Goal: Information Seeking & Learning: Learn about a topic

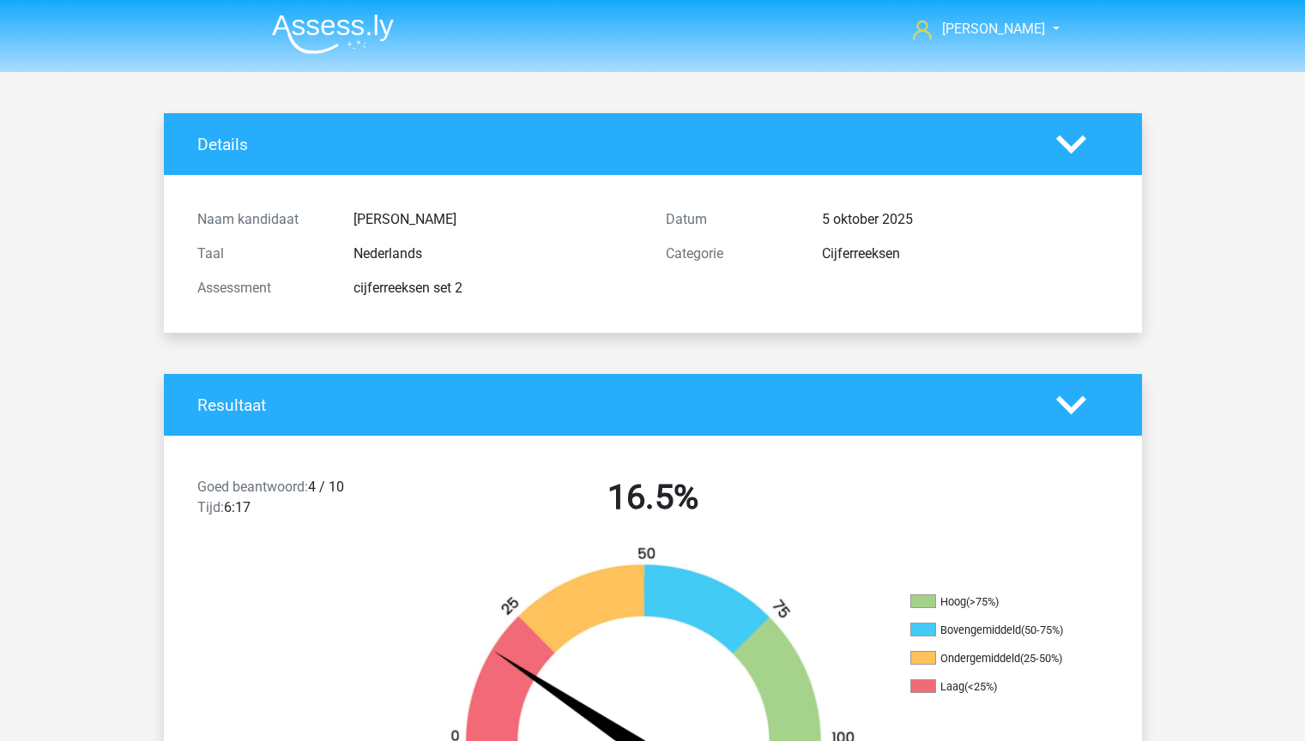
scroll to position [758, 0]
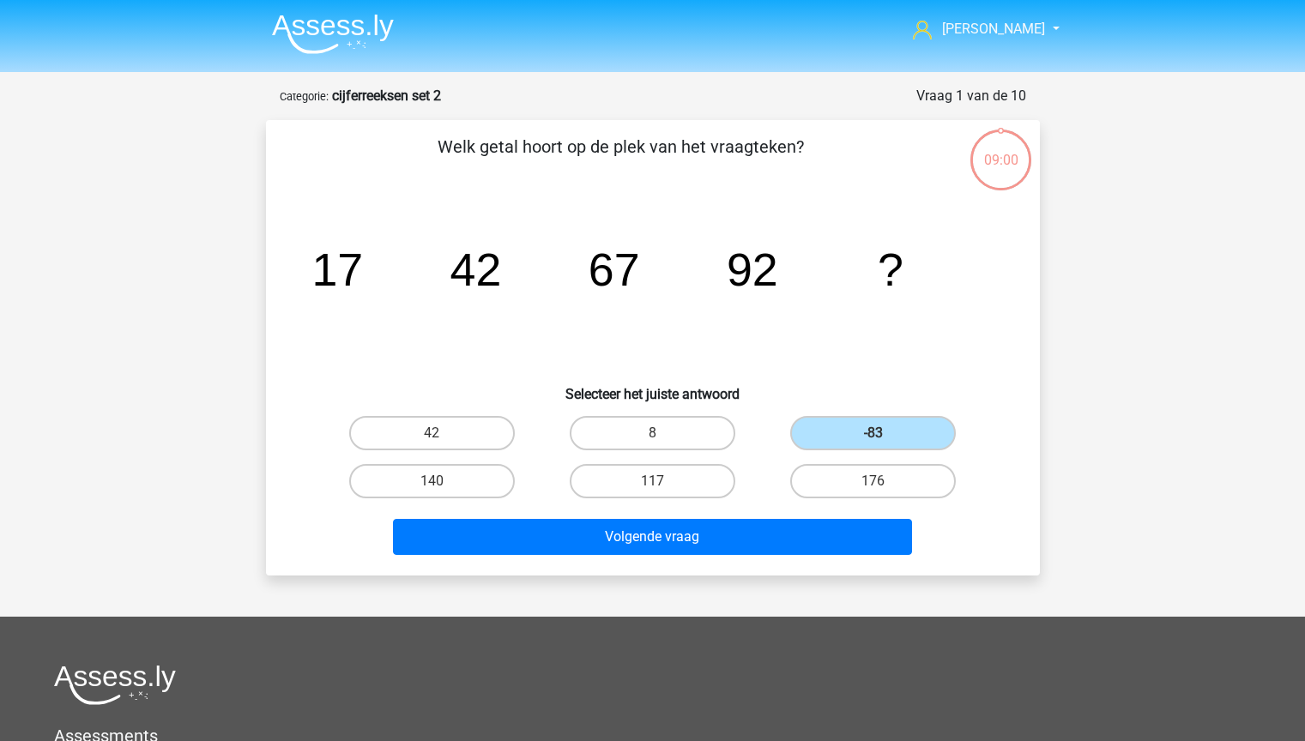
scroll to position [137, 0]
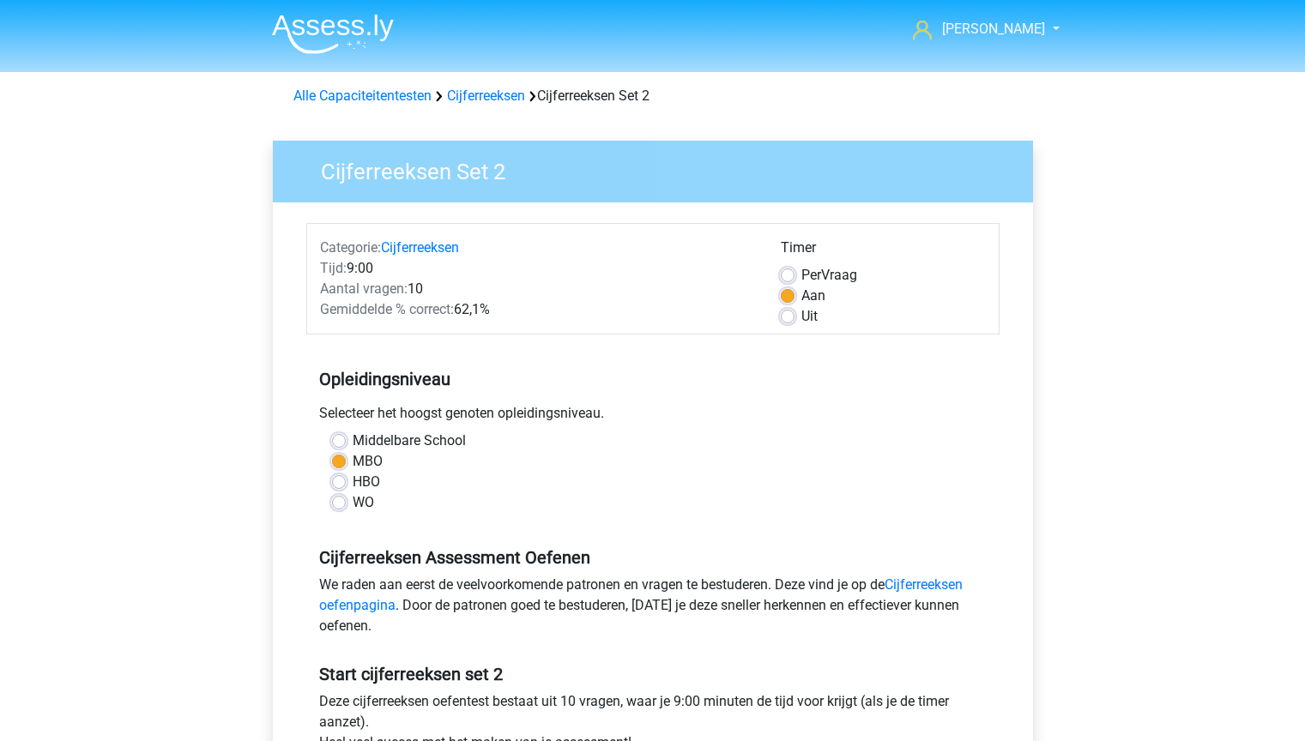
scroll to position [90, 0]
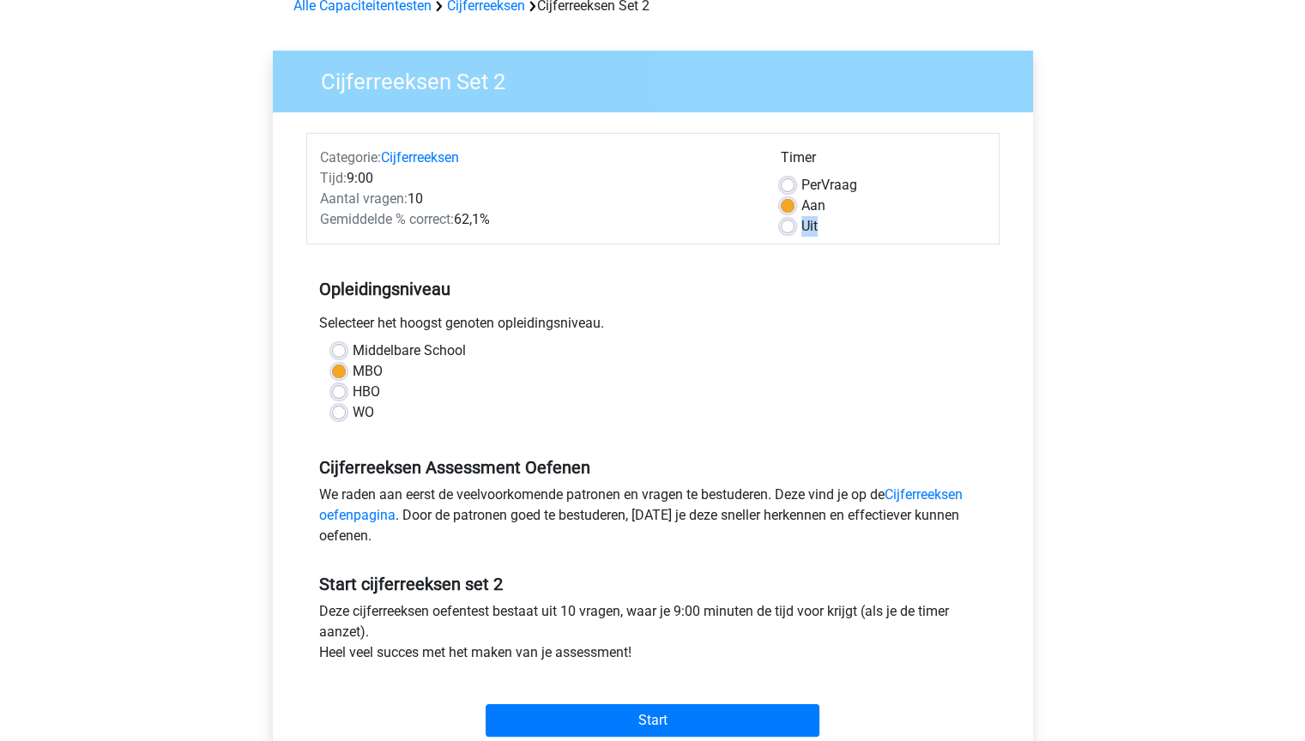
drag, startPoint x: 1157, startPoint y: 209, endPoint x: 1657, endPoint y: 223, distance: 500.2
click at [1304, 223] on html "jessica maanjes@hotmail.nl Nederlands English" at bounding box center [652, 587] width 1305 height 1355
click at [1083, 89] on div "jessica maanjes@hotmail.nl Nederlands English" at bounding box center [652, 587] width 1305 height 1355
click at [1115, 37] on div "jessica maanjes@hotmail.nl Nederlands English" at bounding box center [652, 587] width 1305 height 1355
click at [812, 370] on div "MBO" at bounding box center [653, 371] width 642 height 21
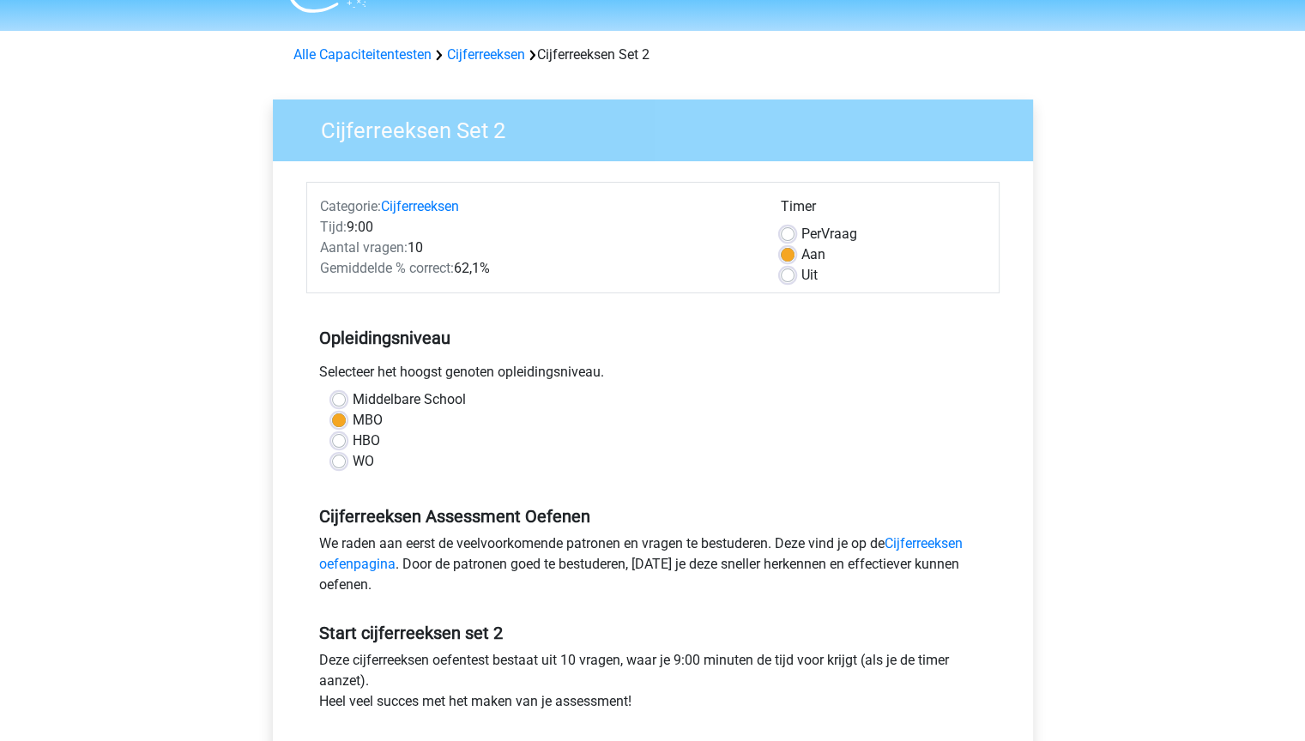
scroll to position [0, 0]
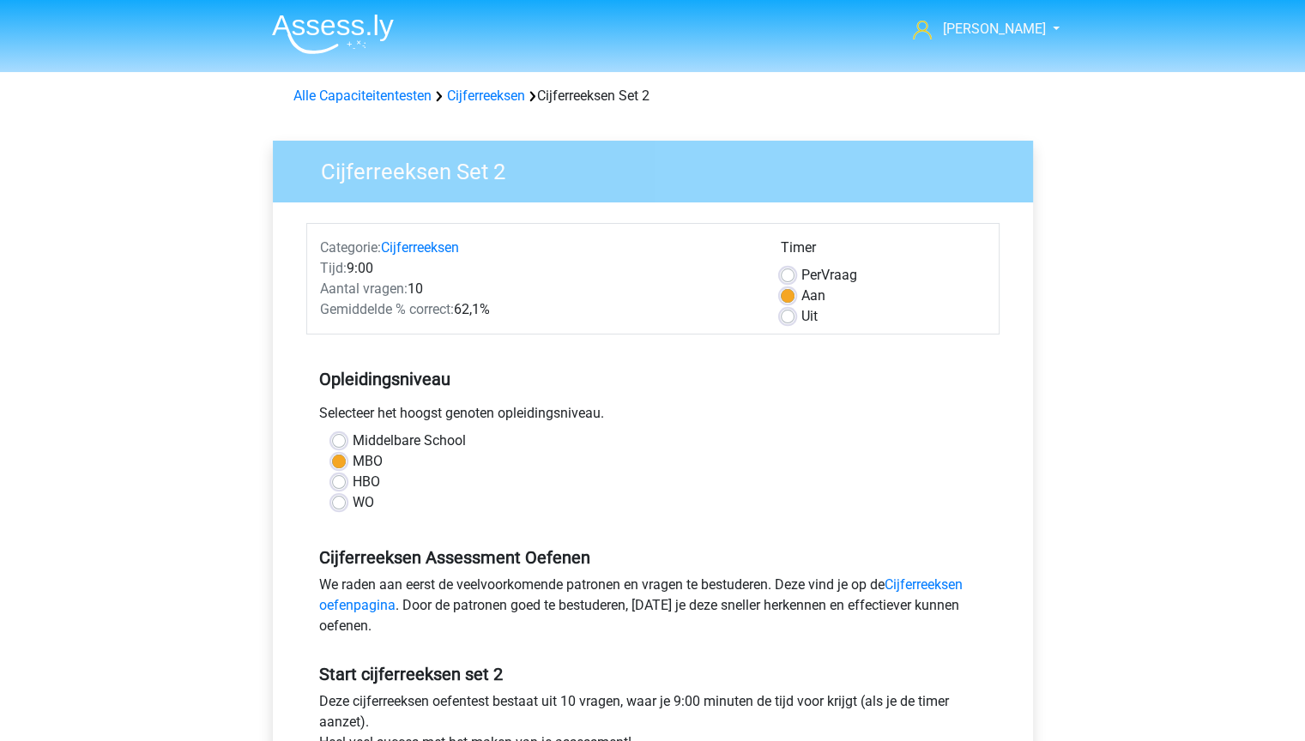
click at [797, 343] on div "Opleidingsniveau Selecteer het hoogst genoten opleidingsniveau. Middelbare Scho…" at bounding box center [652, 433] width 693 height 185
drag, startPoint x: 793, startPoint y: 45, endPoint x: 1578, endPoint y: 33, distance: 784.9
click at [1304, 33] on html "jessica maanjes@hotmail.nl Nederlands English" at bounding box center [652, 677] width 1305 height 1355
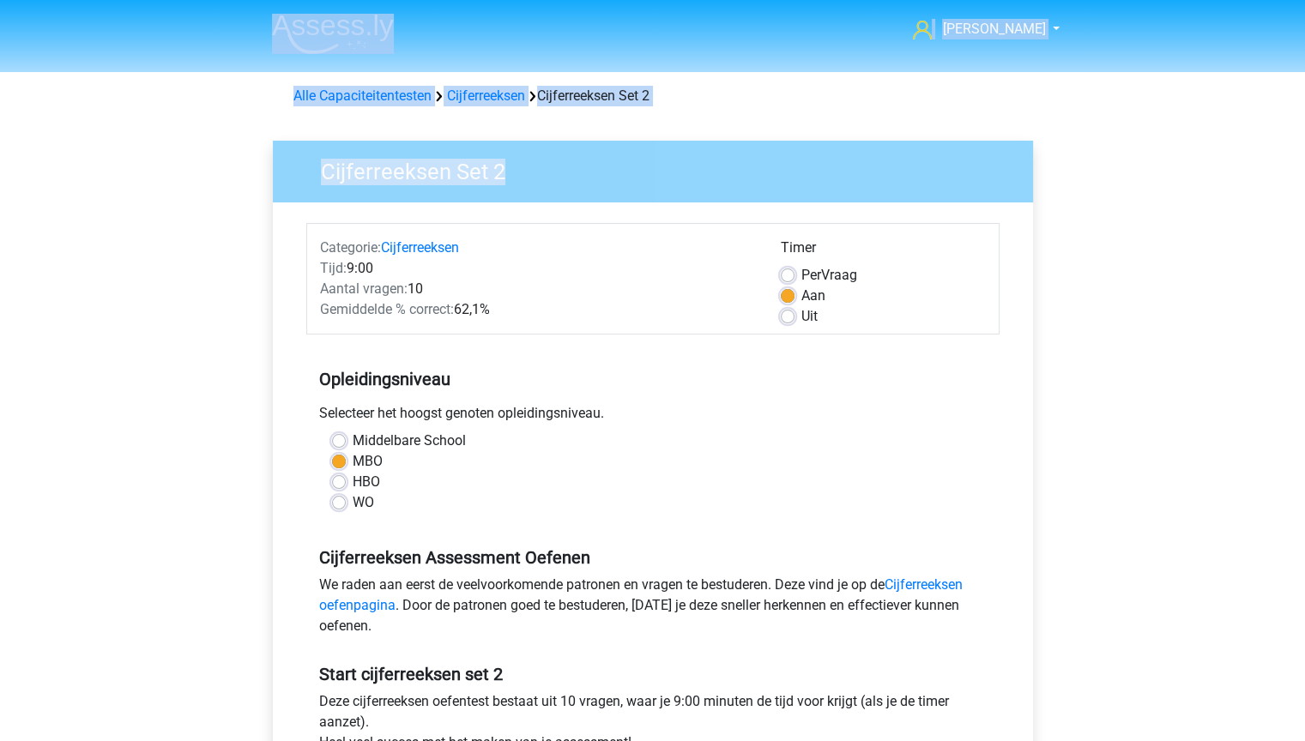
drag, startPoint x: 1155, startPoint y: 14, endPoint x: 1688, endPoint y: 140, distance: 547.4
click at [1304, 140] on html "jessica maanjes@hotmail.nl Nederlands English" at bounding box center [652, 677] width 1305 height 1355
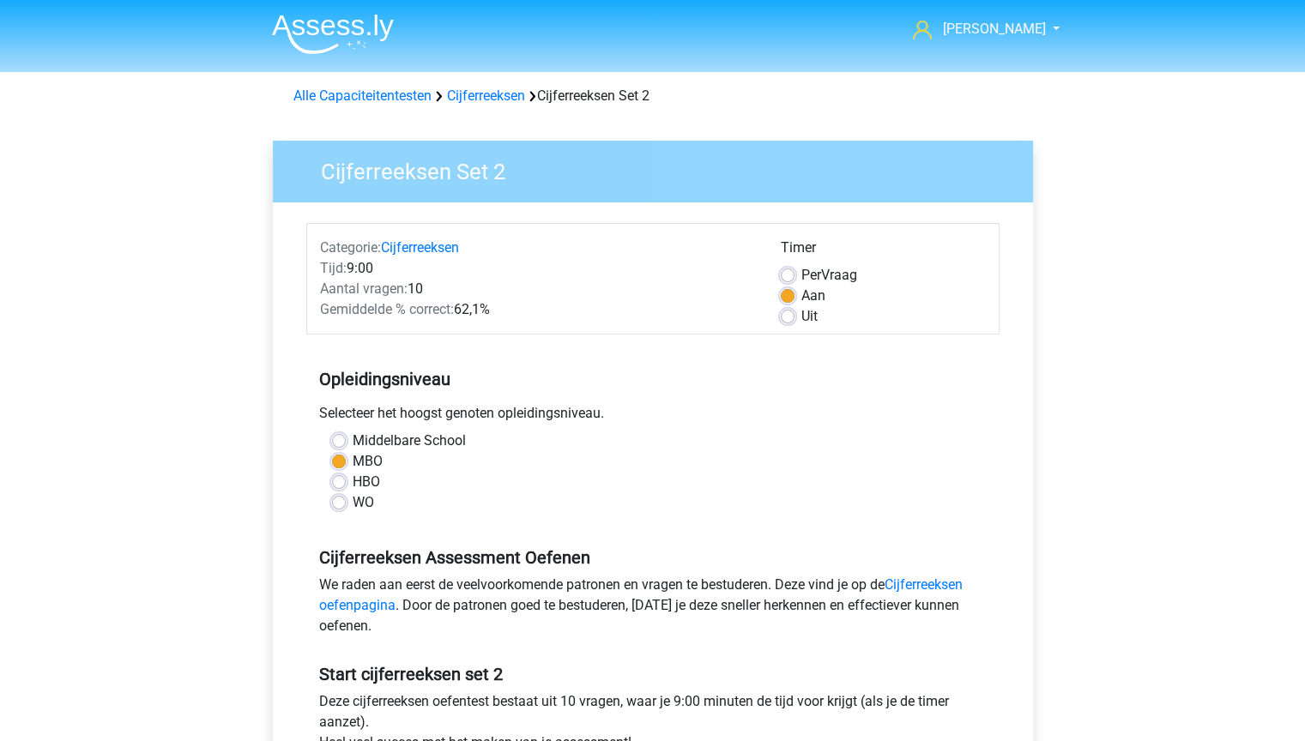
click at [1193, 284] on div "jessica maanjes@hotmail.nl Nederlands English" at bounding box center [652, 677] width 1305 height 1355
click at [1190, 239] on div "jessica maanjes@hotmail.nl Nederlands English" at bounding box center [652, 677] width 1305 height 1355
click at [1185, 0] on header "jessica maanjes@hotmail.nl Nederlands English" at bounding box center [652, 36] width 1305 height 72
click at [1134, 186] on div "jessica maanjes@hotmail.nl Nederlands English" at bounding box center [652, 677] width 1305 height 1355
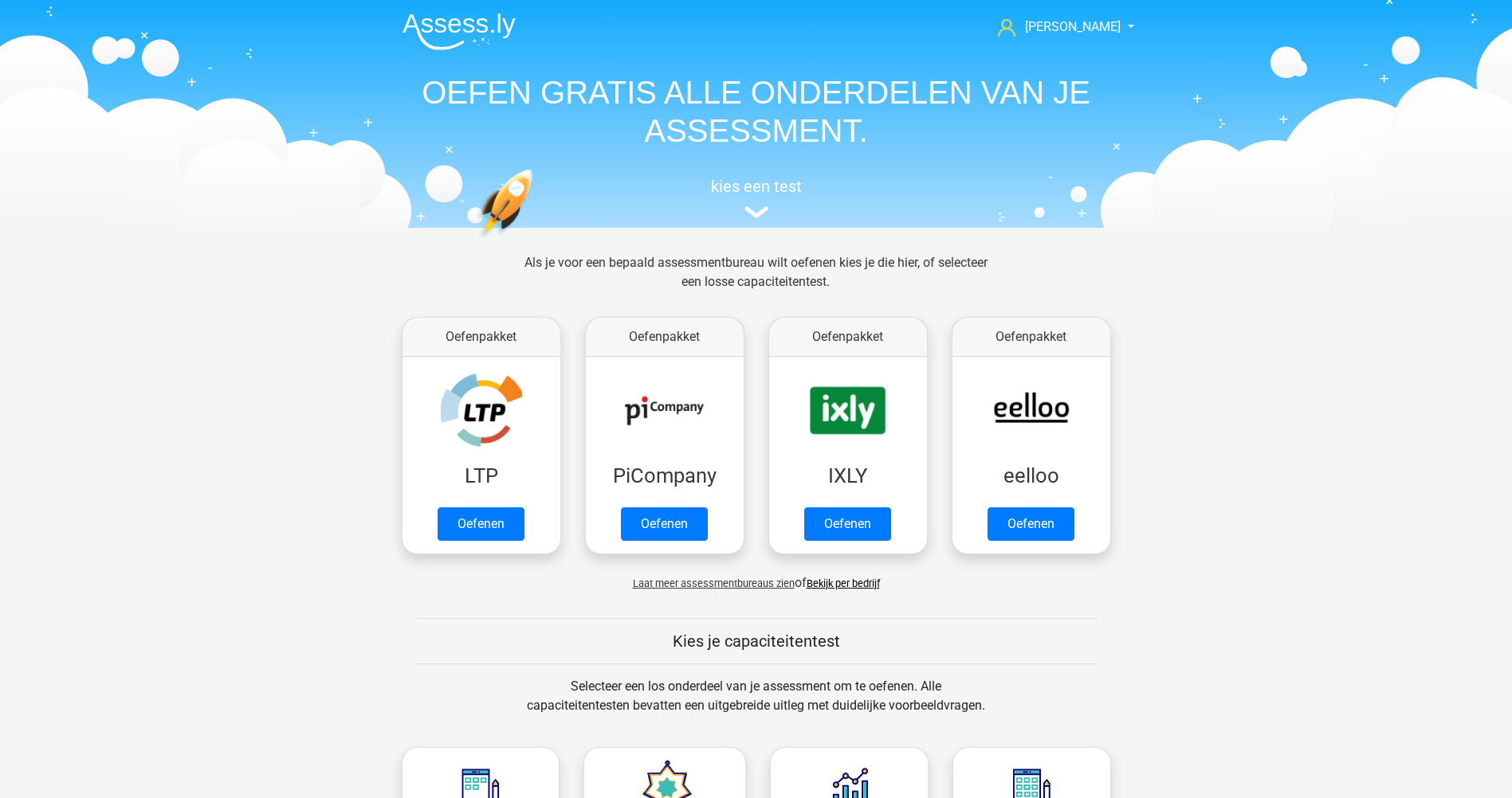
scroll to position [677, 0]
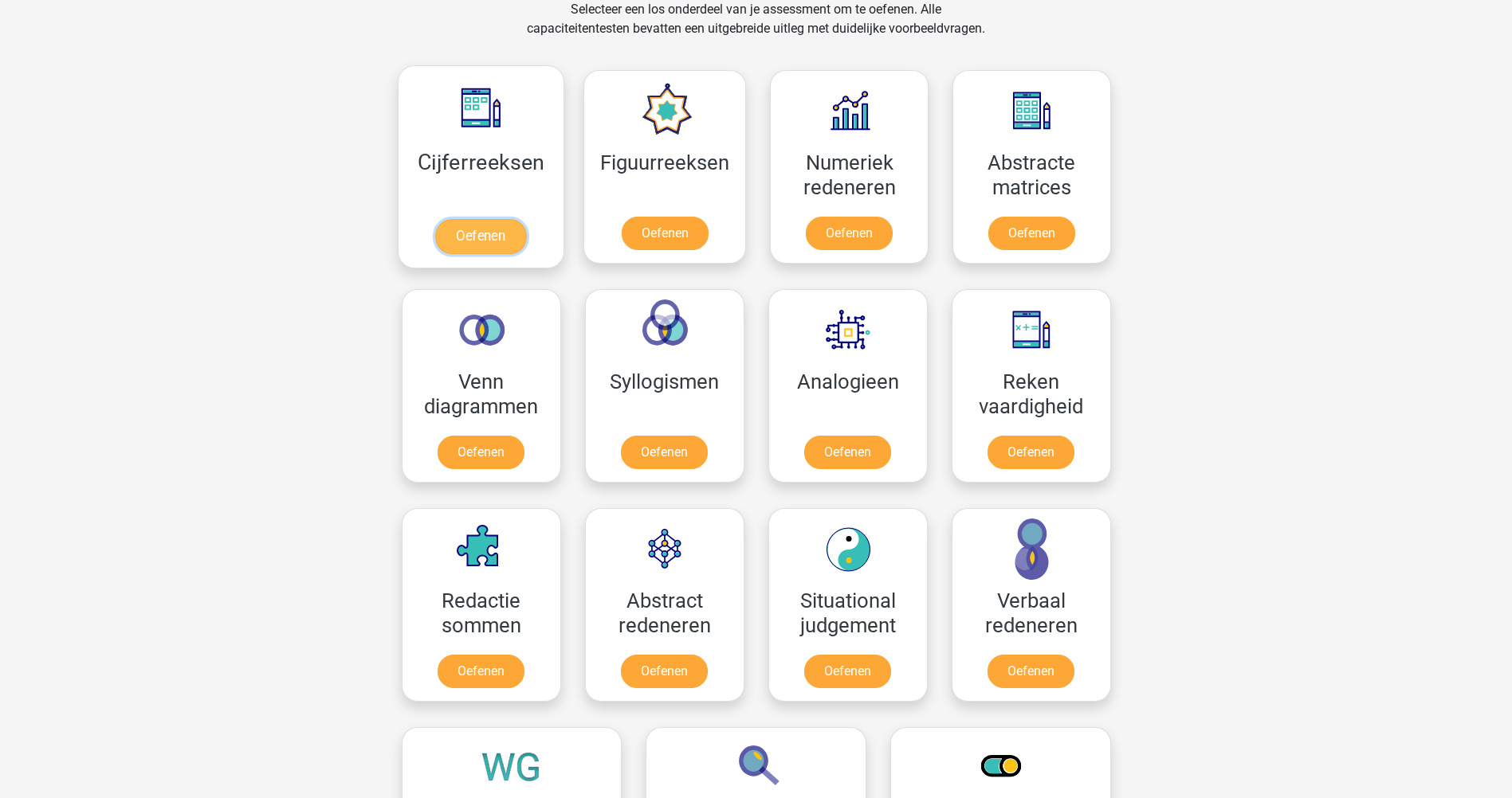
click at [504, 231] on link "Oefenen" at bounding box center [480, 237] width 91 height 35
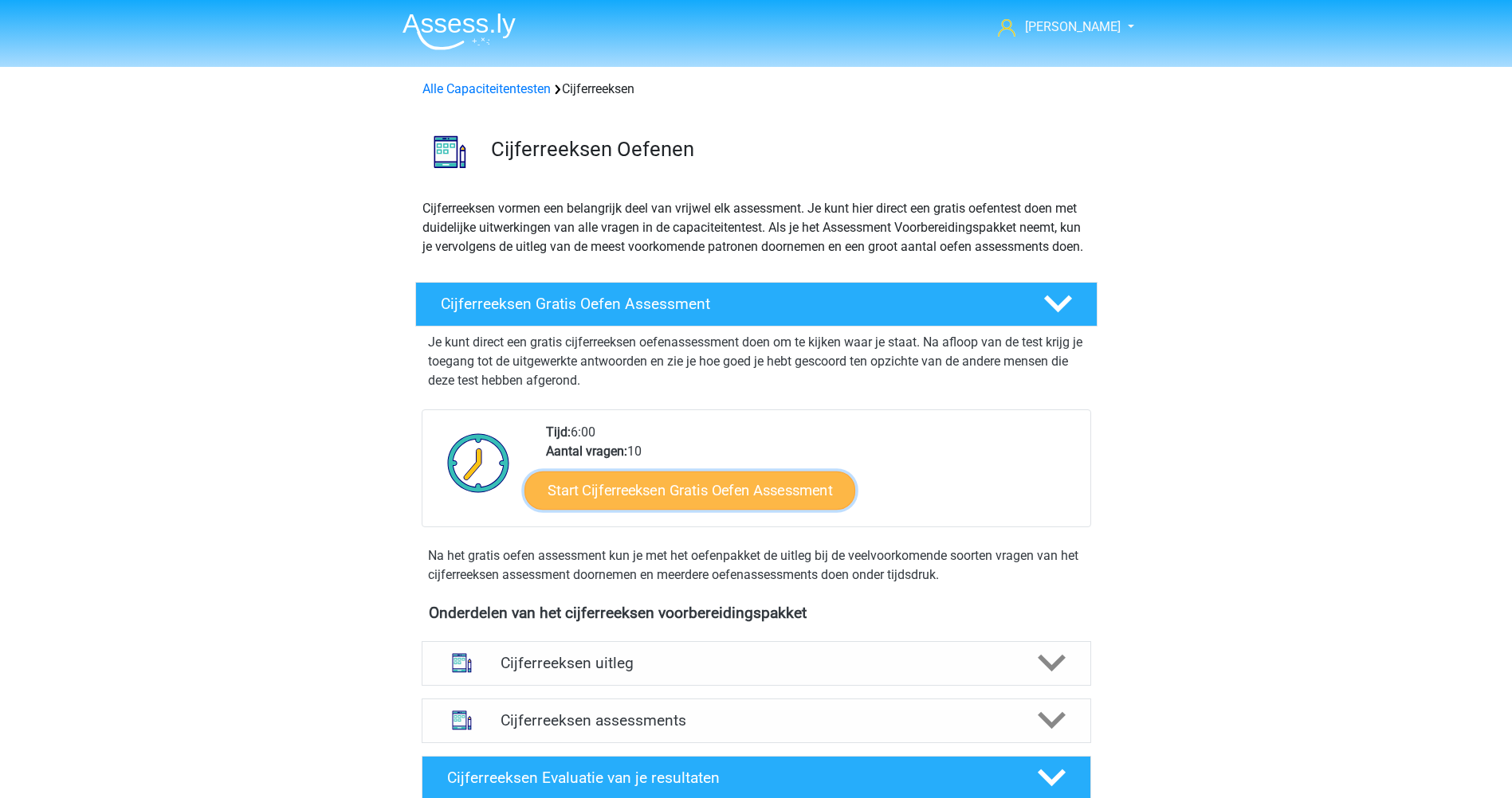
click at [813, 507] on link "Start Cijferreeksen Gratis Oefen Assessment" at bounding box center [690, 490] width 331 height 38
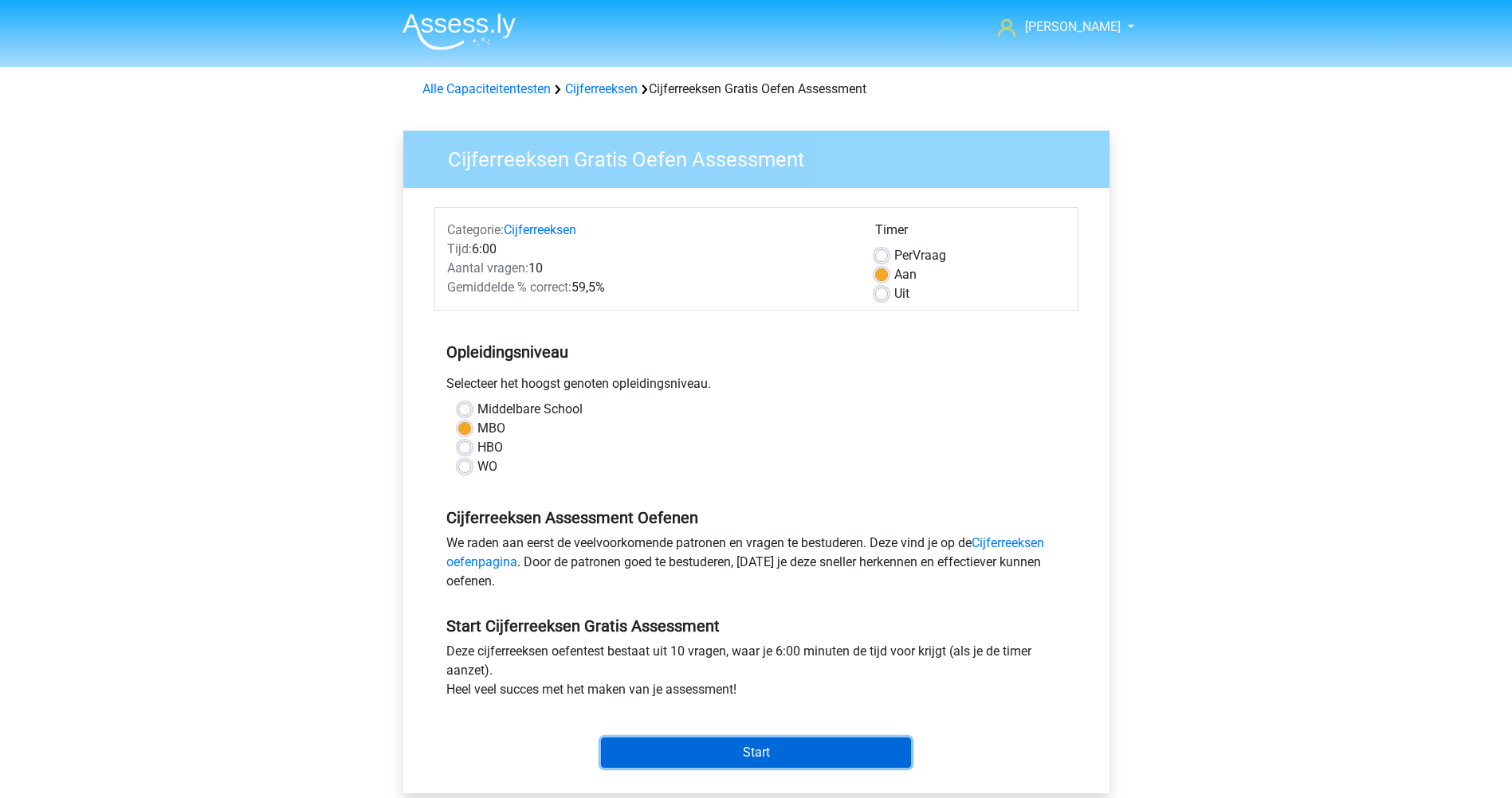
click at [717, 748] on input "Start" at bounding box center [756, 752] width 310 height 31
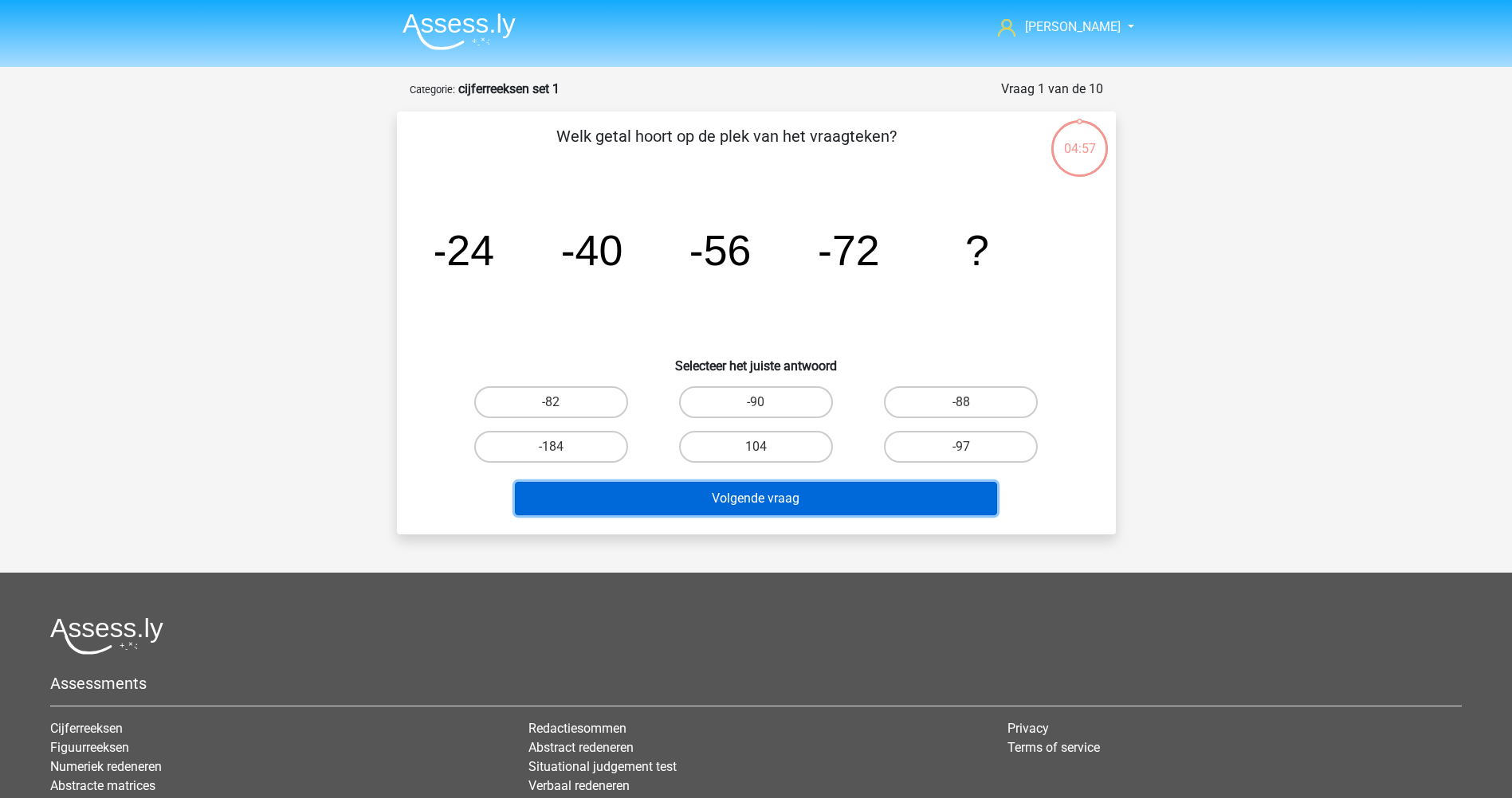
click at [763, 484] on button "Volgende vraag" at bounding box center [756, 499] width 482 height 33
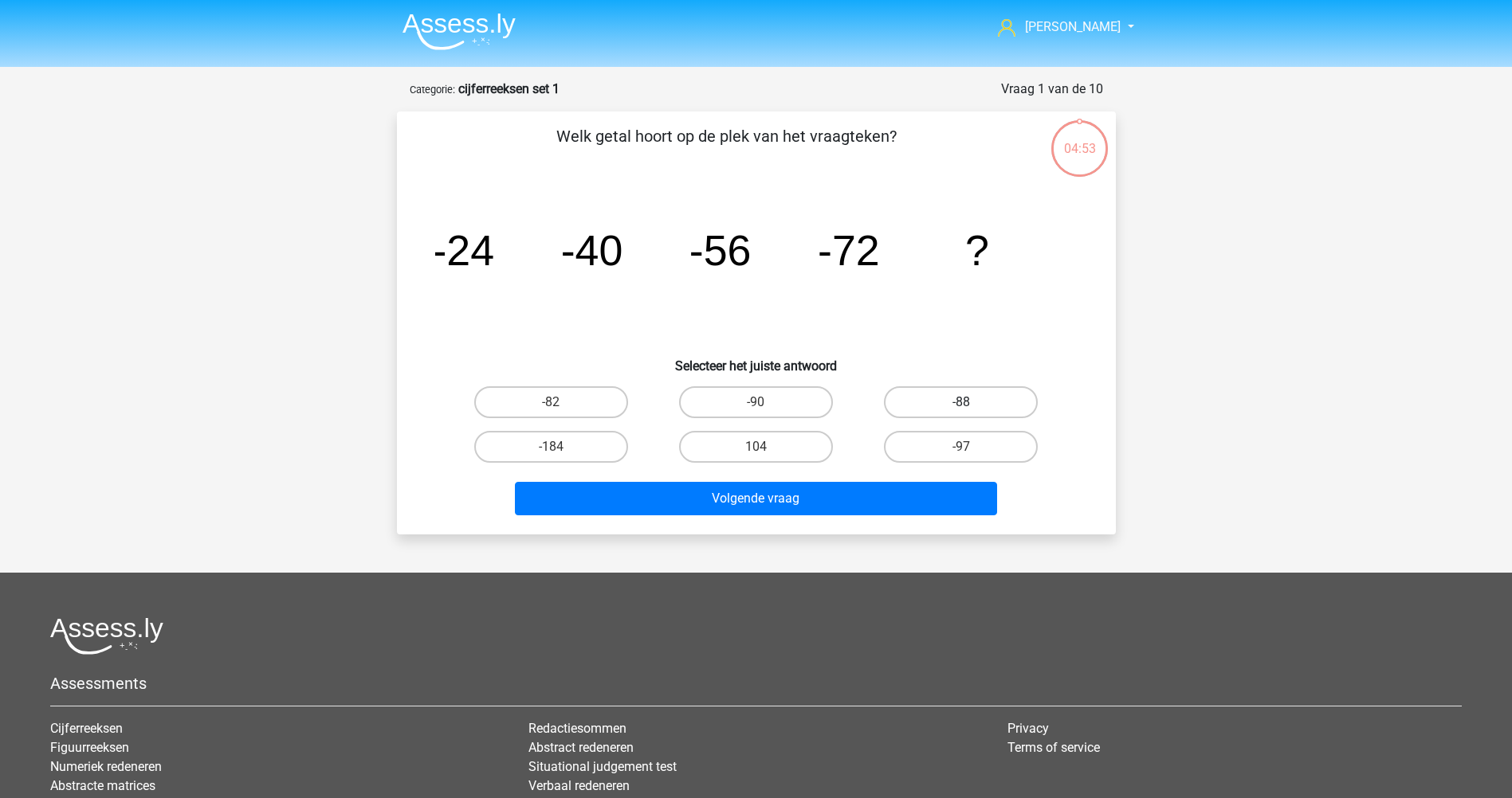
click at [936, 399] on label "-88" at bounding box center [961, 402] width 154 height 32
click at [961, 402] on input "-88" at bounding box center [966, 407] width 10 height 10
radio input "true"
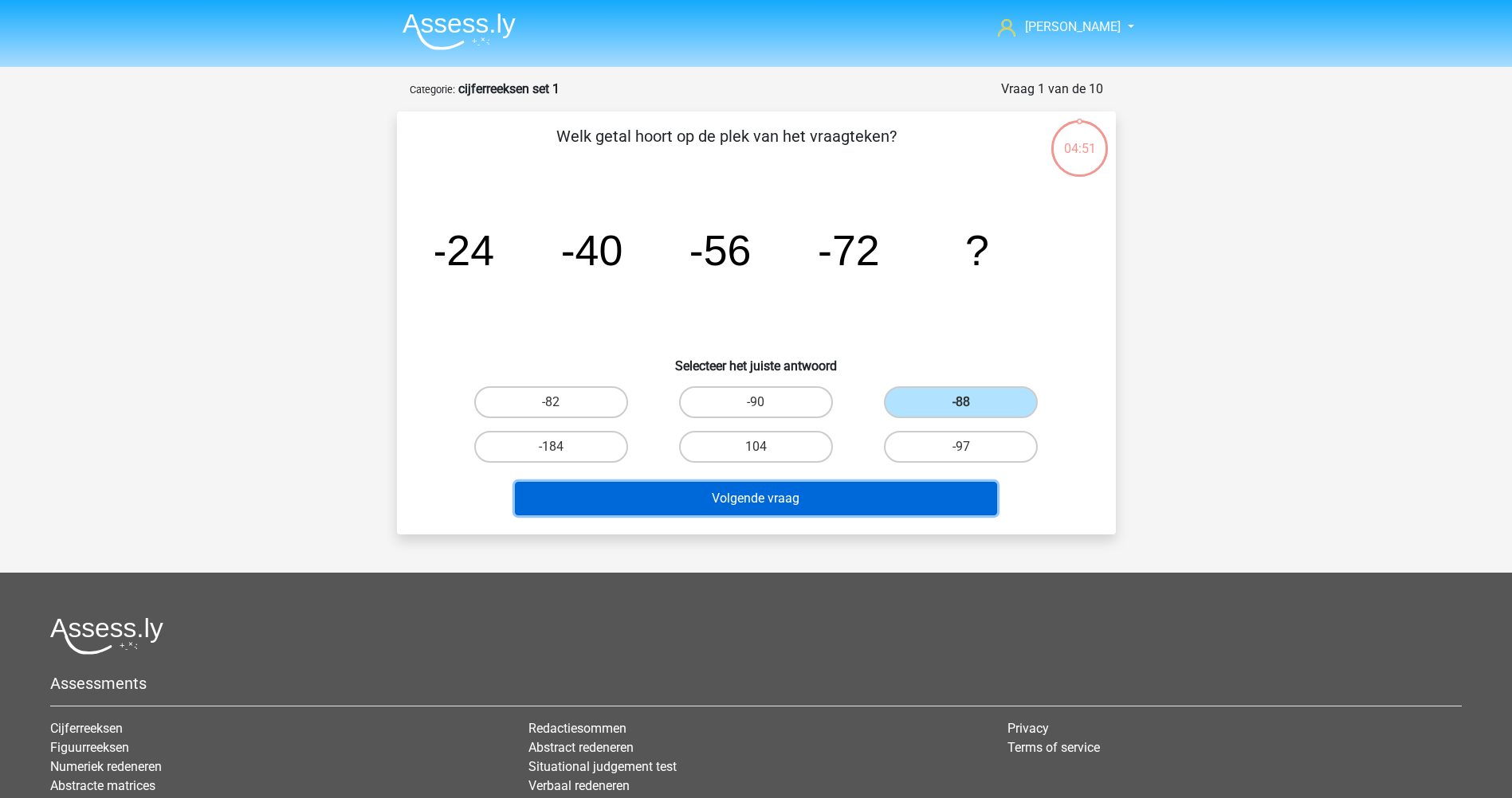
click at [784, 492] on button "Volgende vraag" at bounding box center [756, 499] width 482 height 33
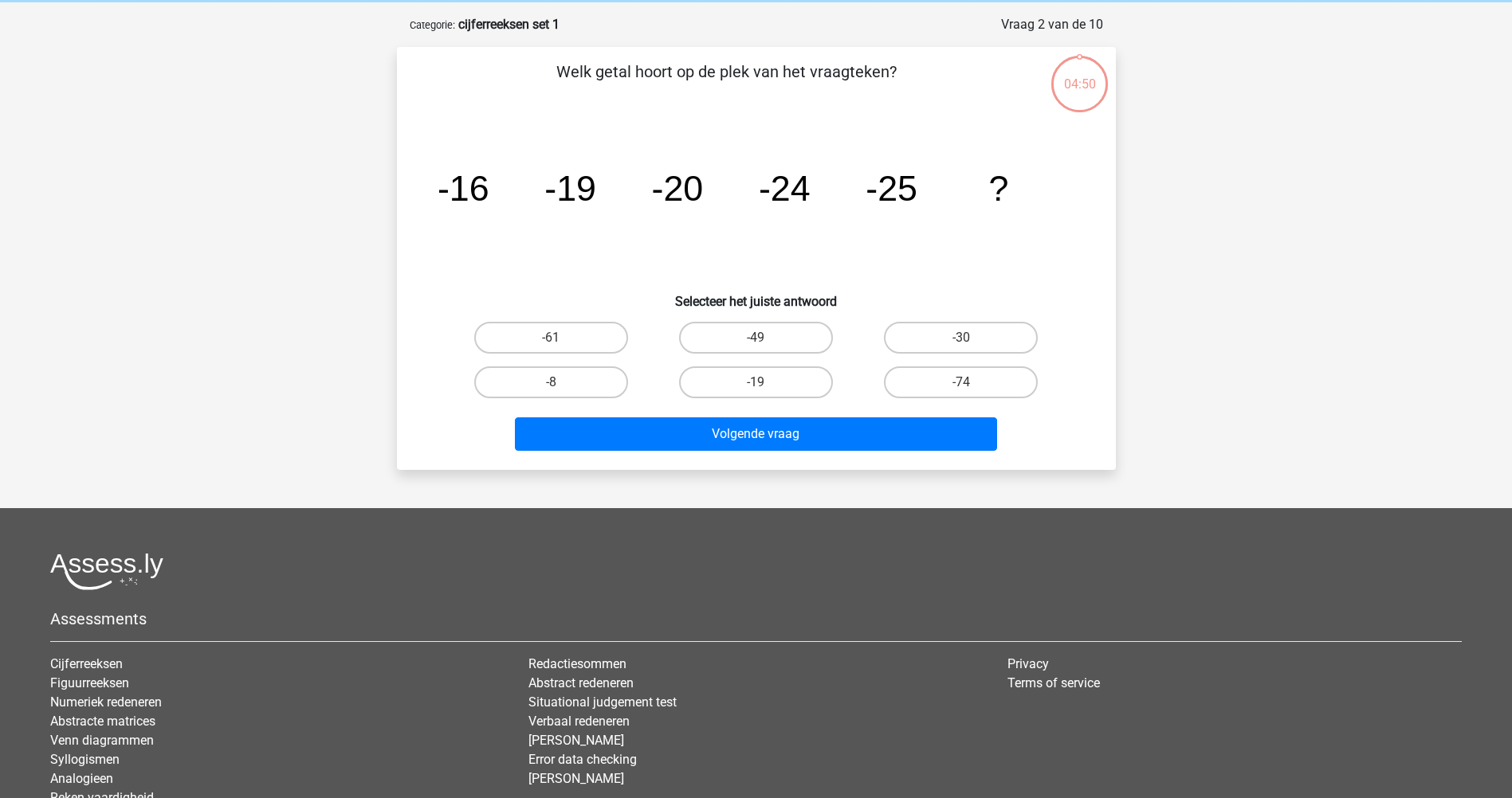
scroll to position [80, 0]
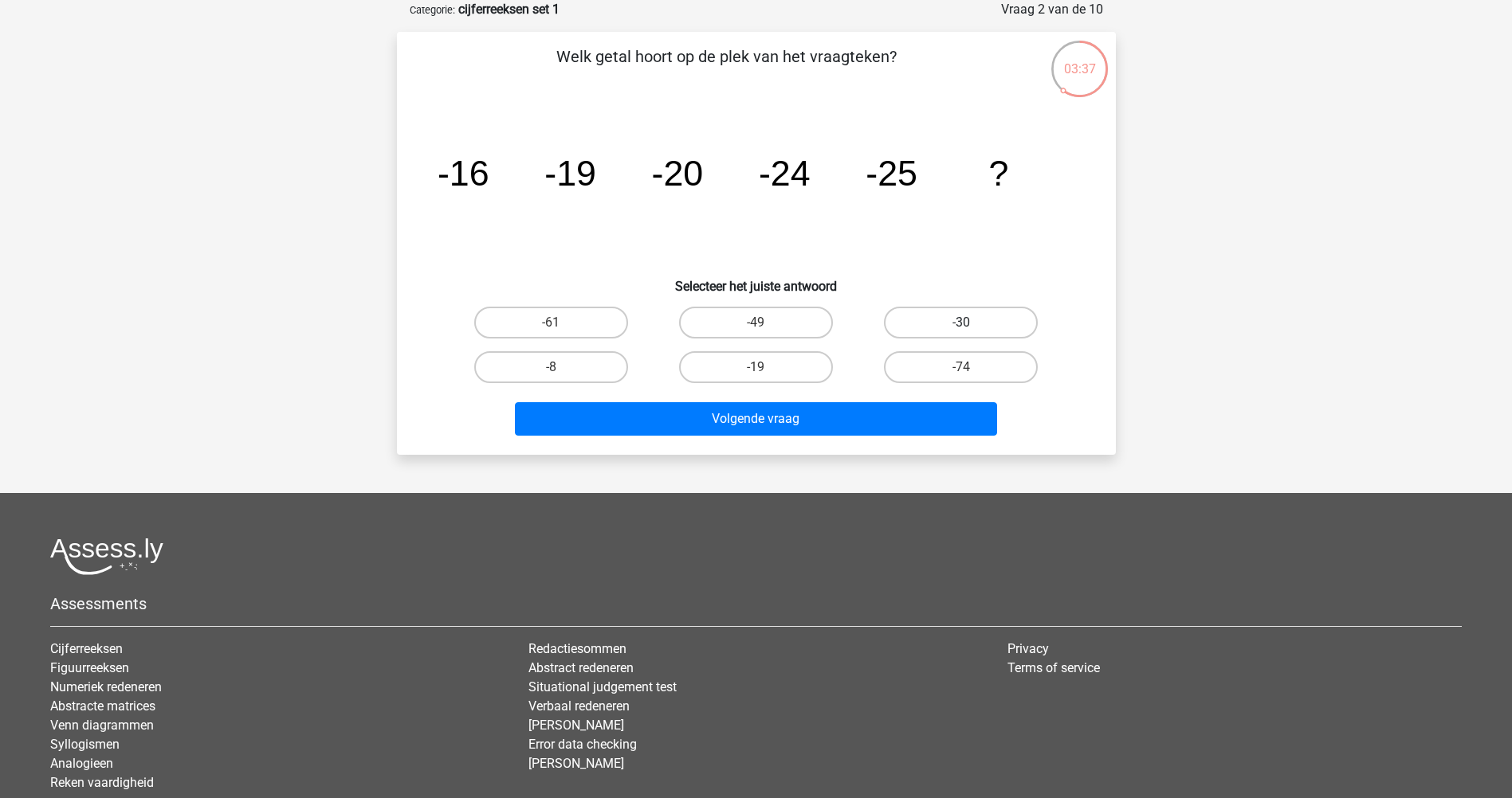
click at [975, 317] on label "-30" at bounding box center [961, 322] width 154 height 32
click at [972, 322] on input "-30" at bounding box center [966, 327] width 10 height 10
radio input "true"
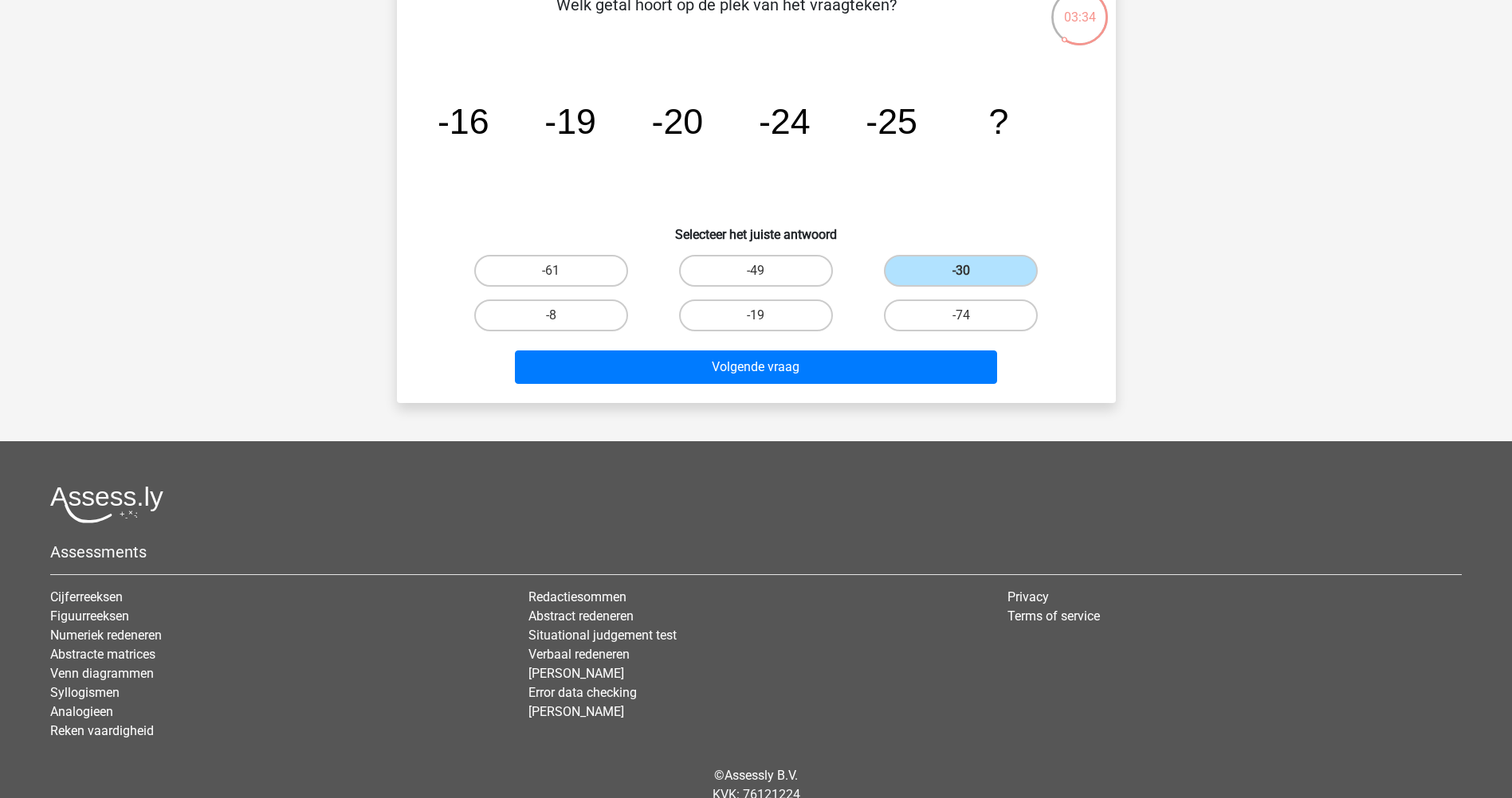
scroll to position [160, 0]
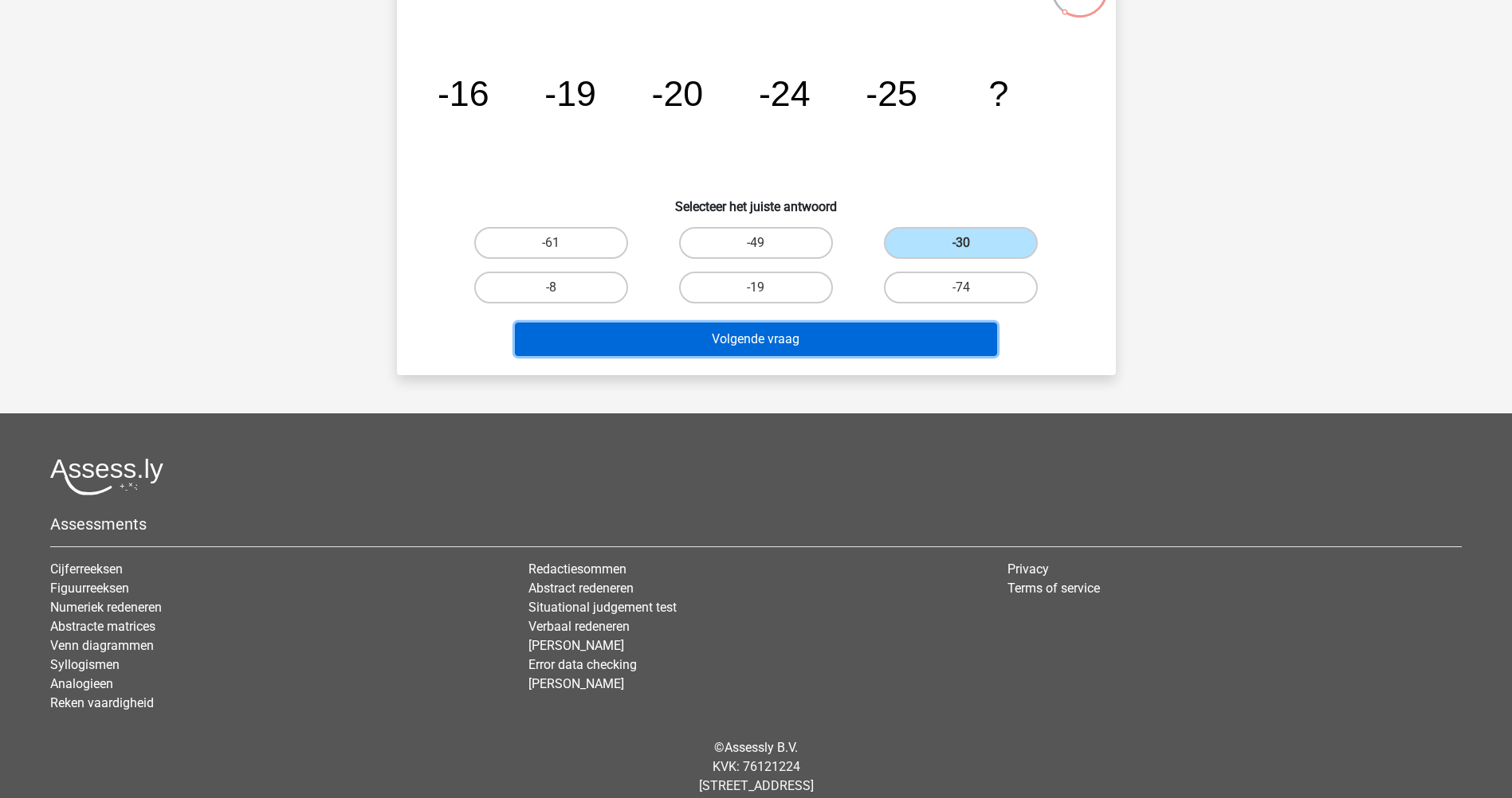
click at [886, 332] on button "Volgende vraag" at bounding box center [756, 339] width 482 height 33
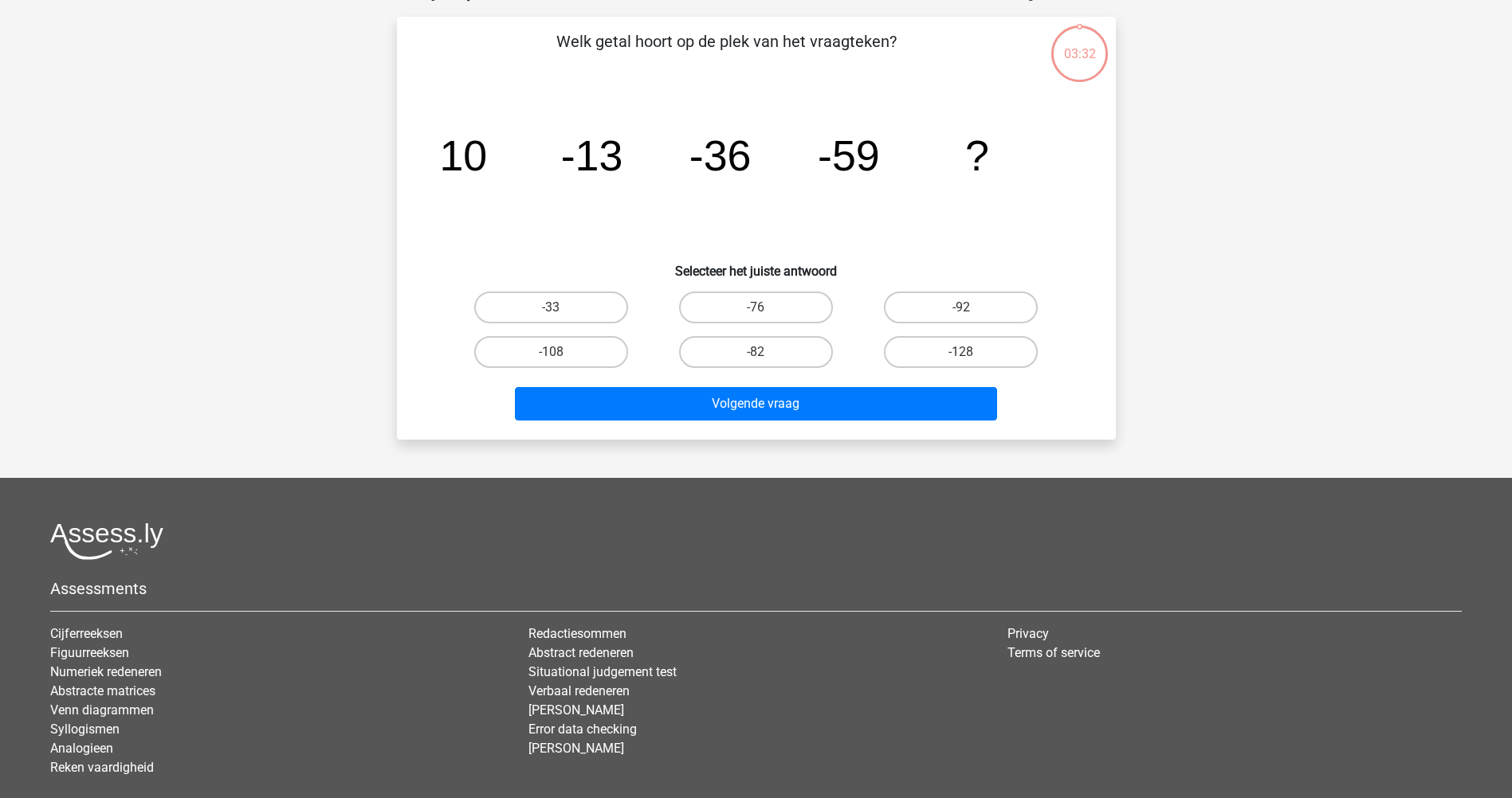
scroll to position [80, 0]
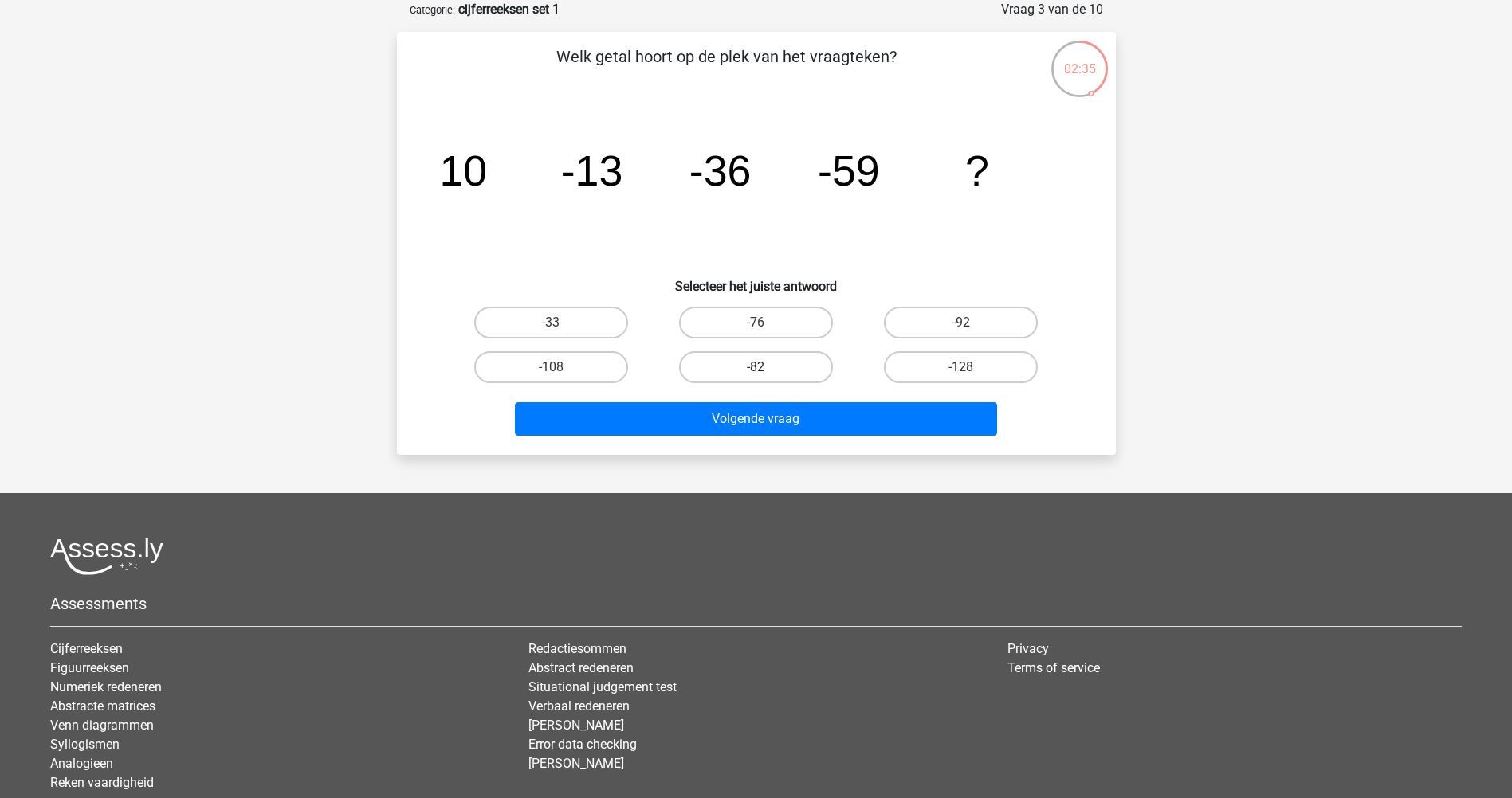
click at [775, 380] on label "-82" at bounding box center [756, 367] width 154 height 32
click at [766, 378] on input "-82" at bounding box center [760, 372] width 10 height 10
radio input "true"
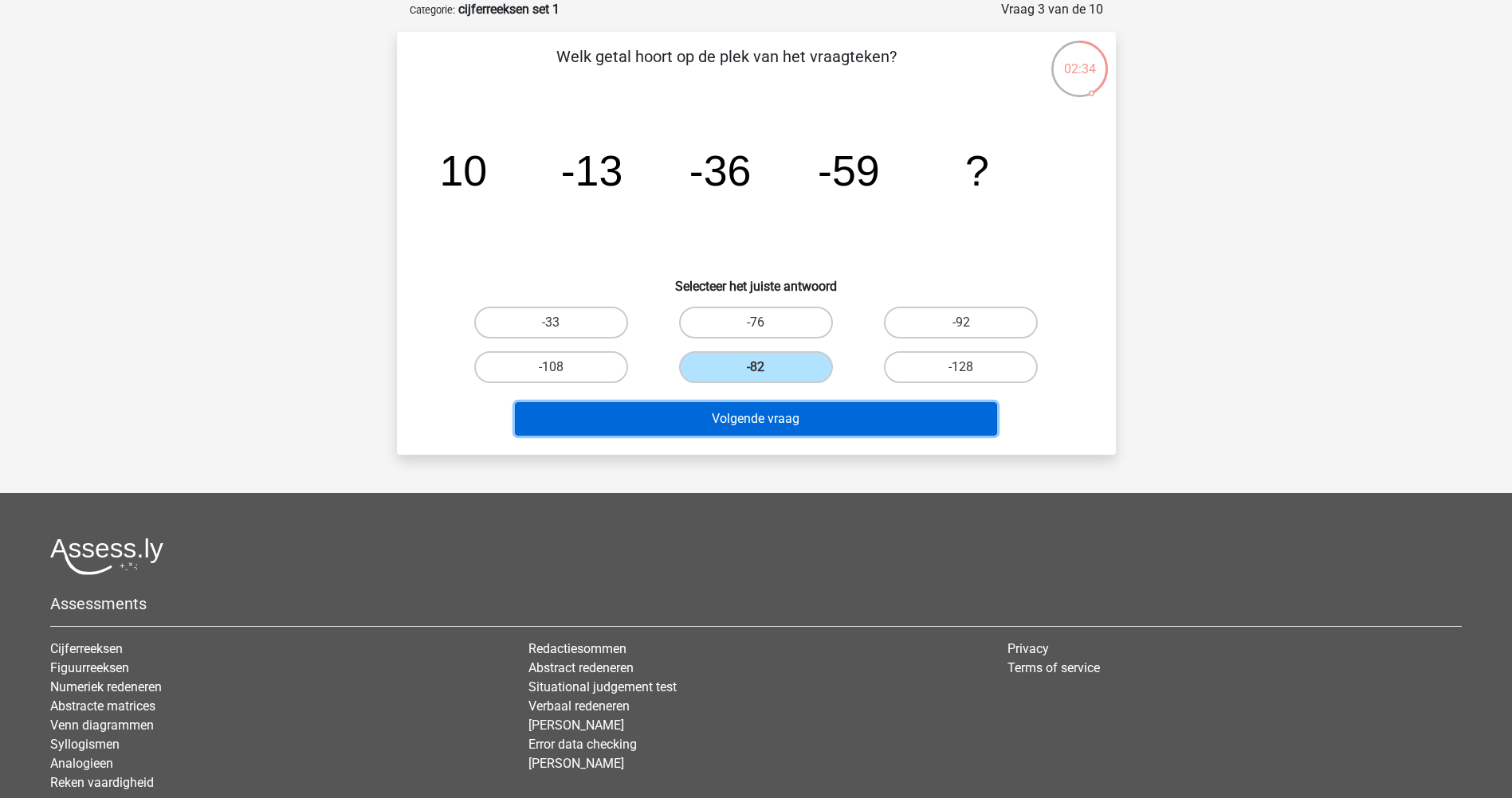
click at [775, 422] on button "Volgende vraag" at bounding box center [756, 419] width 482 height 33
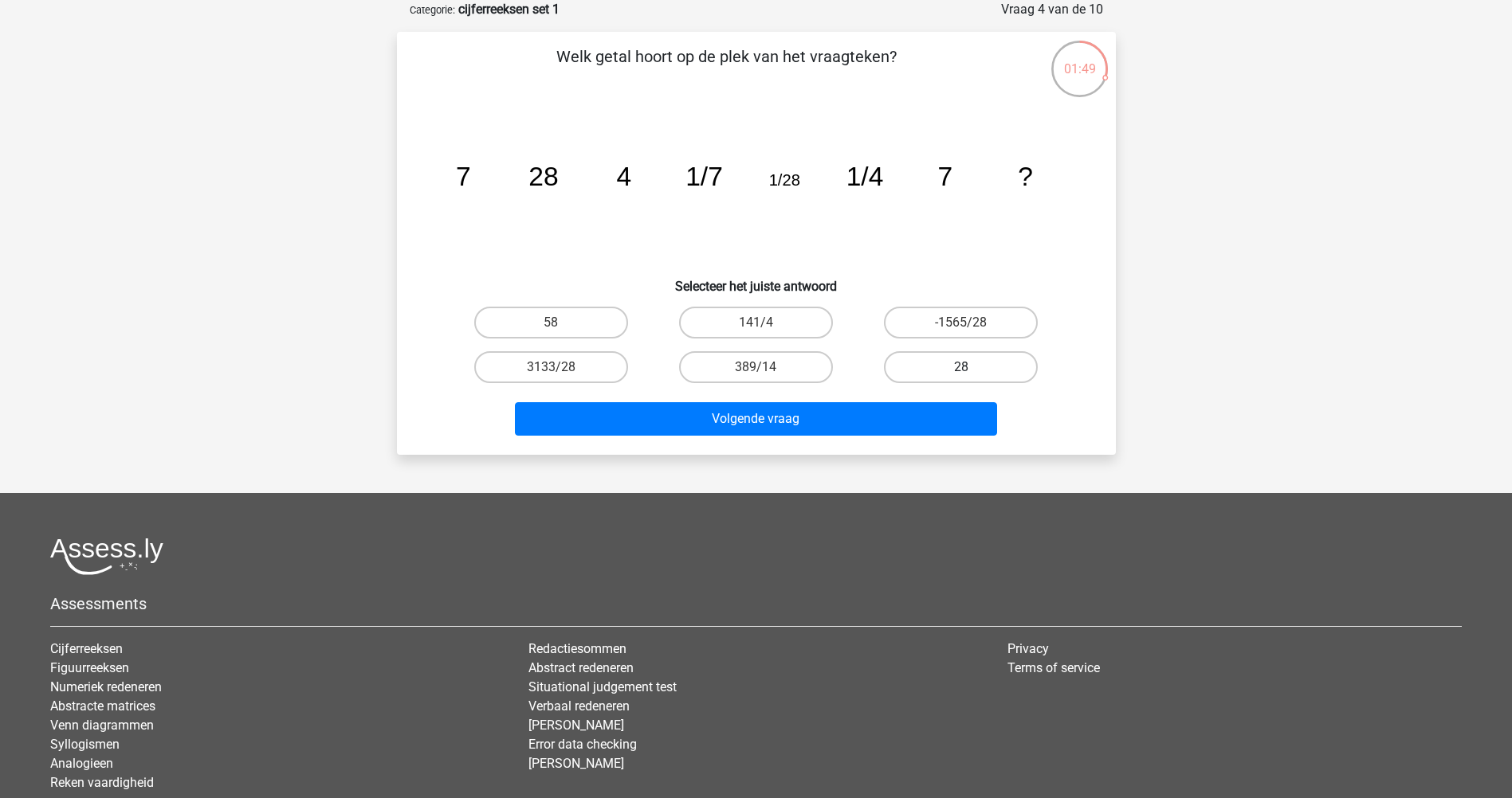
click at [939, 369] on label "28" at bounding box center [961, 367] width 154 height 32
click at [961, 369] on input "28" at bounding box center [966, 372] width 10 height 10
radio input "true"
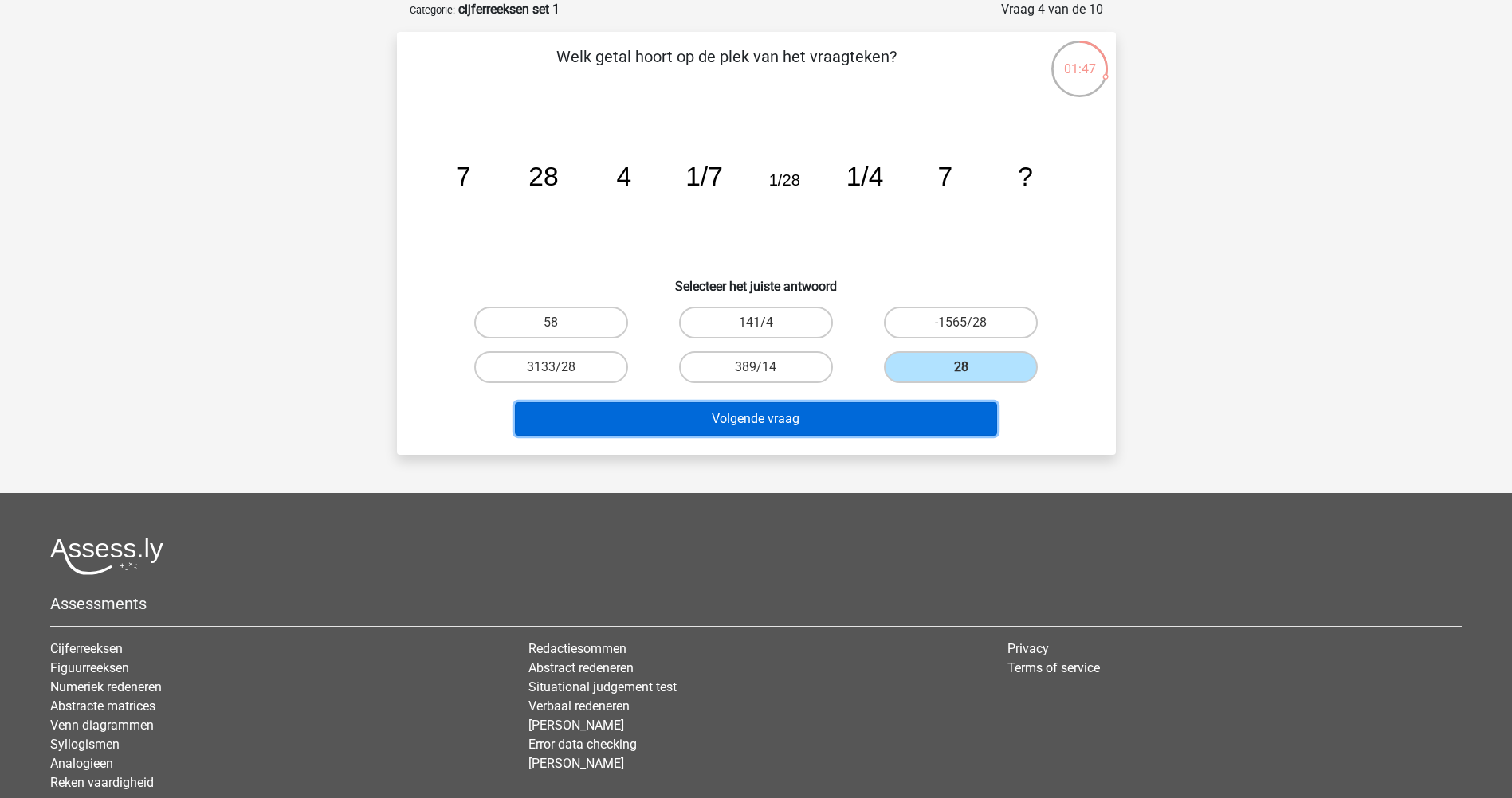
click at [927, 410] on button "Volgende vraag" at bounding box center [756, 419] width 482 height 33
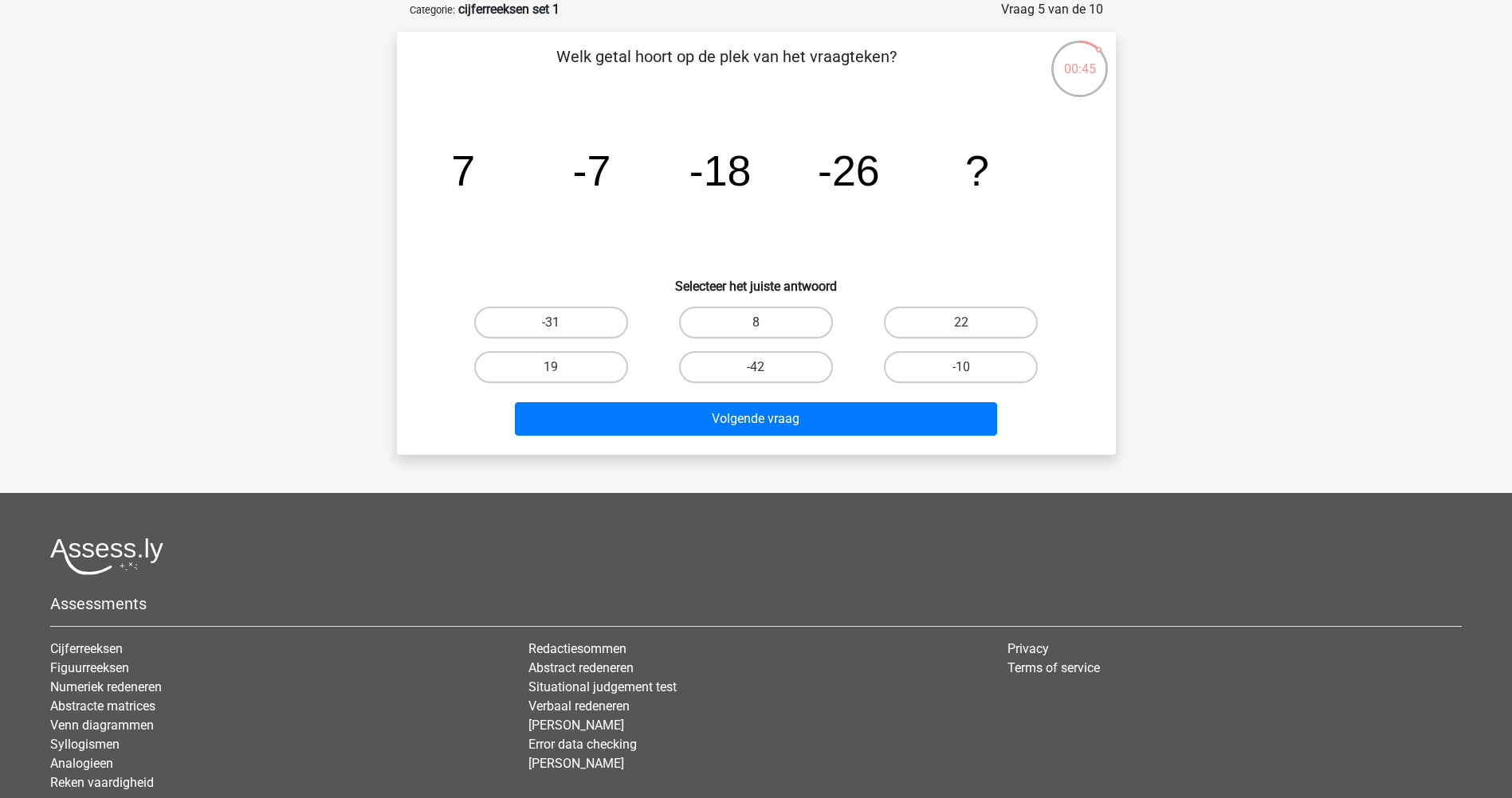
click at [561, 330] on input "-31" at bounding box center [556, 327] width 10 height 10
radio input "true"
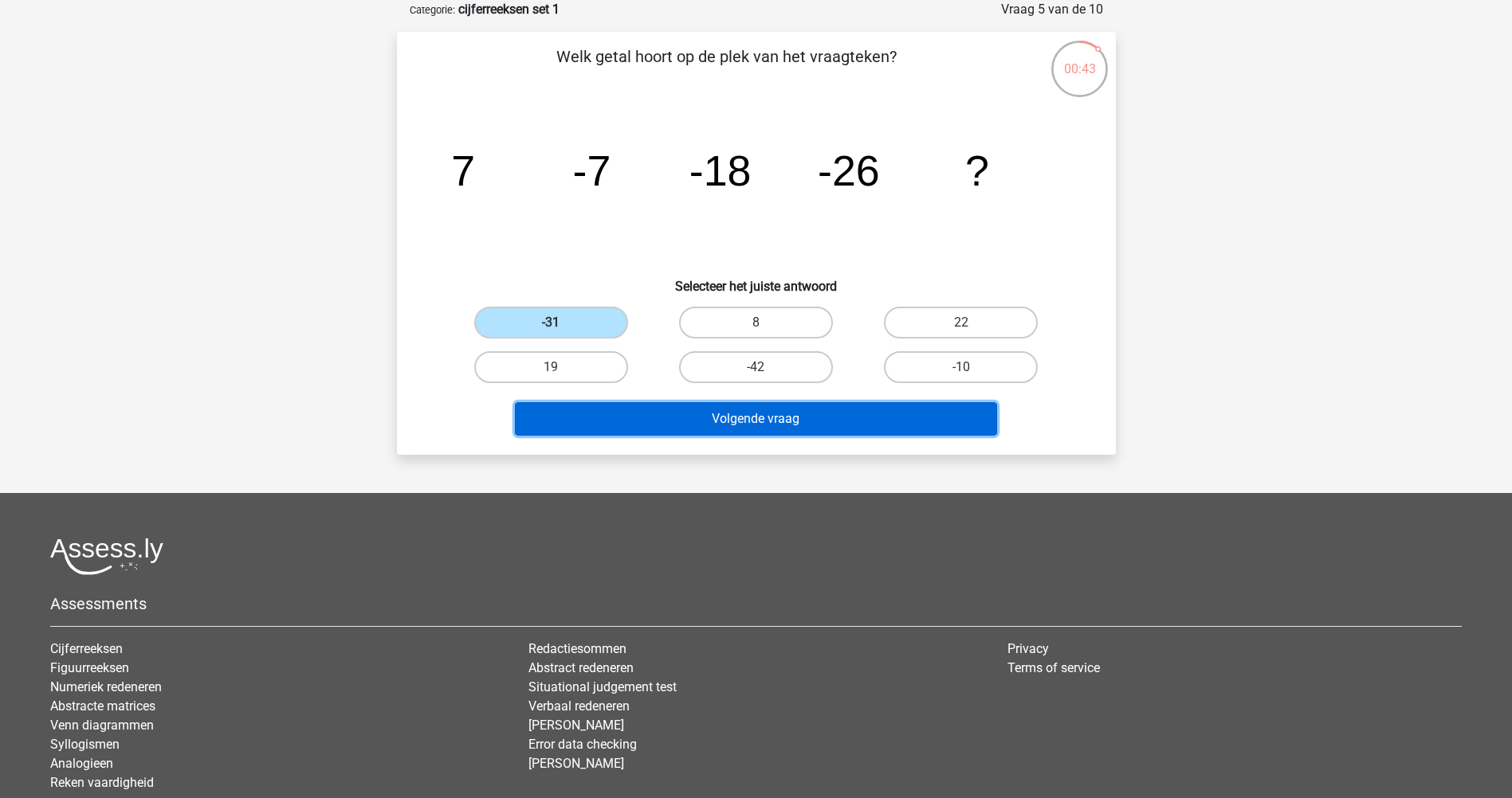
click at [658, 424] on button "Volgende vraag" at bounding box center [756, 419] width 482 height 33
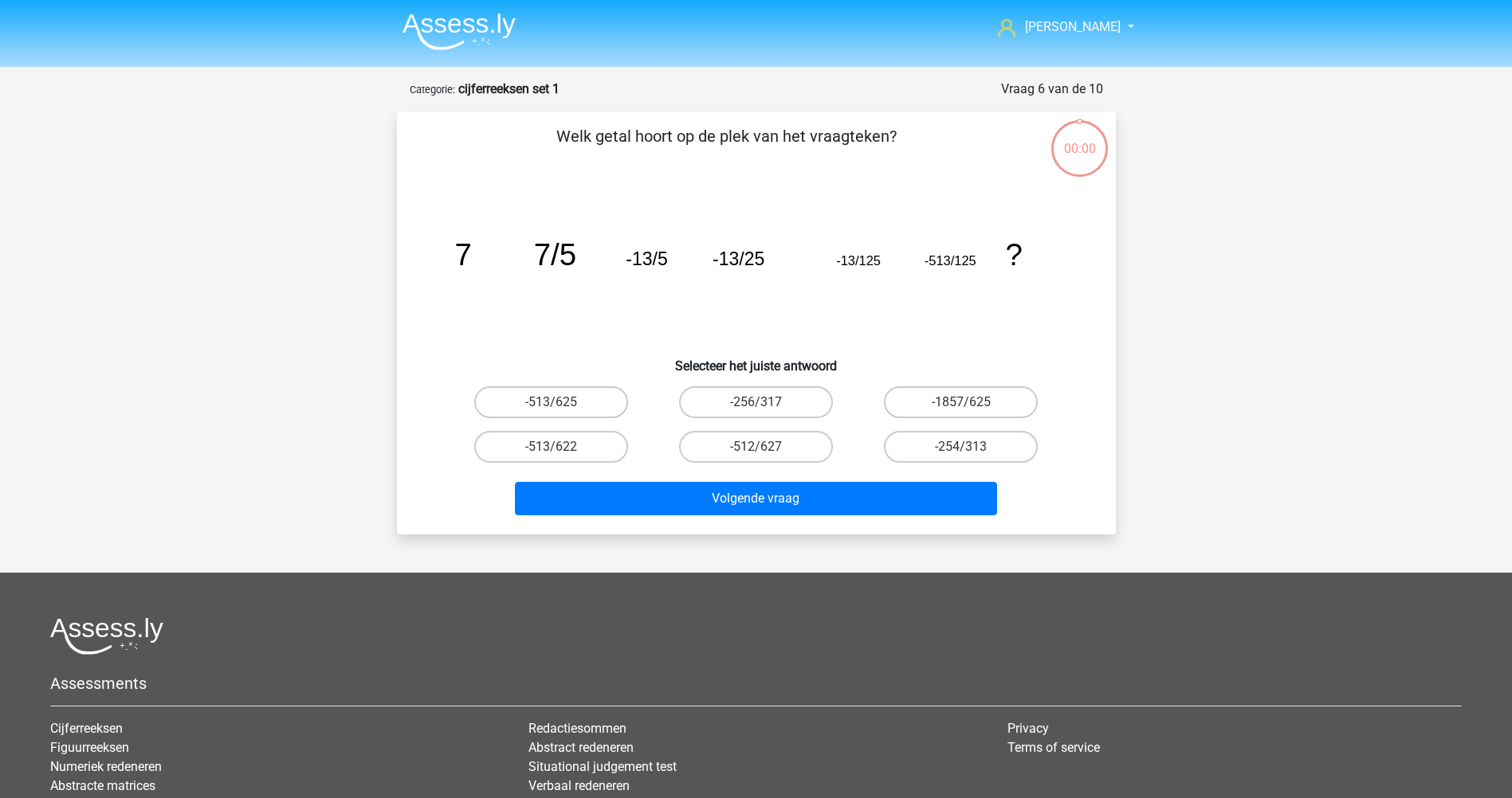
scroll to position [80, 0]
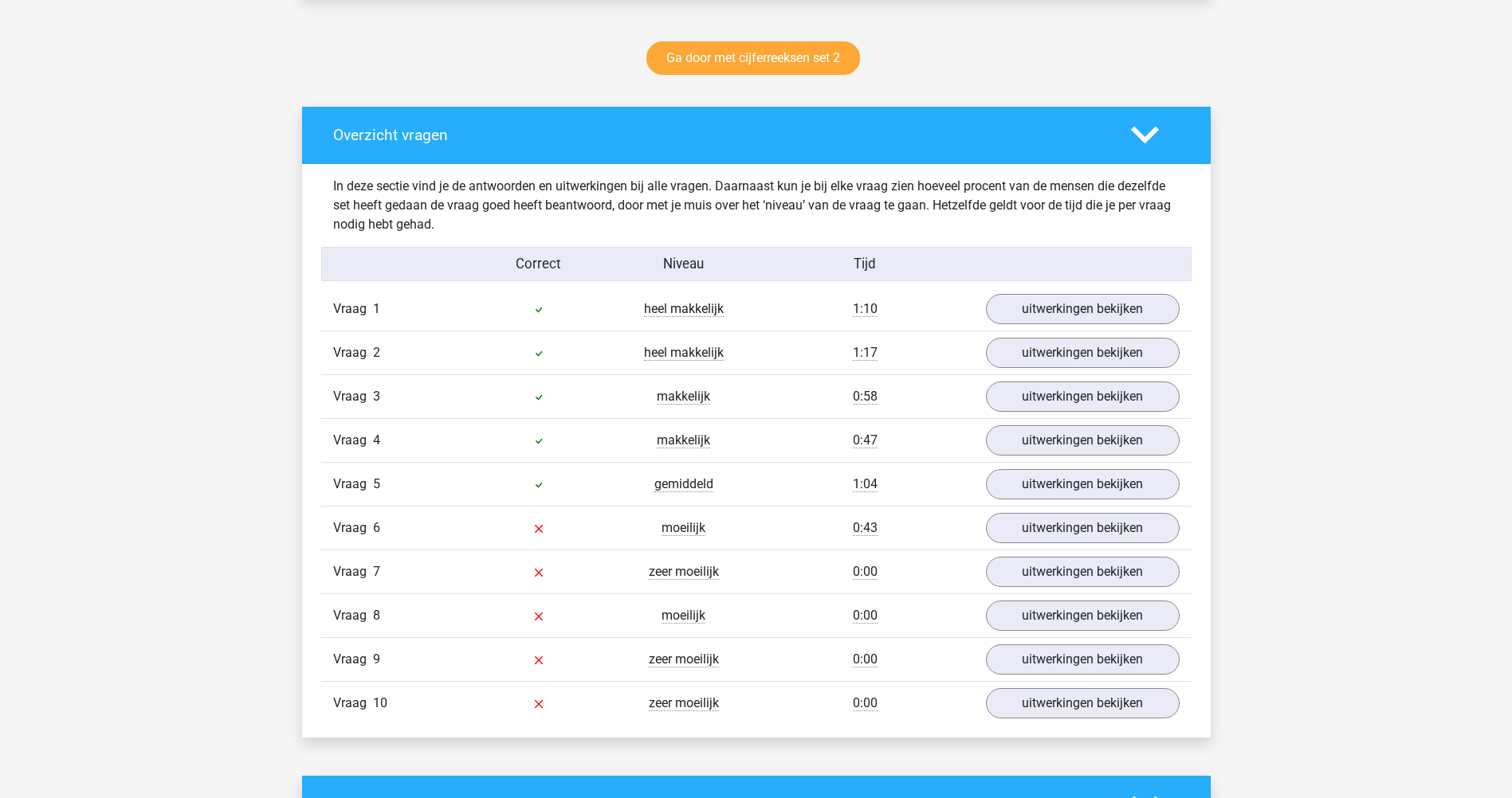
scroll to position [855, 0]
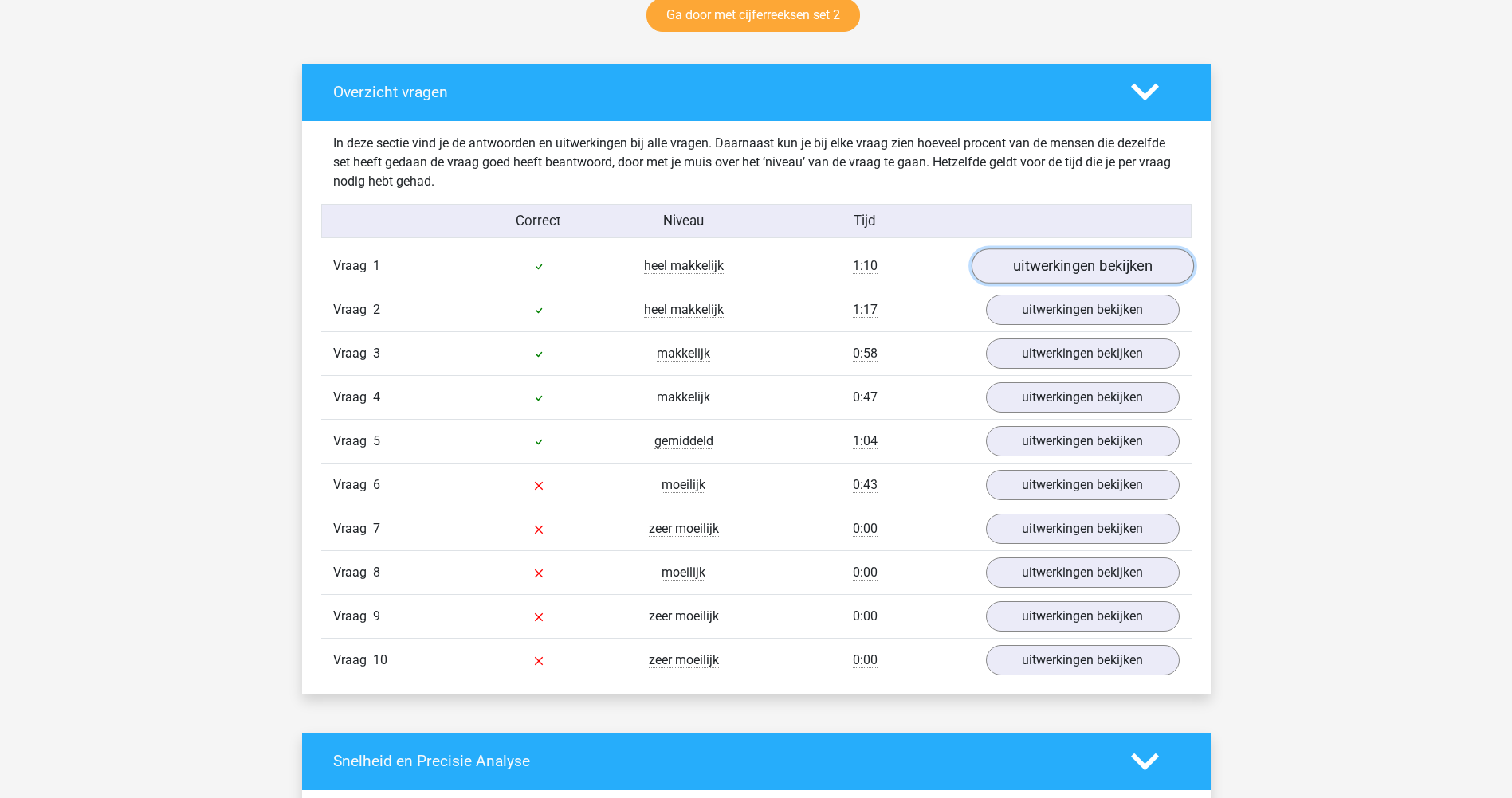
click at [1112, 255] on link "uitwerkingen bekijken" at bounding box center [1082, 267] width 222 height 35
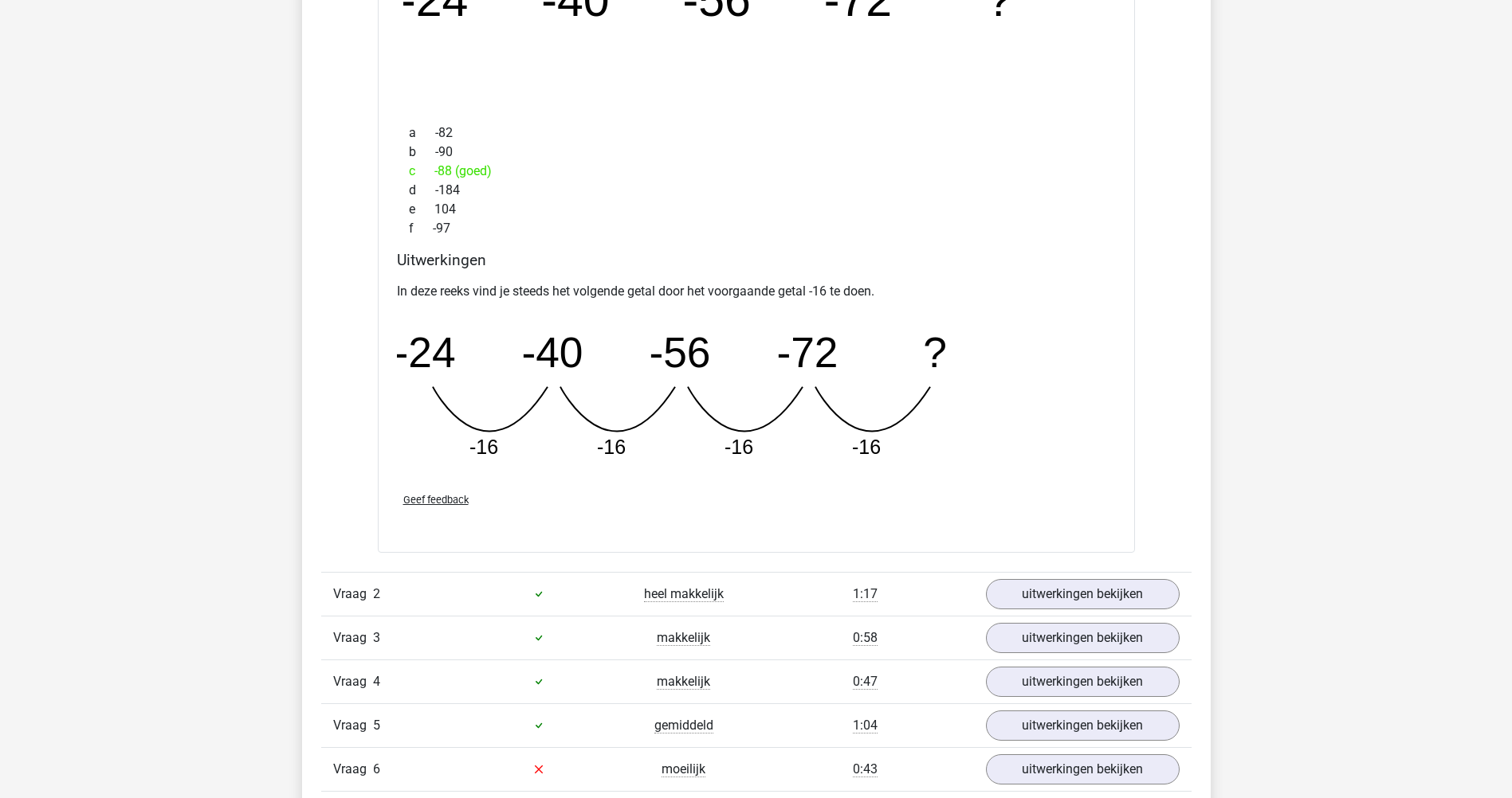
scroll to position [1347, 0]
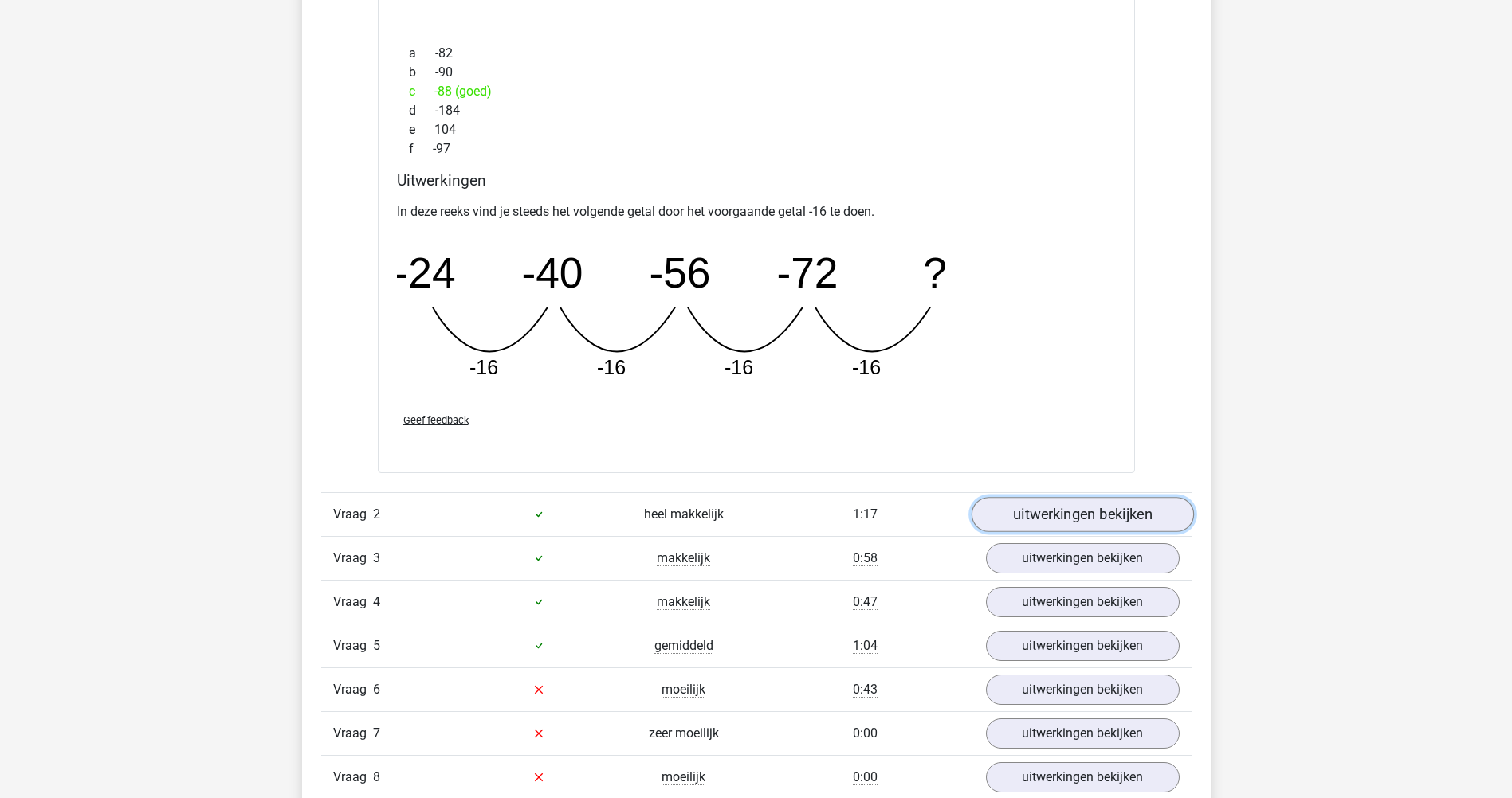
click at [1127, 502] on link "uitwerkingen bekijken" at bounding box center [1082, 515] width 222 height 35
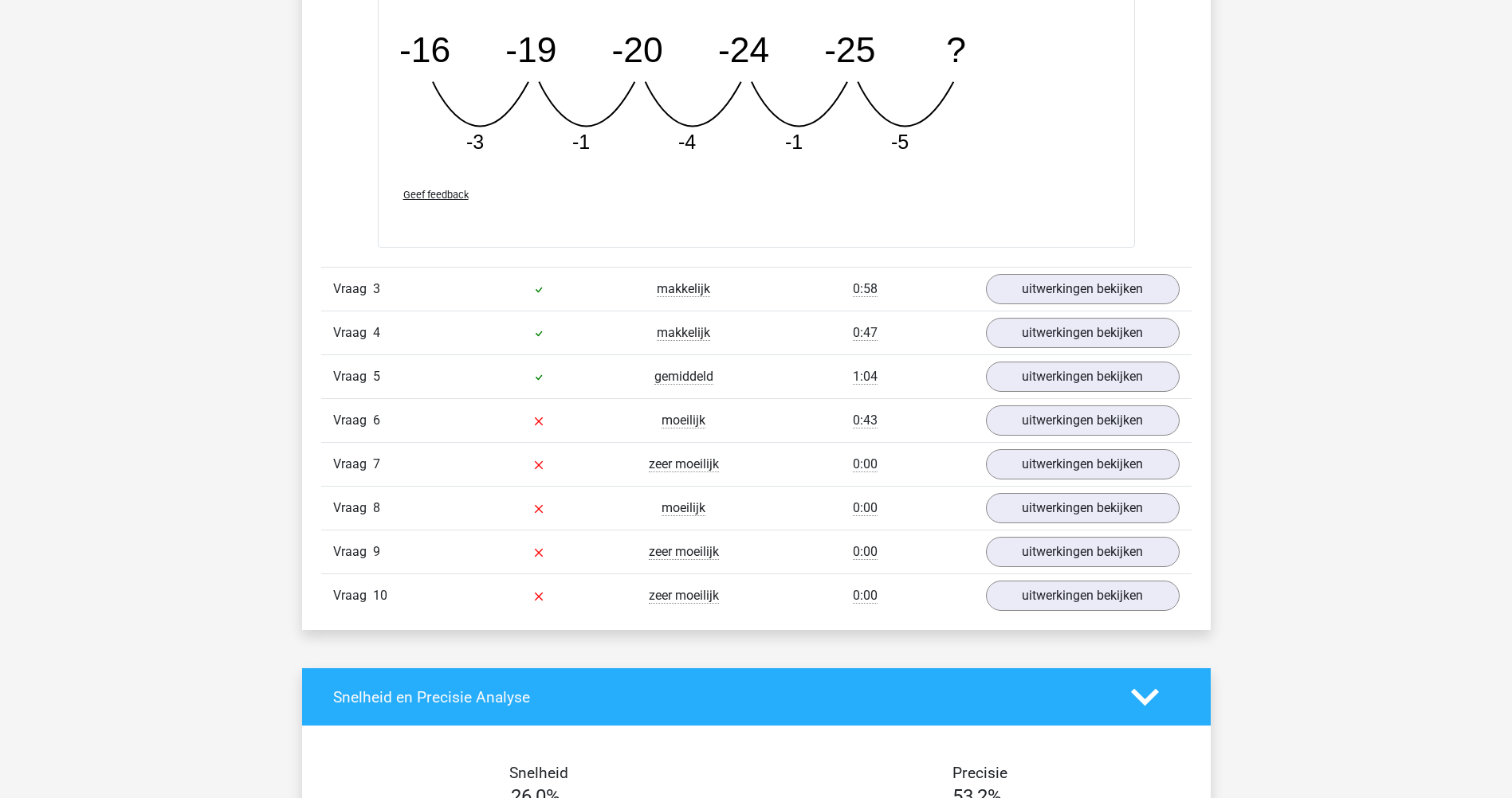
scroll to position [2355, 0]
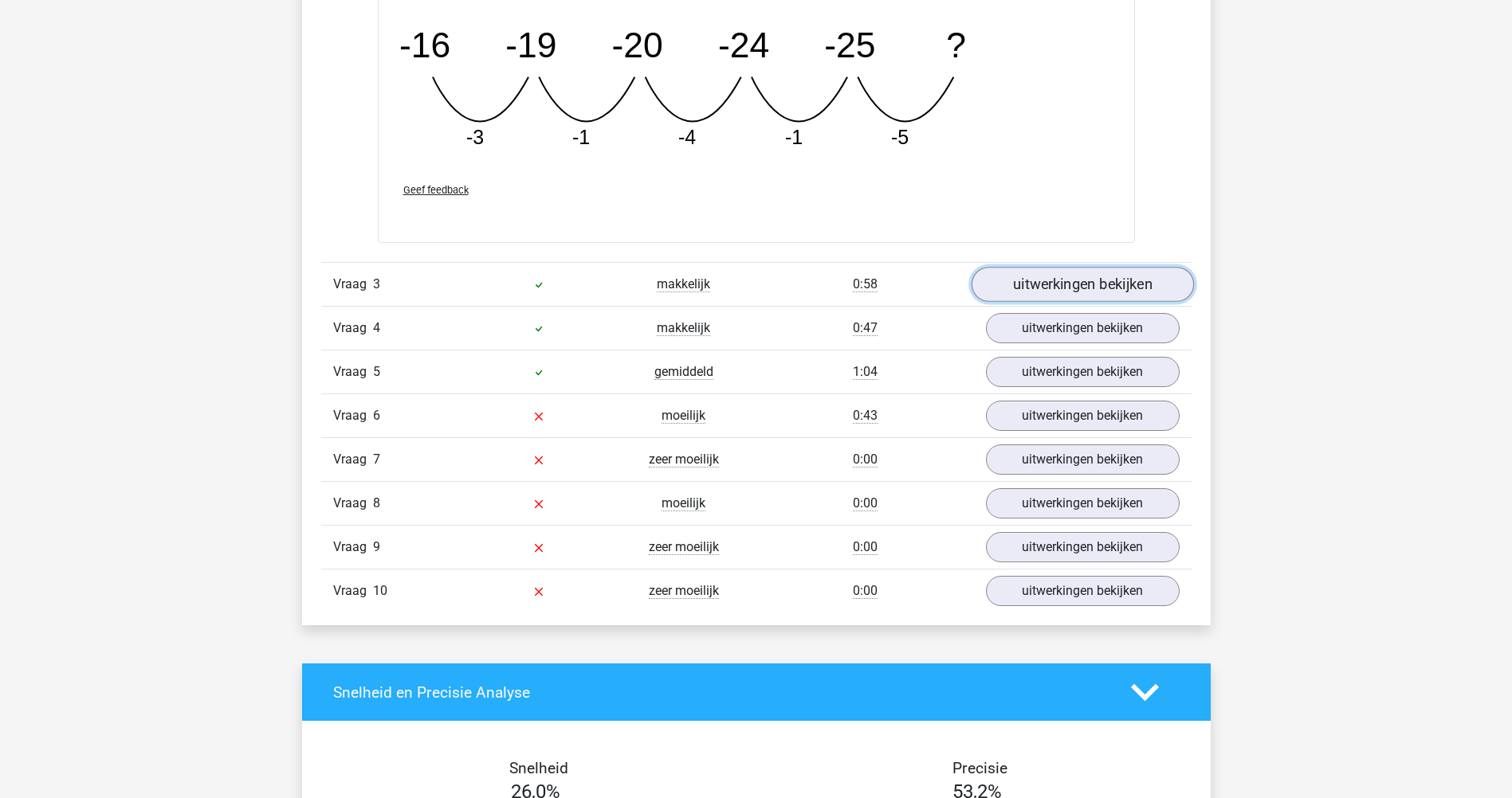
click at [1165, 278] on link "uitwerkingen bekijken" at bounding box center [1082, 285] width 222 height 35
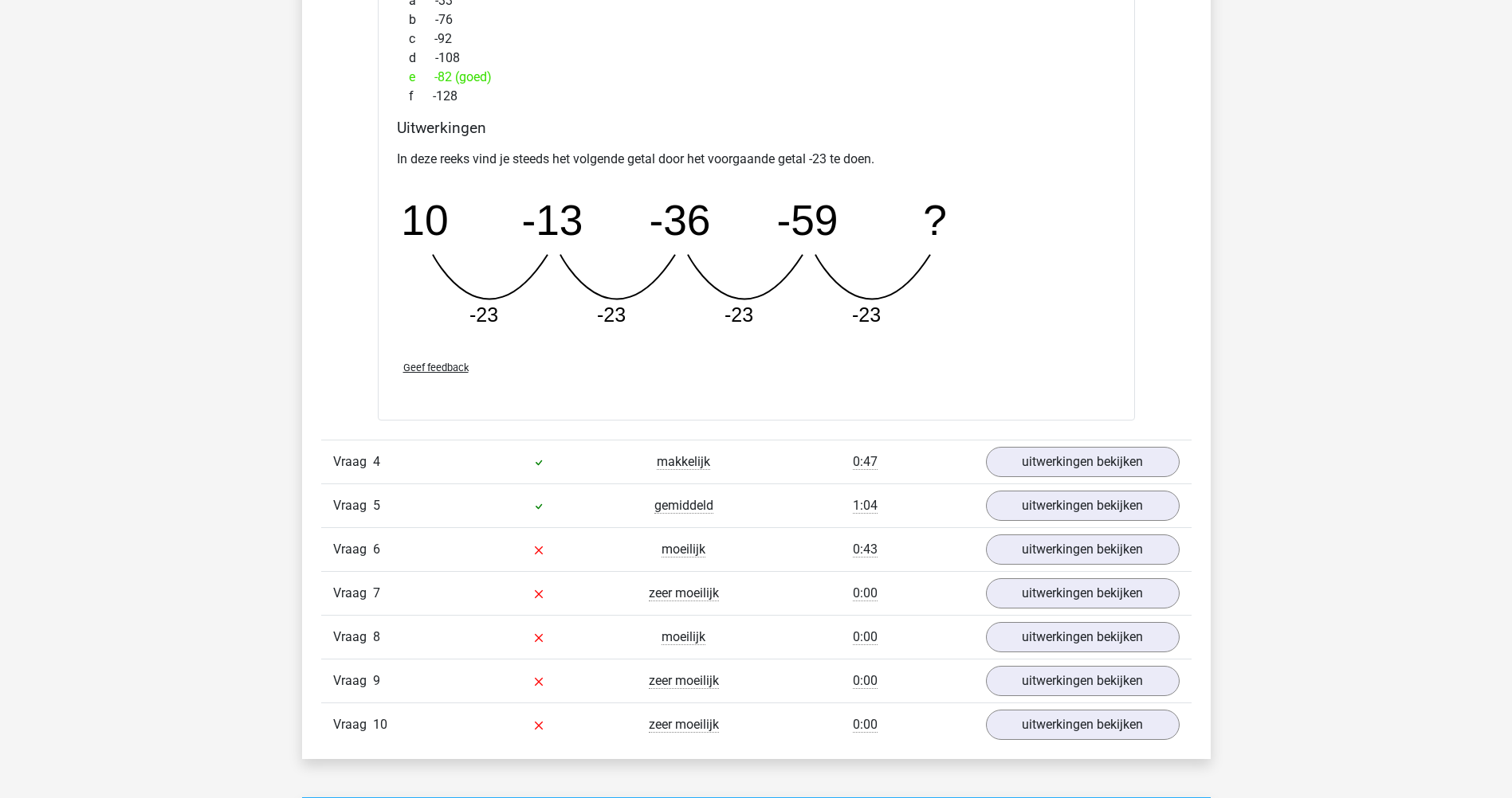
scroll to position [2933, 0]
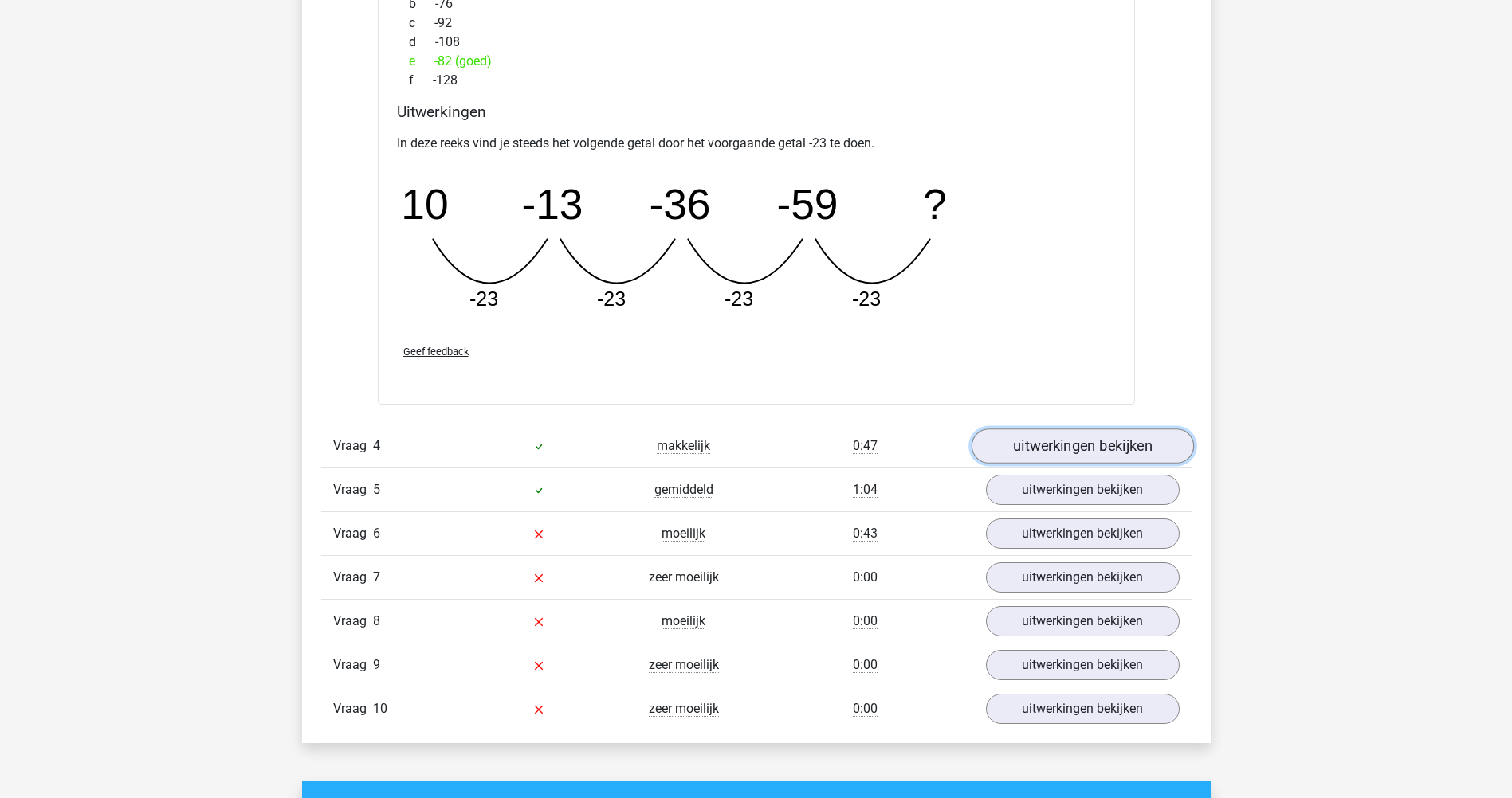
click at [1012, 433] on link "uitwerkingen bekijken" at bounding box center [1082, 446] width 222 height 35
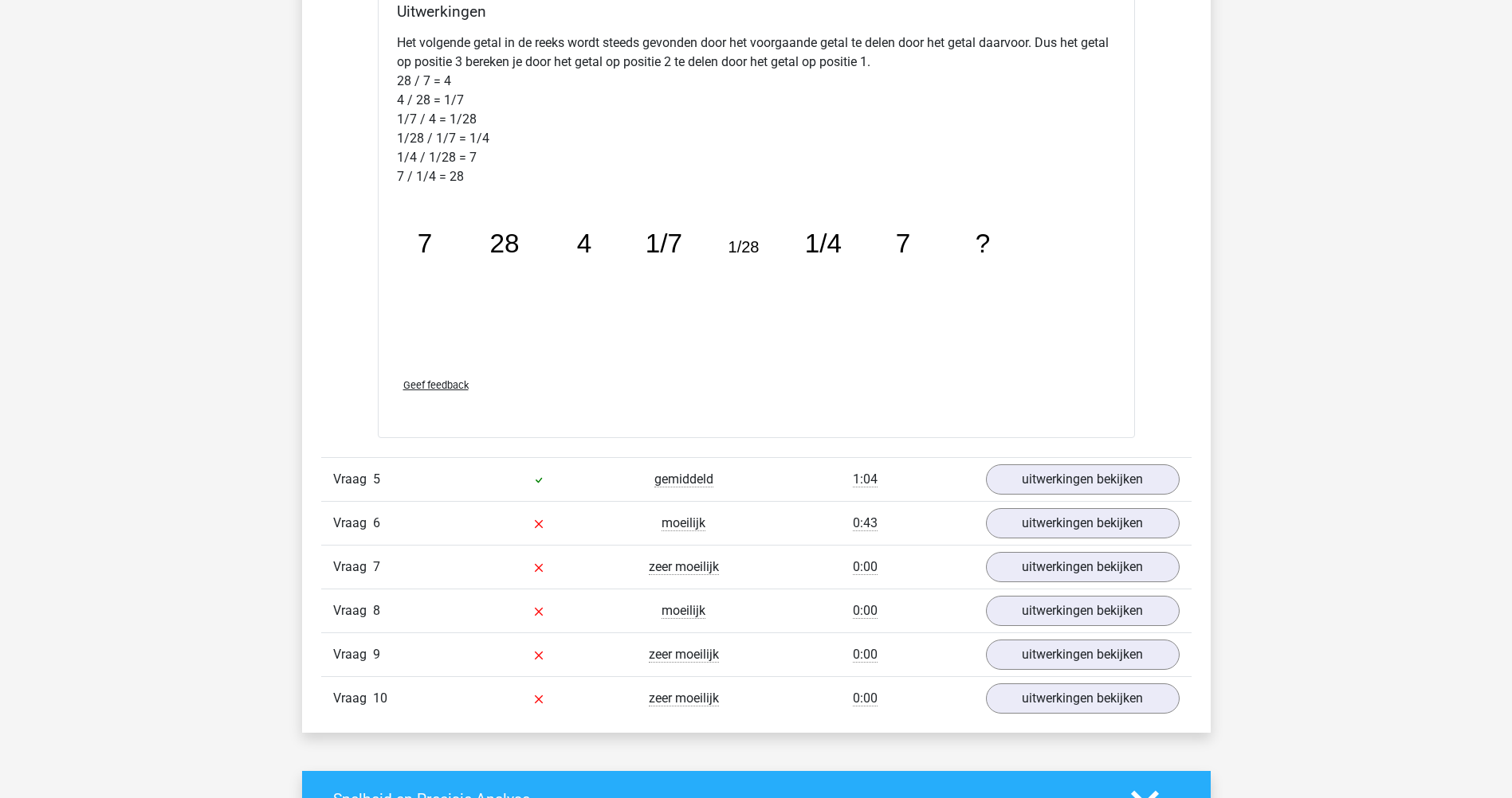
scroll to position [3860, 0]
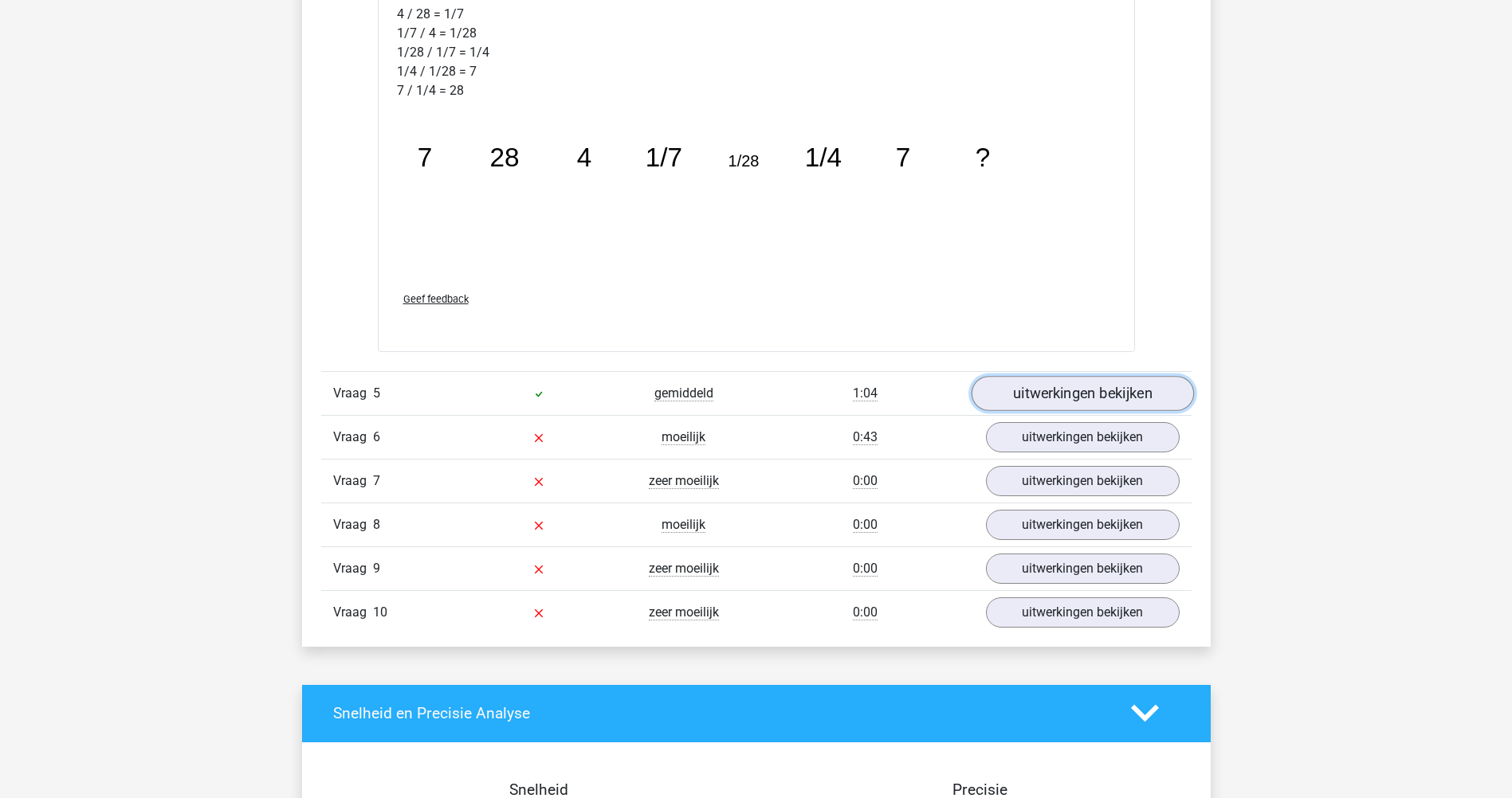
click at [1157, 393] on link "uitwerkingen bekijken" at bounding box center [1082, 394] width 222 height 35
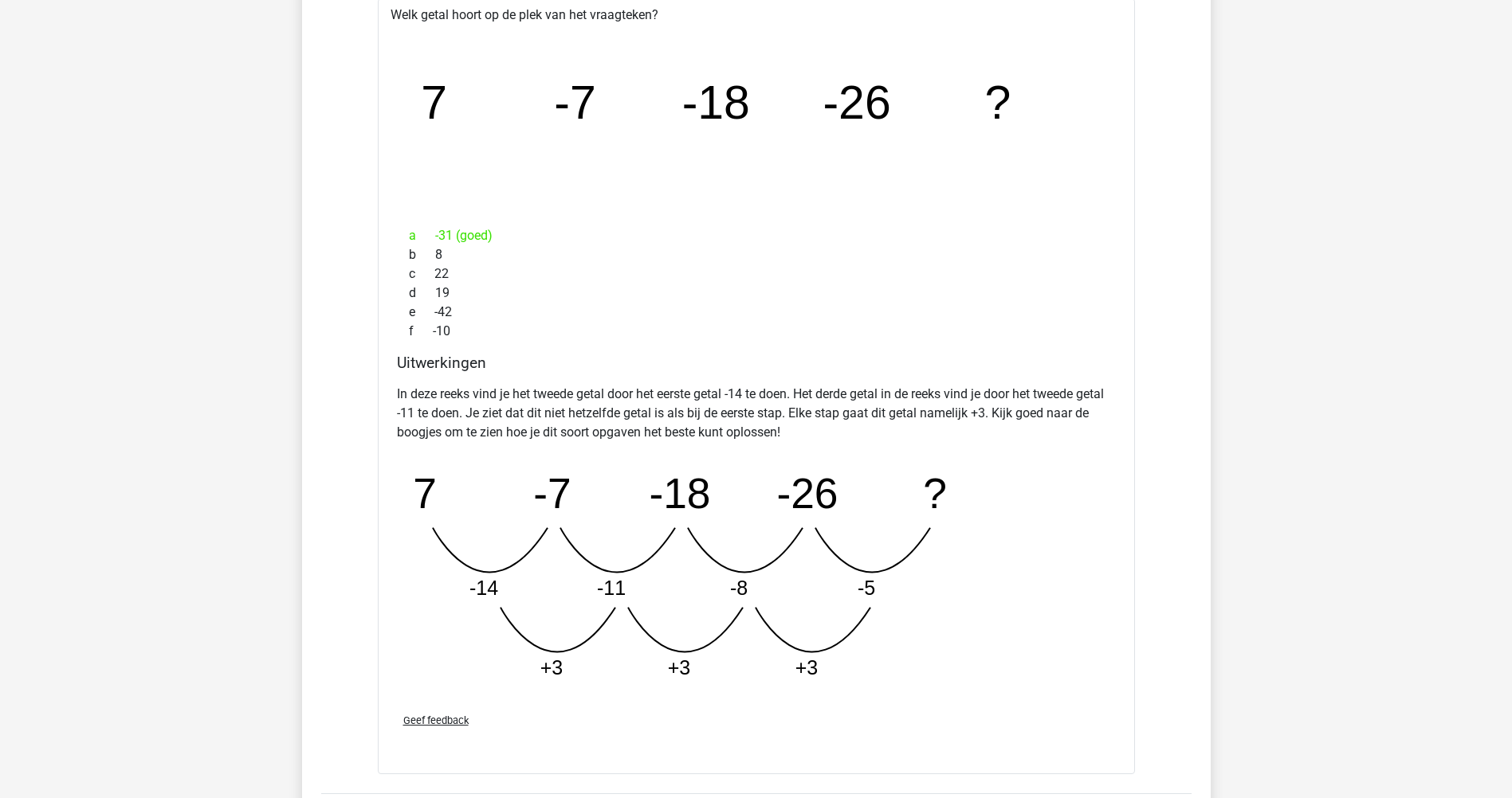
scroll to position [4332, 0]
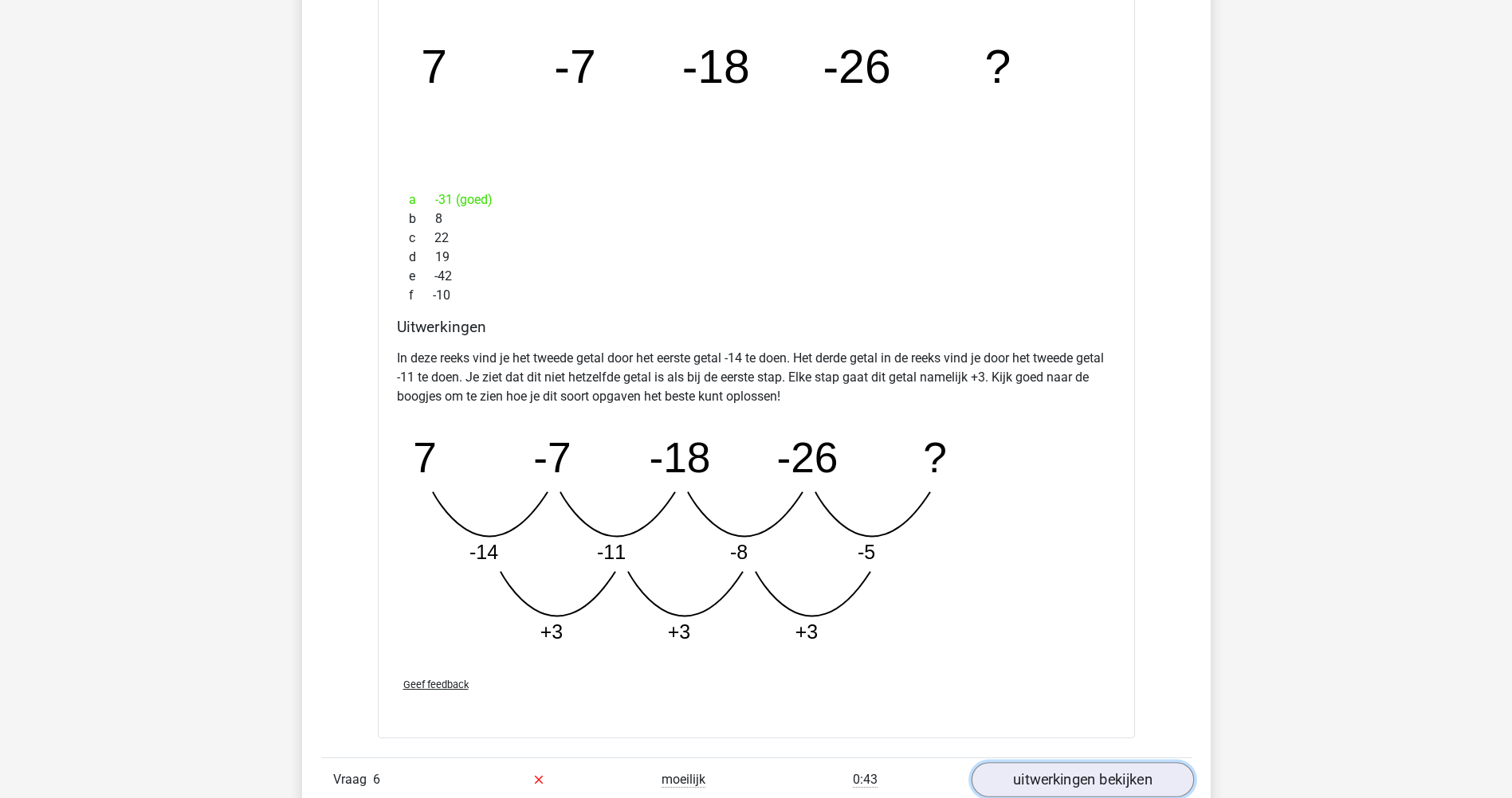
click at [1154, 775] on link "uitwerkingen bekijken" at bounding box center [1082, 780] width 222 height 35
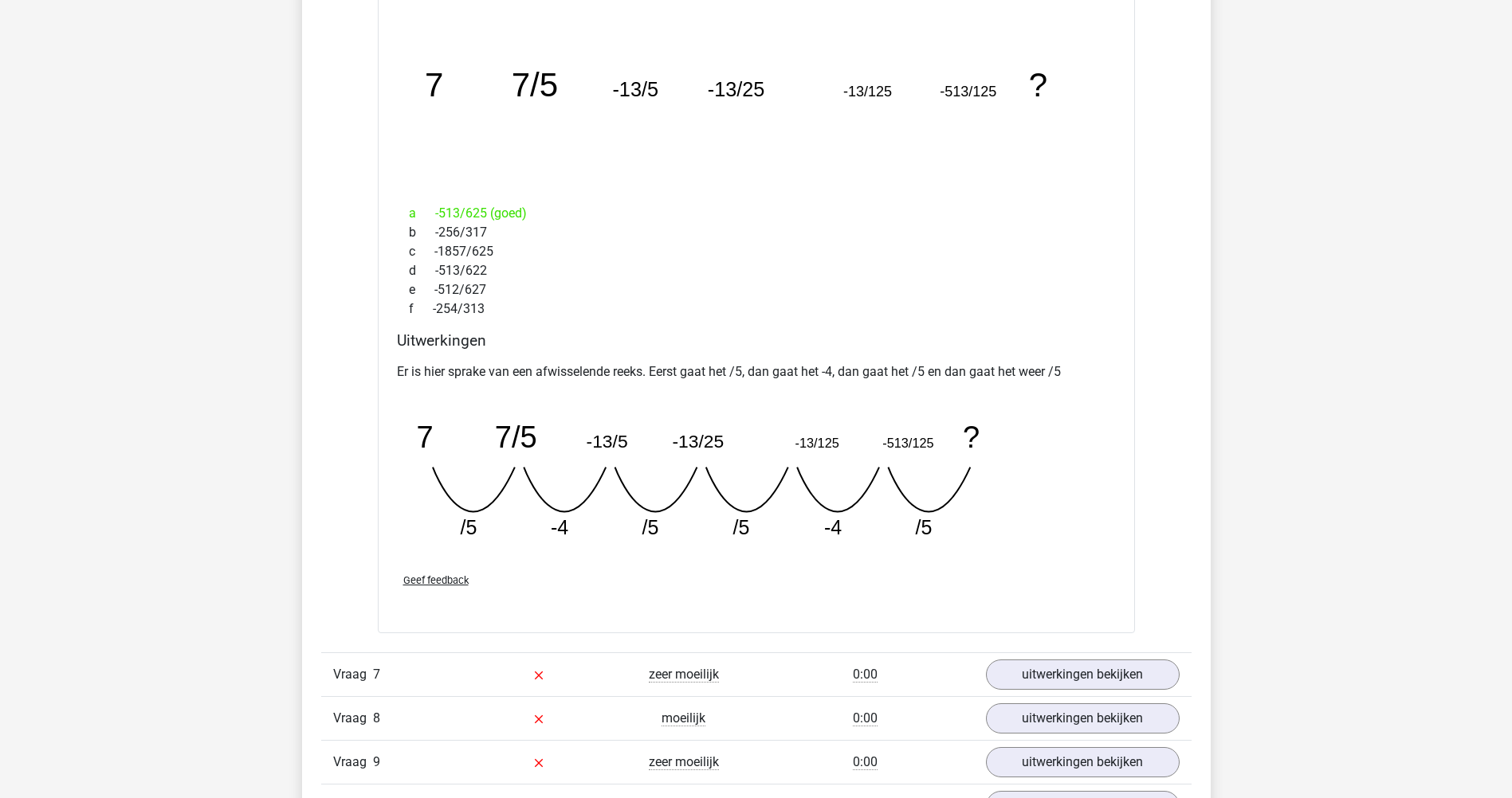
scroll to position [5200, 0]
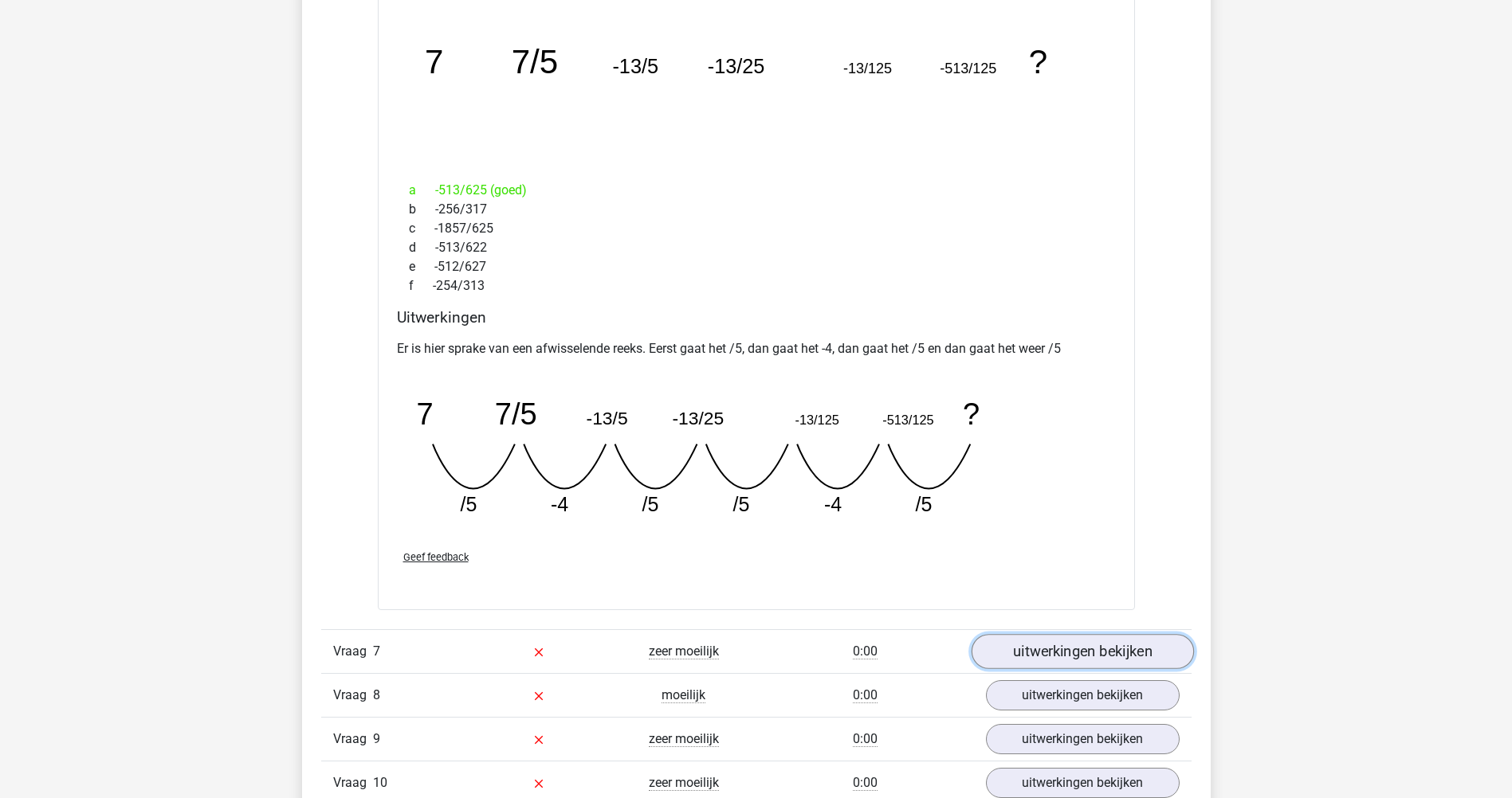
click at [1137, 657] on link "uitwerkingen bekijken" at bounding box center [1082, 652] width 222 height 35
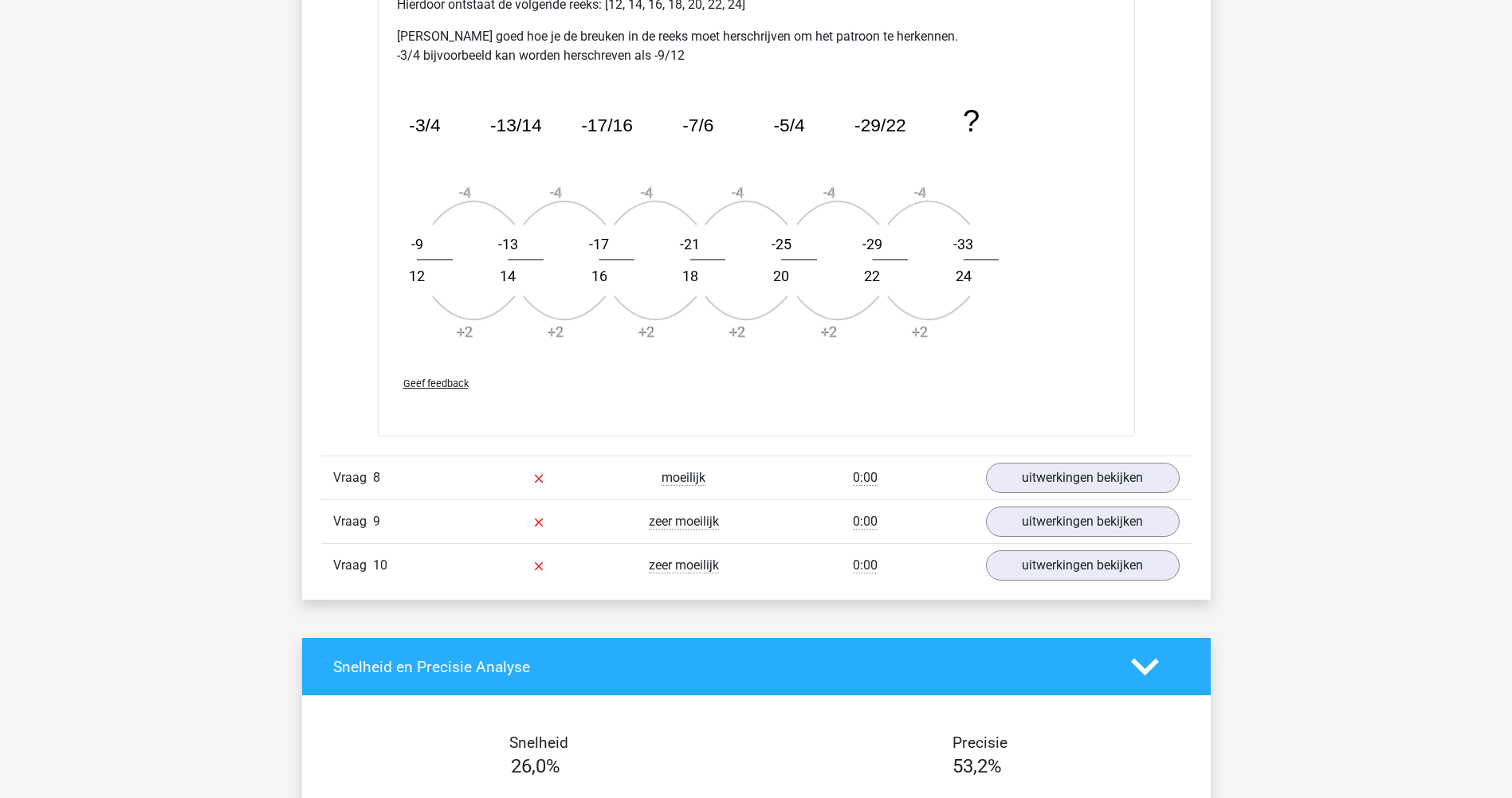
scroll to position [6391, 0]
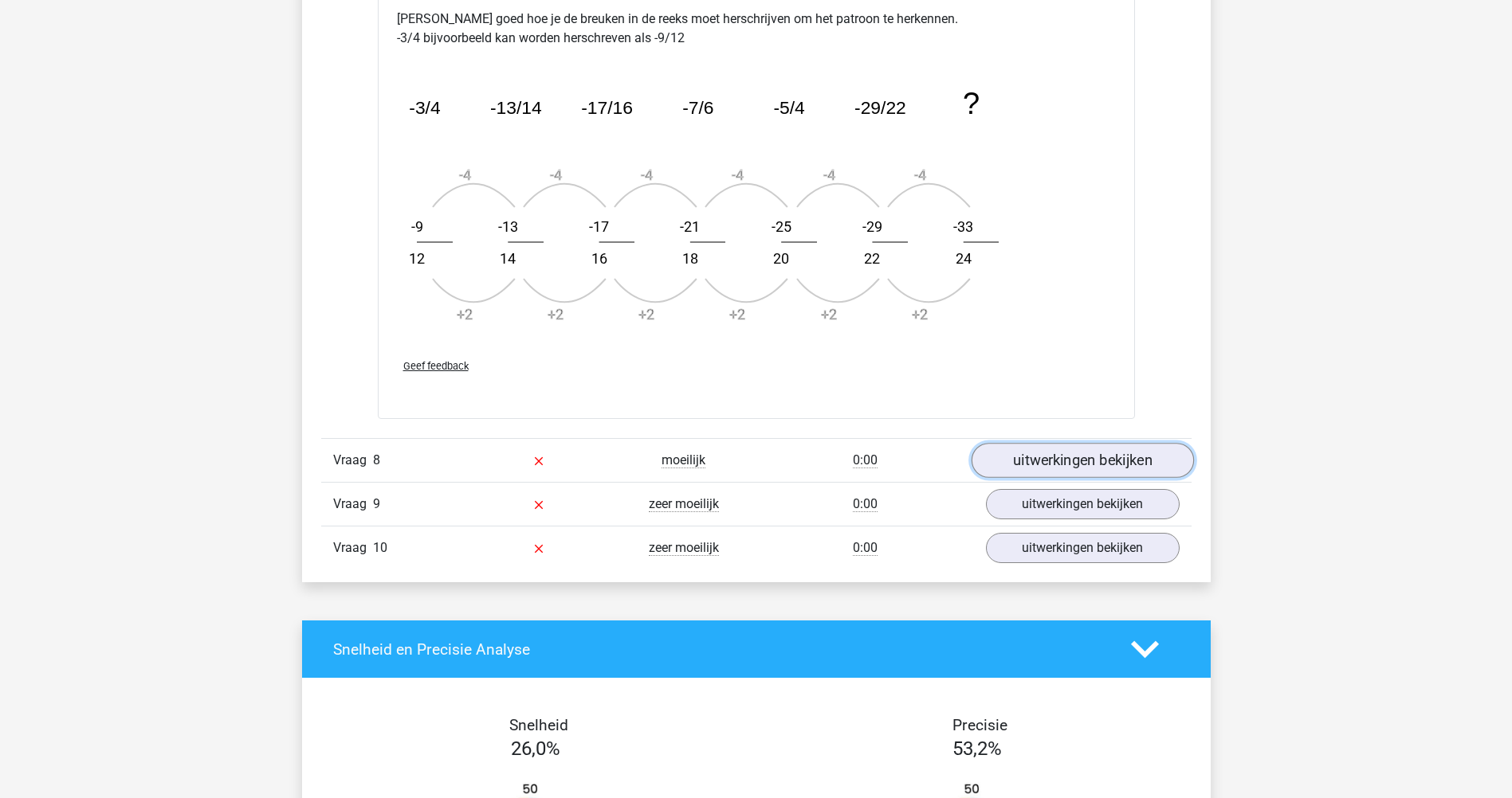
click at [1128, 455] on link "uitwerkingen bekijken" at bounding box center [1082, 461] width 222 height 35
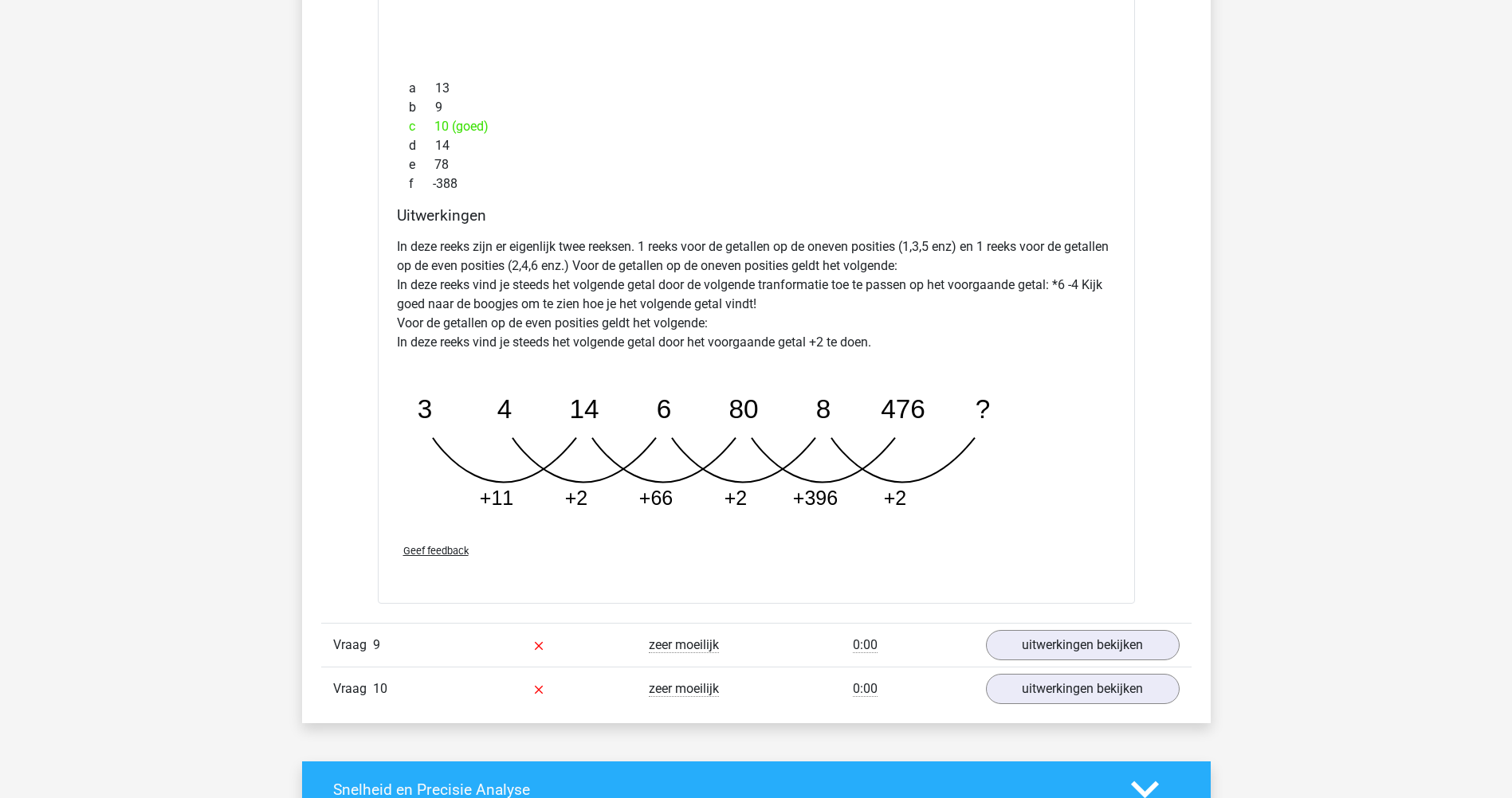
scroll to position [7051, 0]
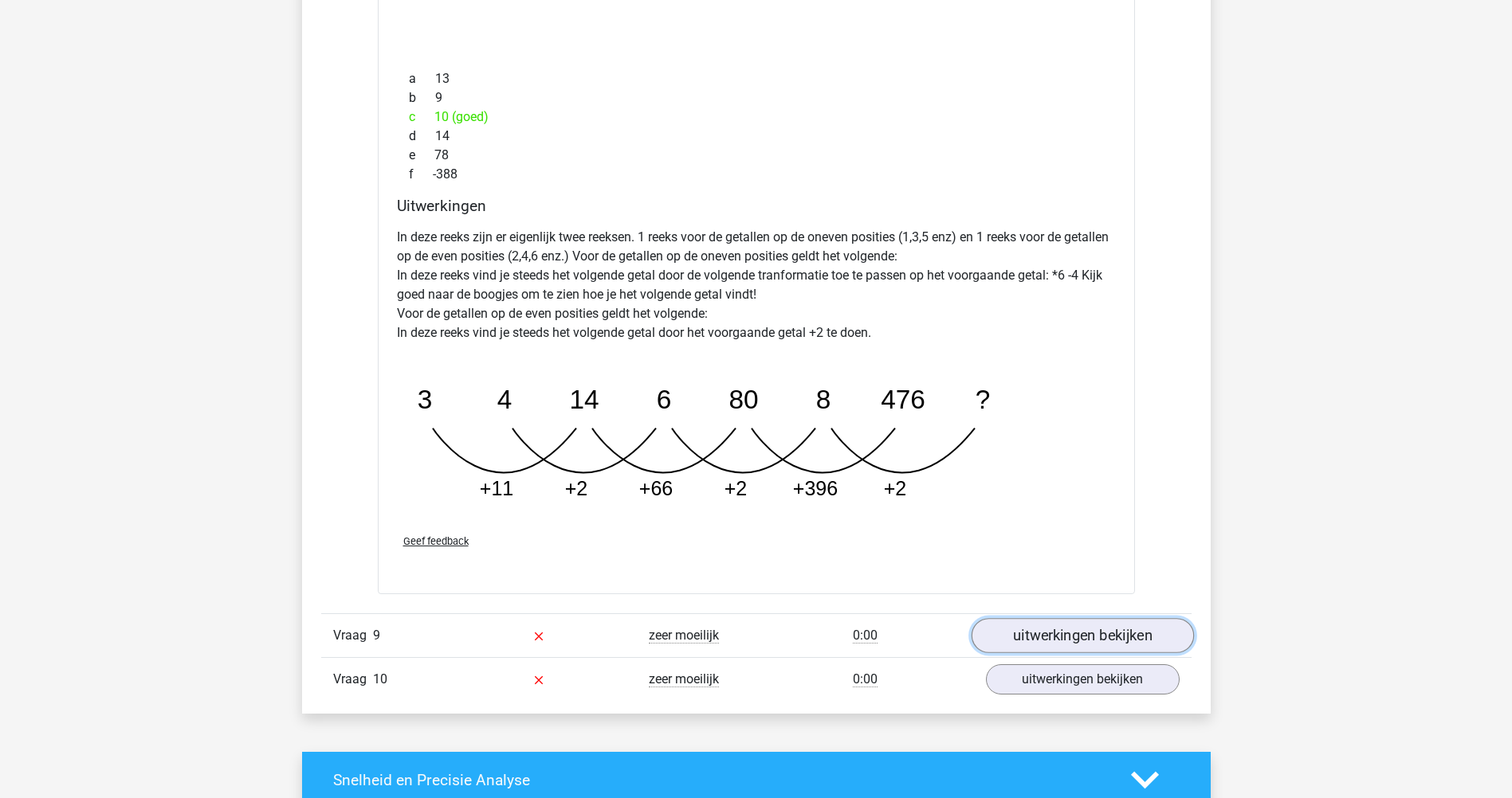
click at [1146, 627] on link "uitwerkingen bekijken" at bounding box center [1082, 636] width 222 height 35
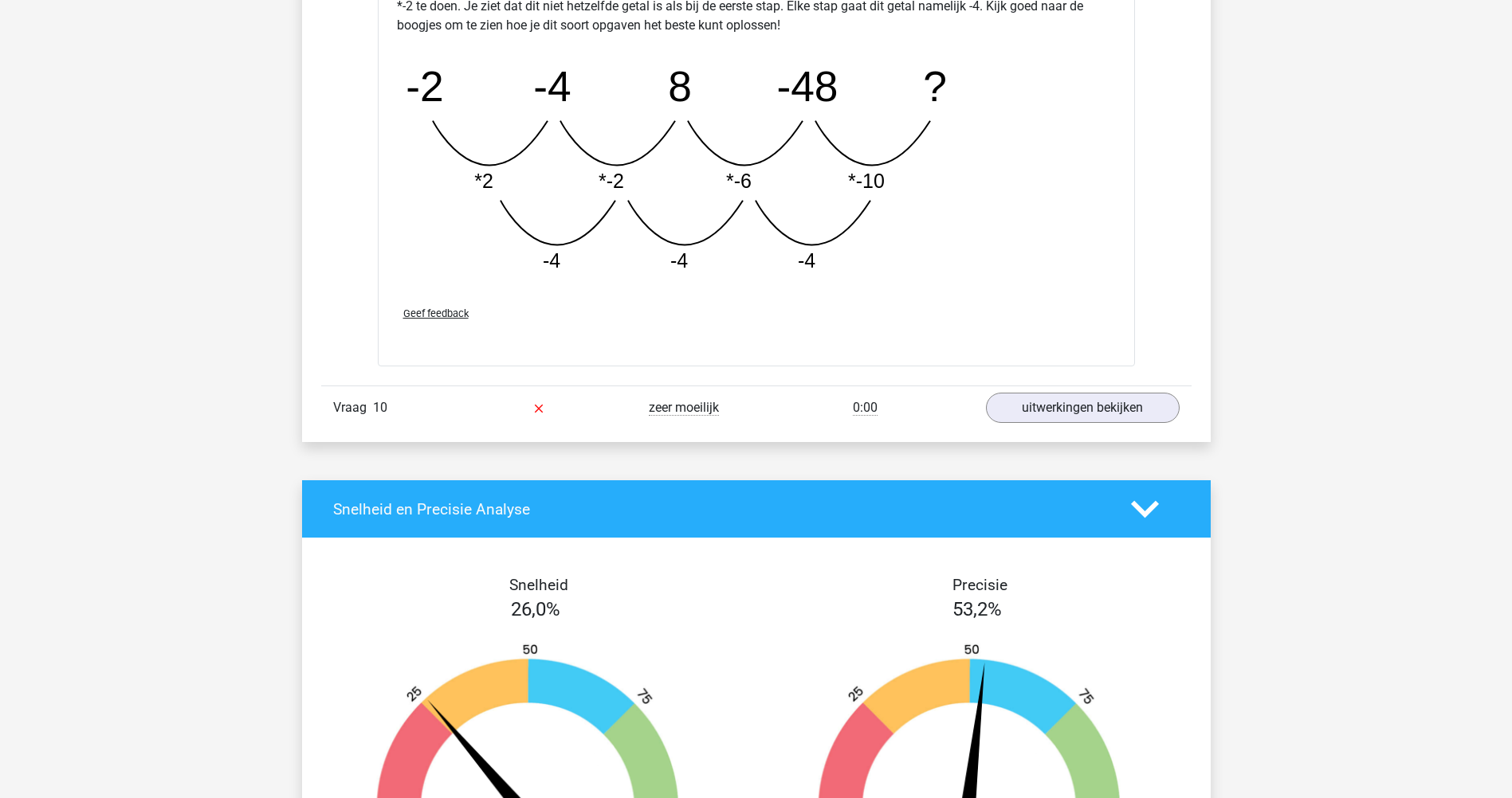
scroll to position [8168, 0]
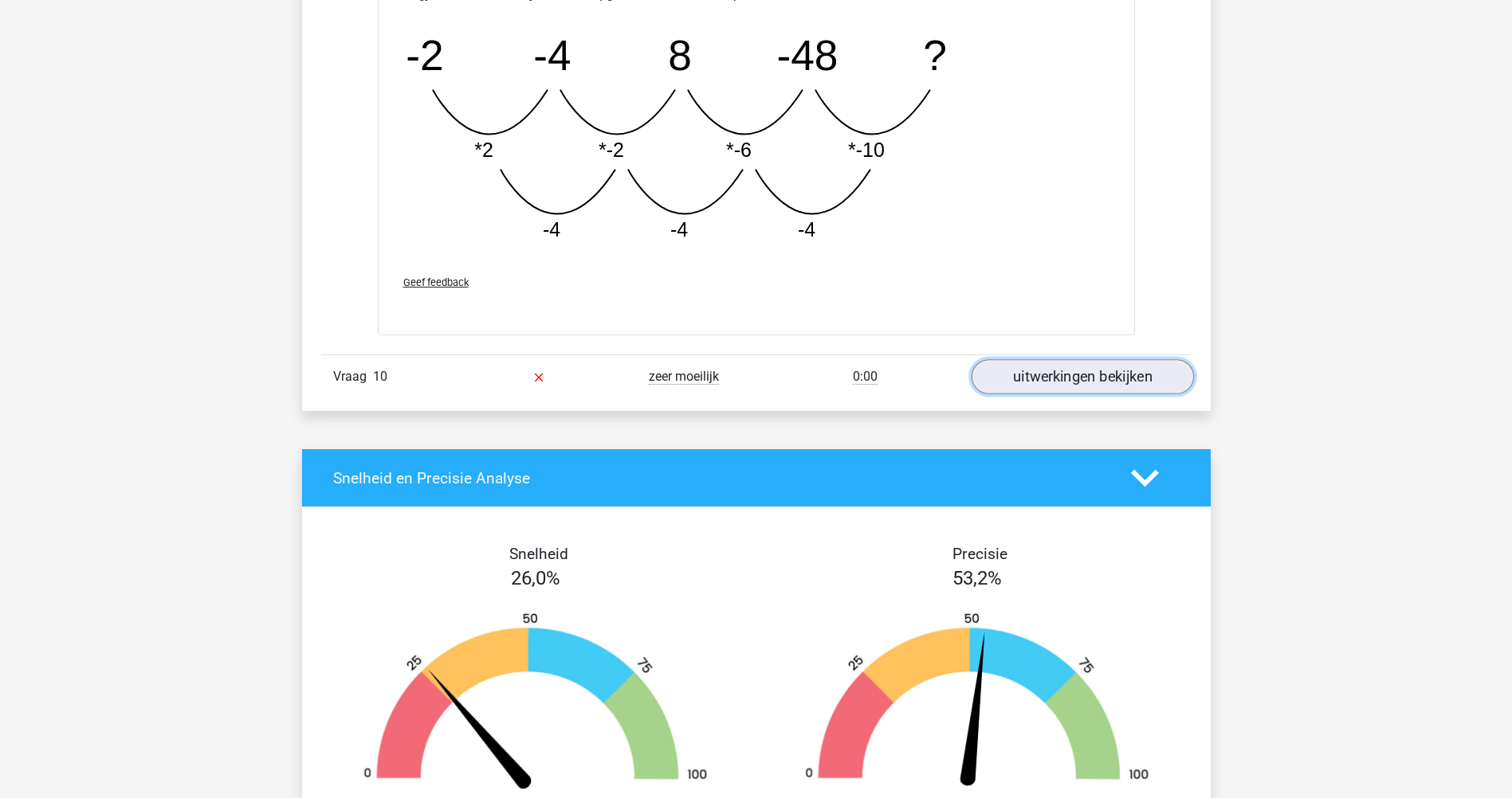
click at [1125, 368] on link "uitwerkingen bekijken" at bounding box center [1082, 378] width 222 height 35
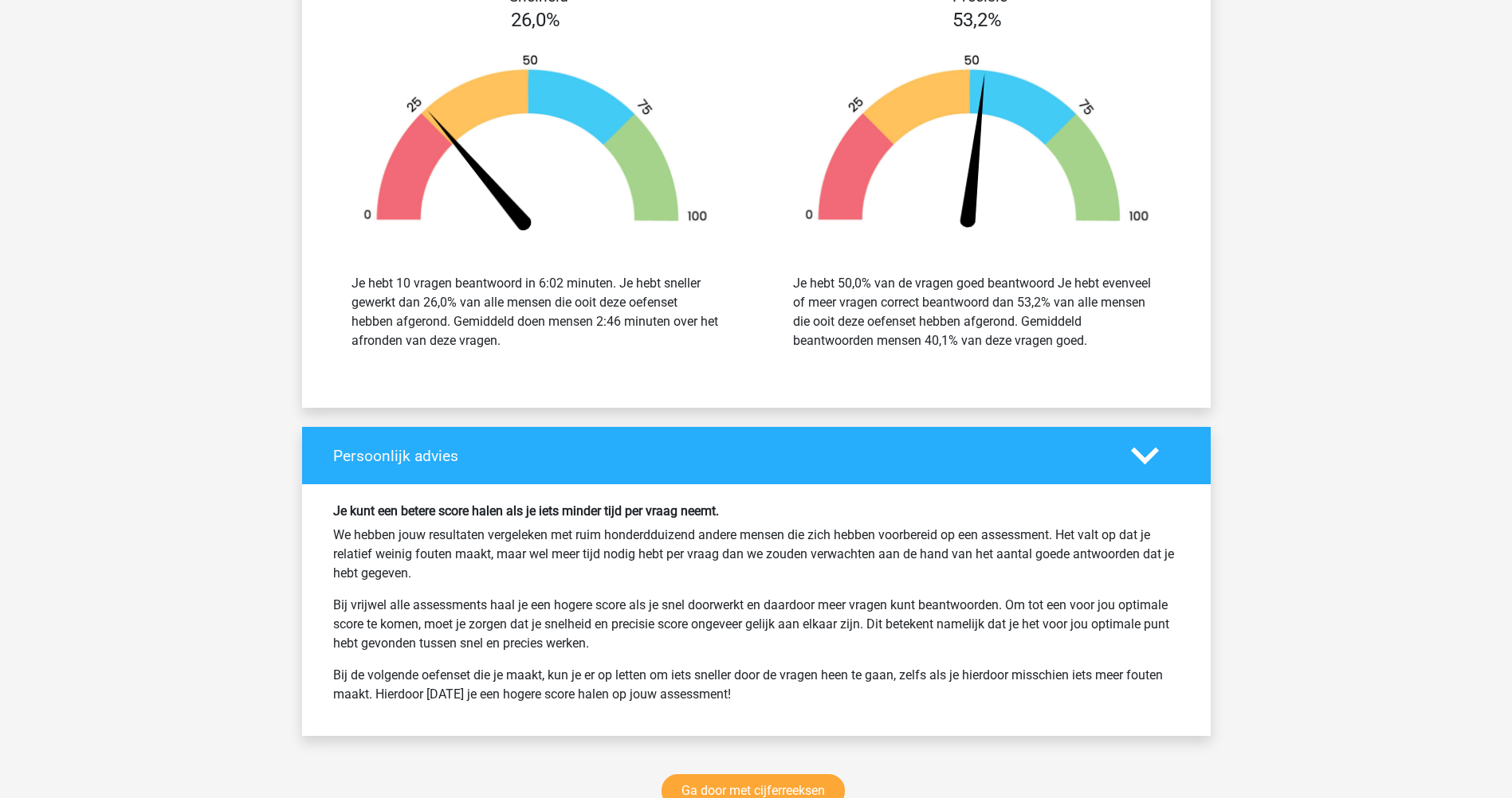
scroll to position [9678, 0]
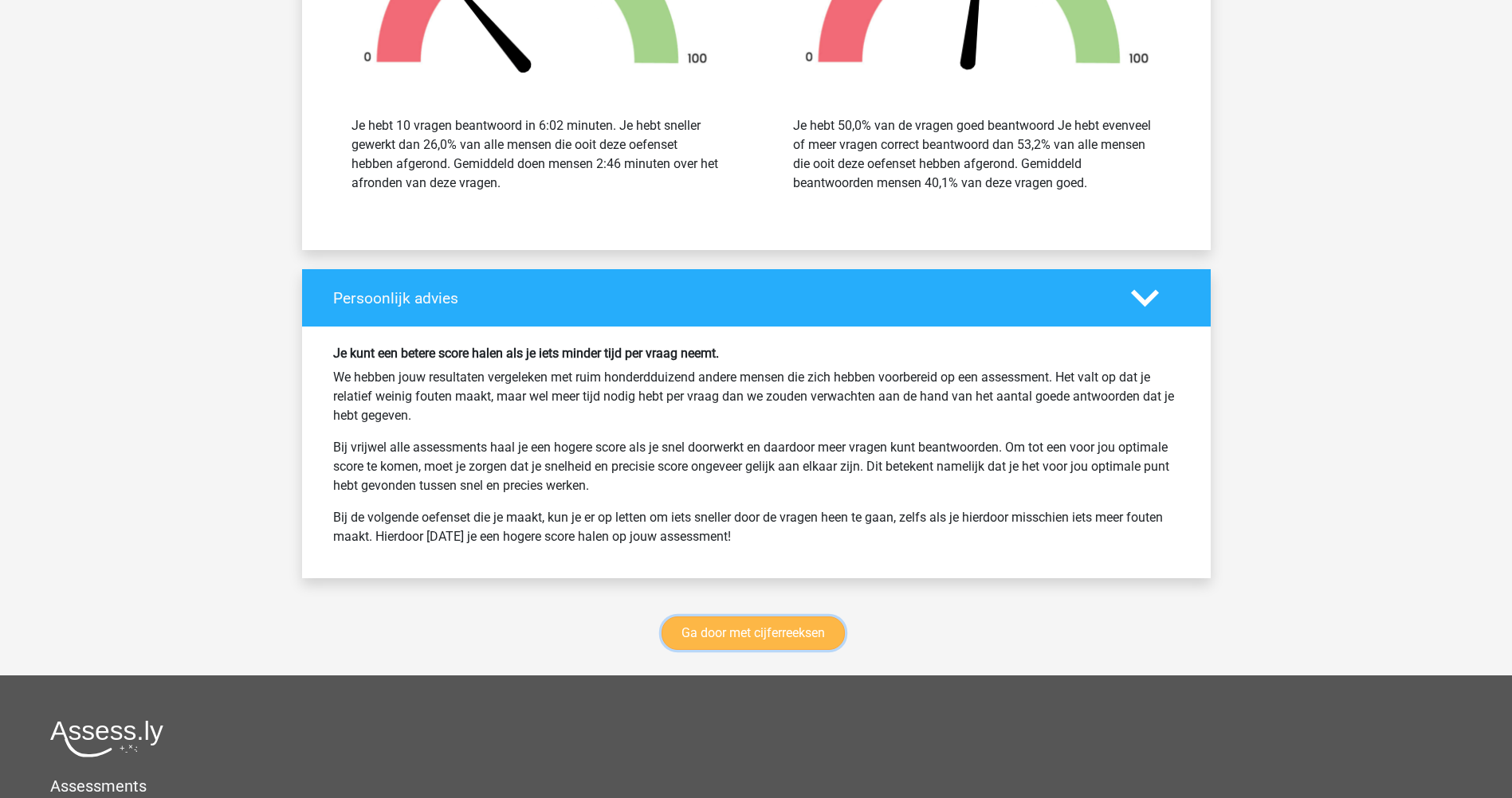
click at [765, 634] on link "Ga door met cijferreeksen" at bounding box center [753, 634] width 183 height 33
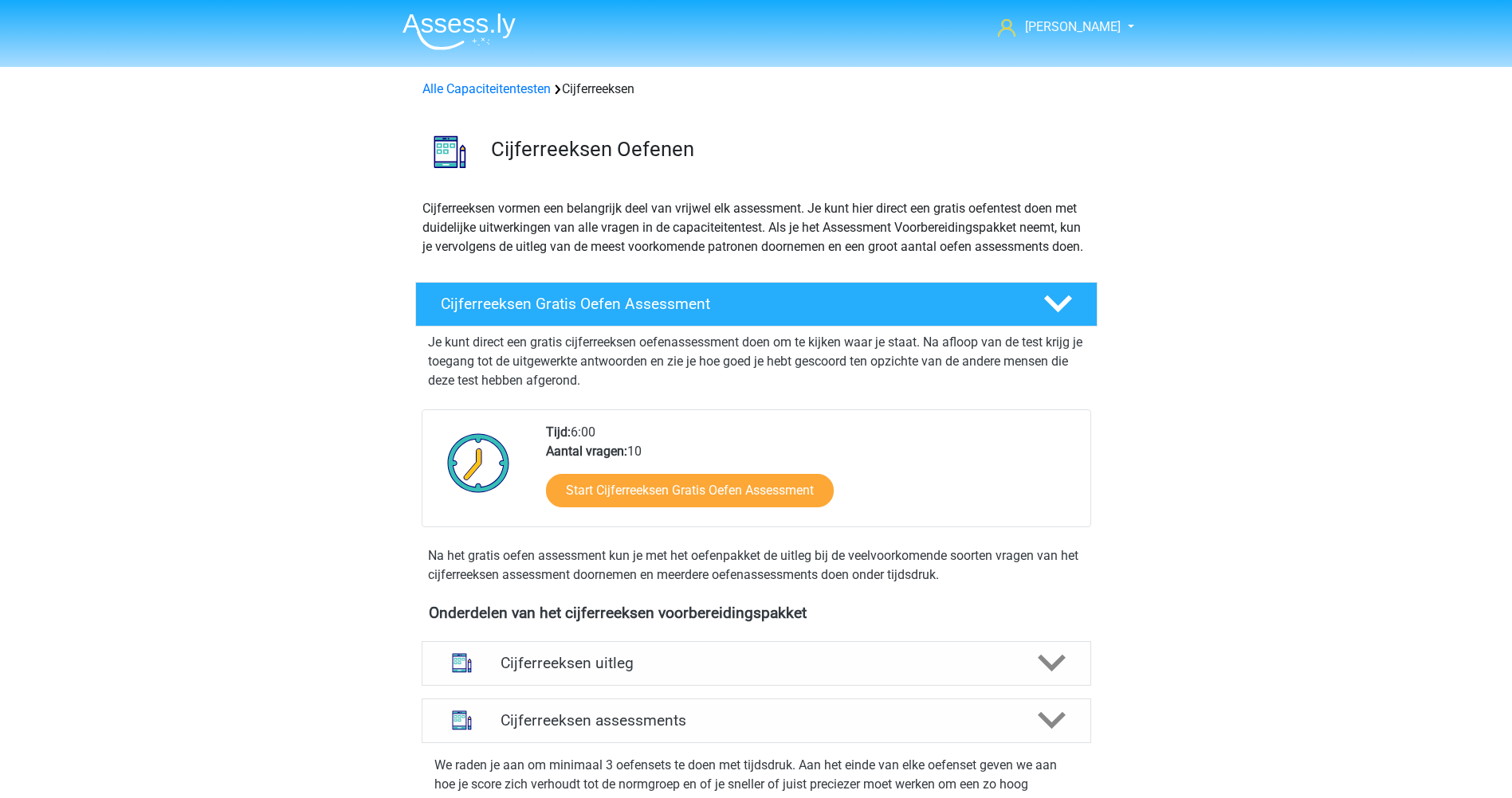
scroll to position [712, 0]
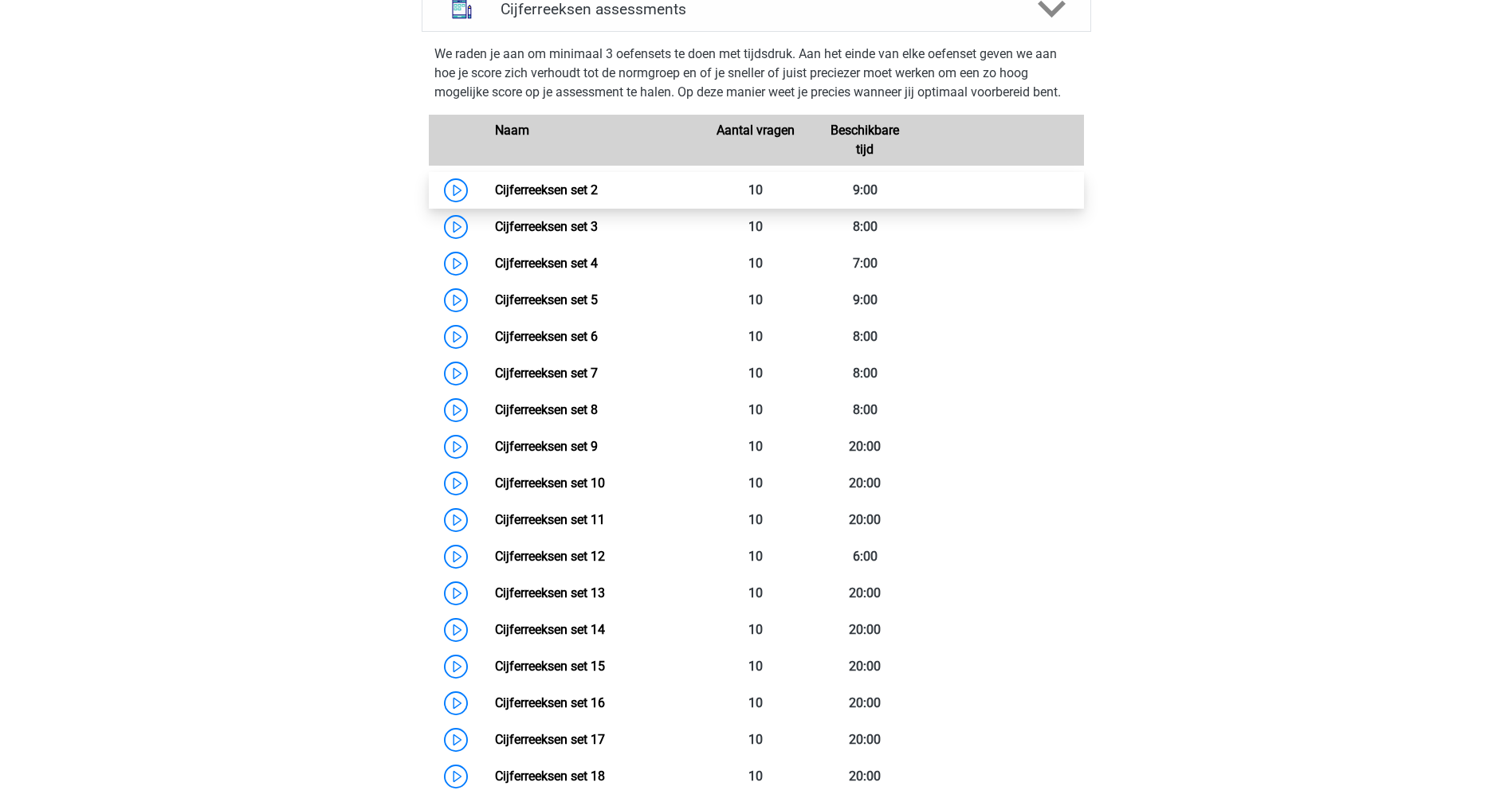
click at [549, 198] on link "Cijferreeksen set 2" at bounding box center [546, 190] width 103 height 15
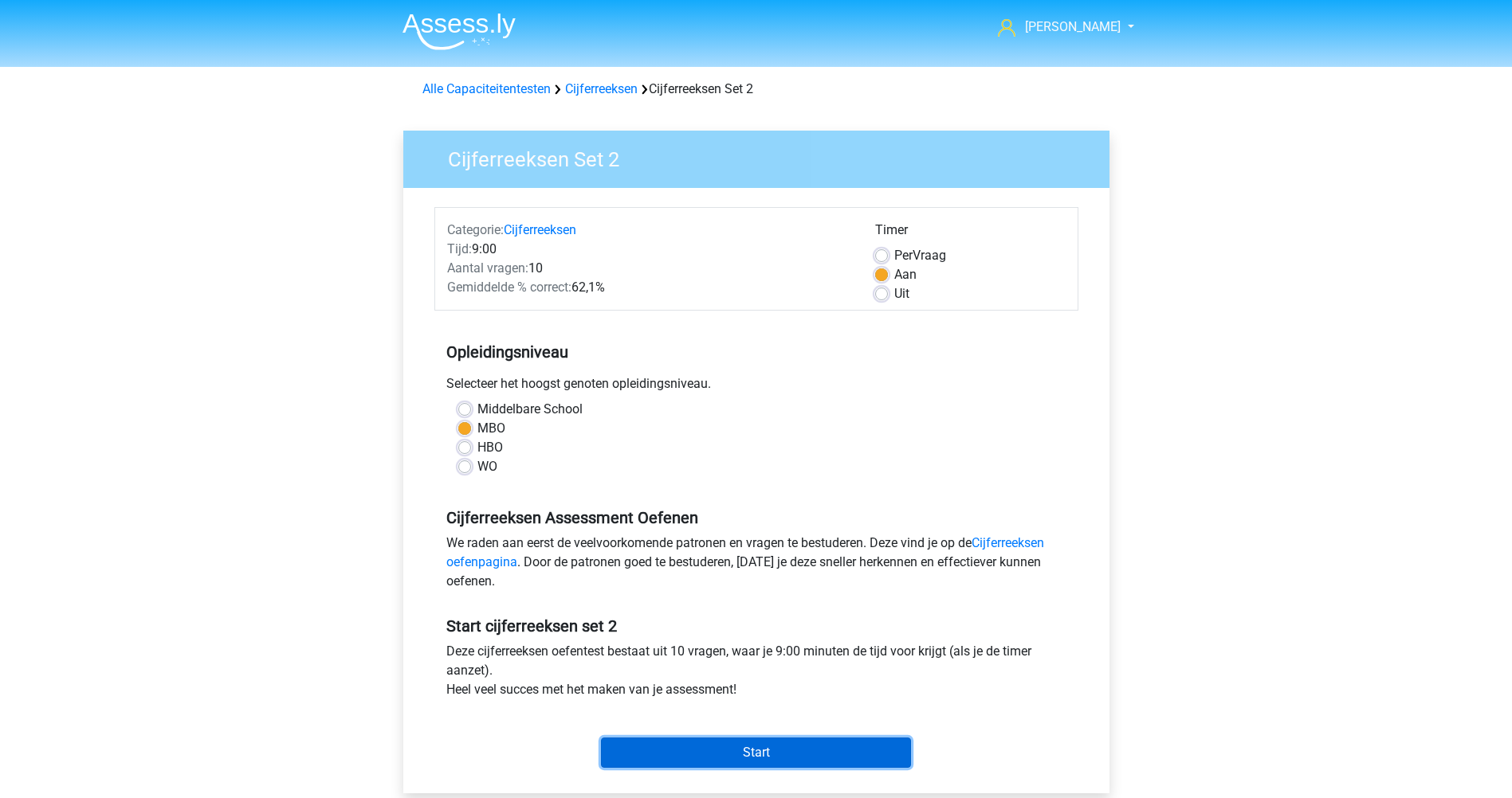
click at [761, 753] on input "Start" at bounding box center [756, 752] width 310 height 31
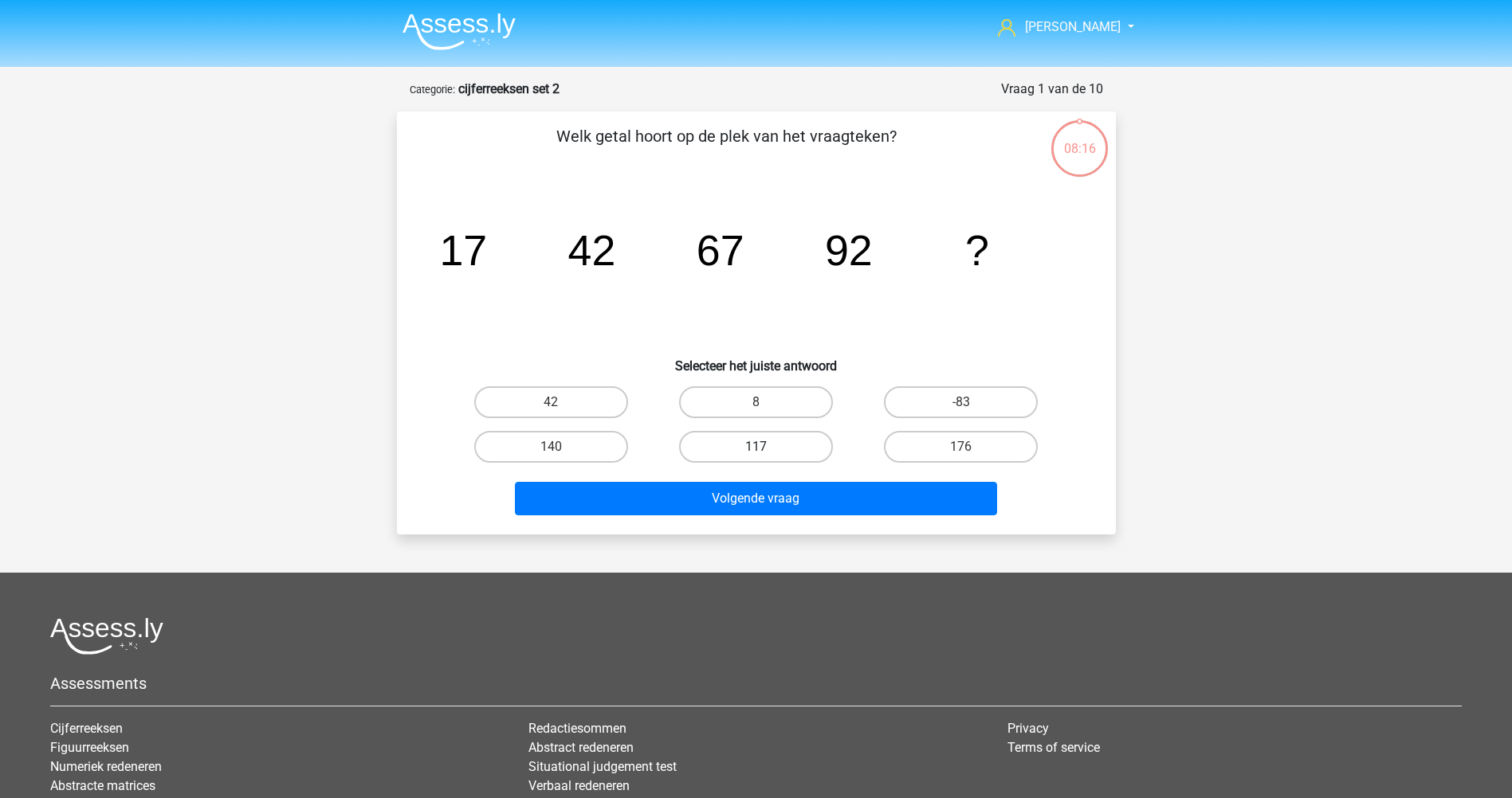
click at [794, 439] on label "117" at bounding box center [756, 447] width 154 height 32
click at [766, 447] on input "117" at bounding box center [760, 451] width 10 height 10
radio input "true"
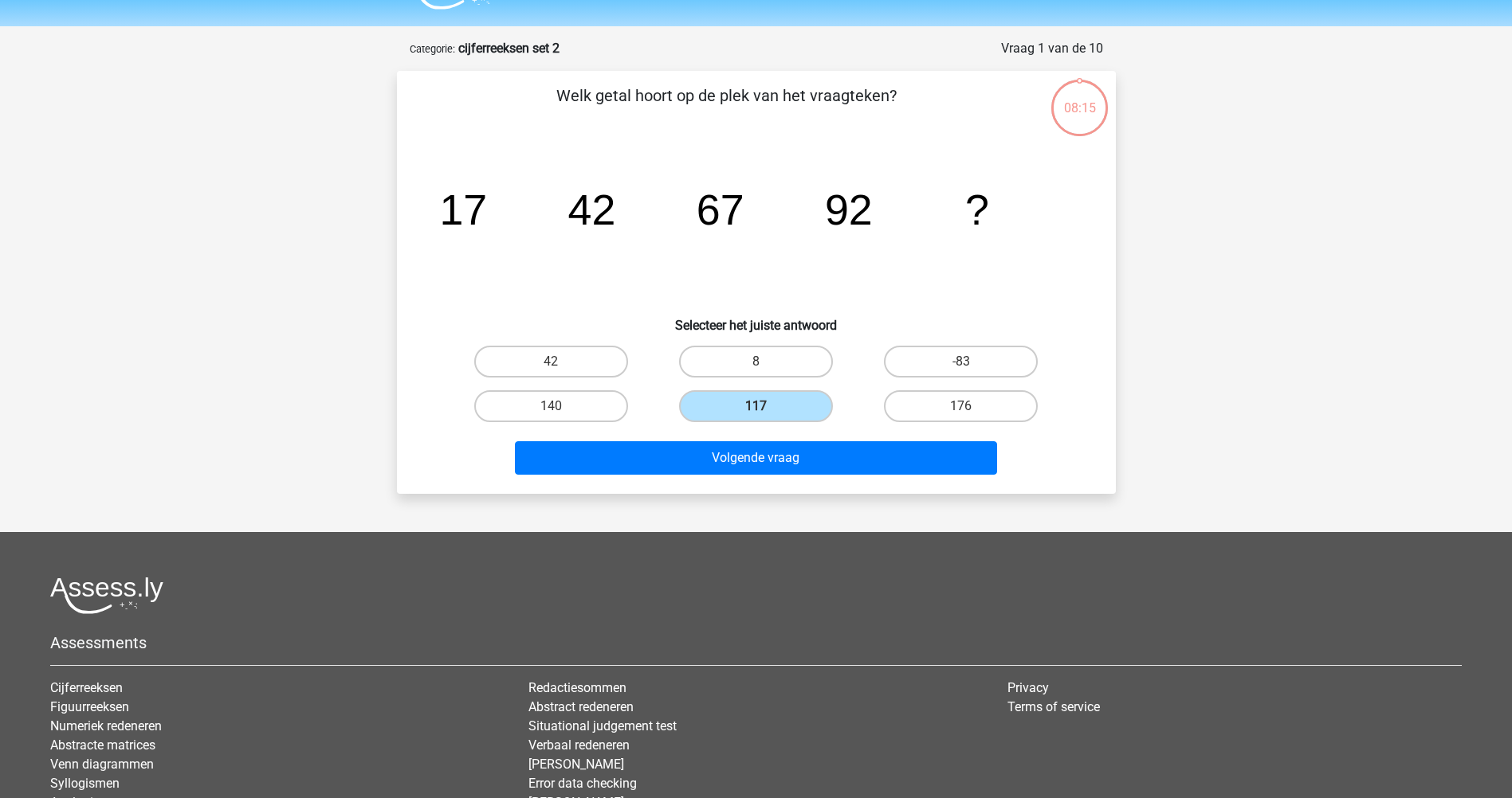
scroll to position [80, 0]
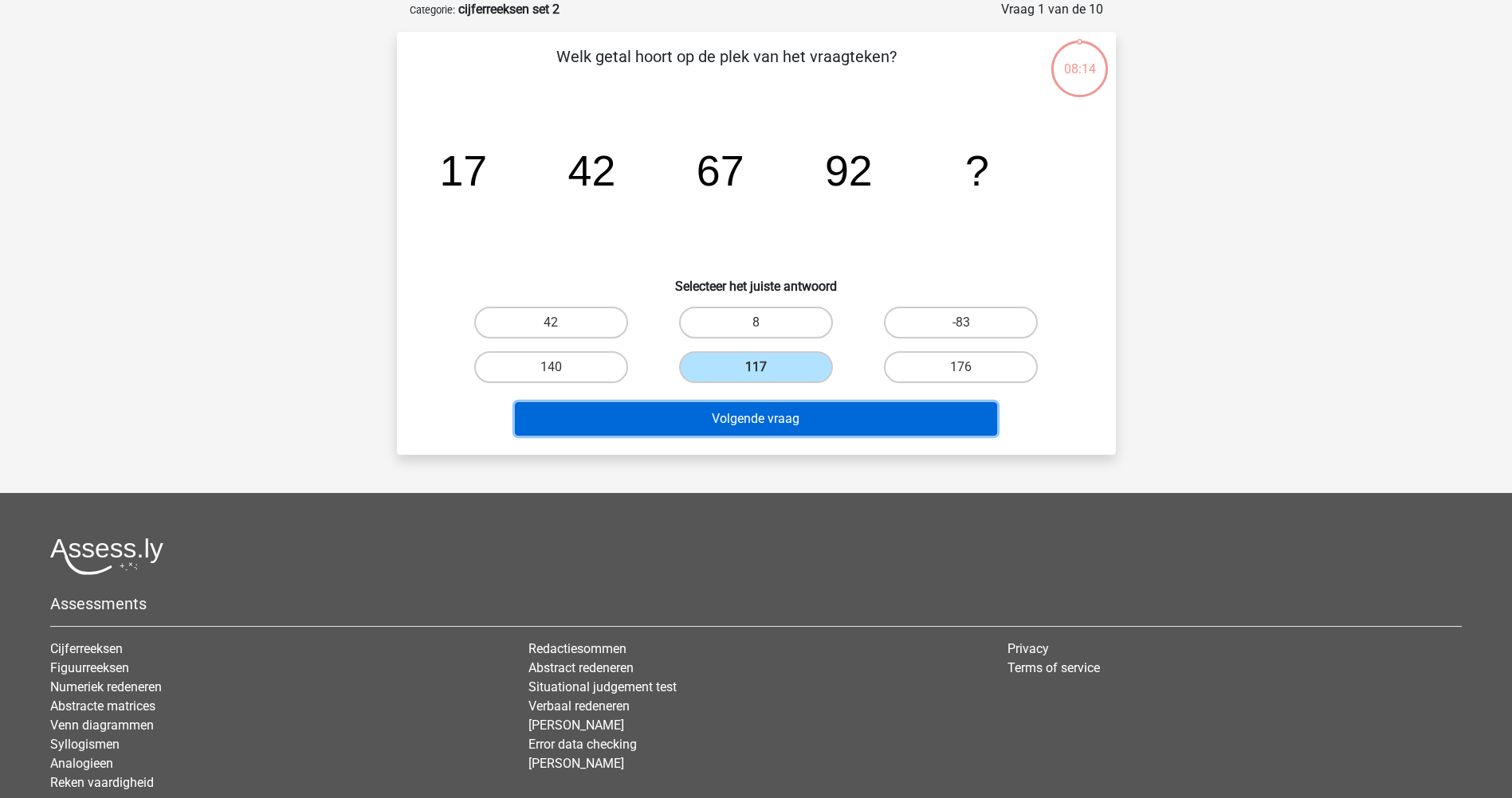
click at [796, 416] on button "Volgende vraag" at bounding box center [756, 419] width 482 height 33
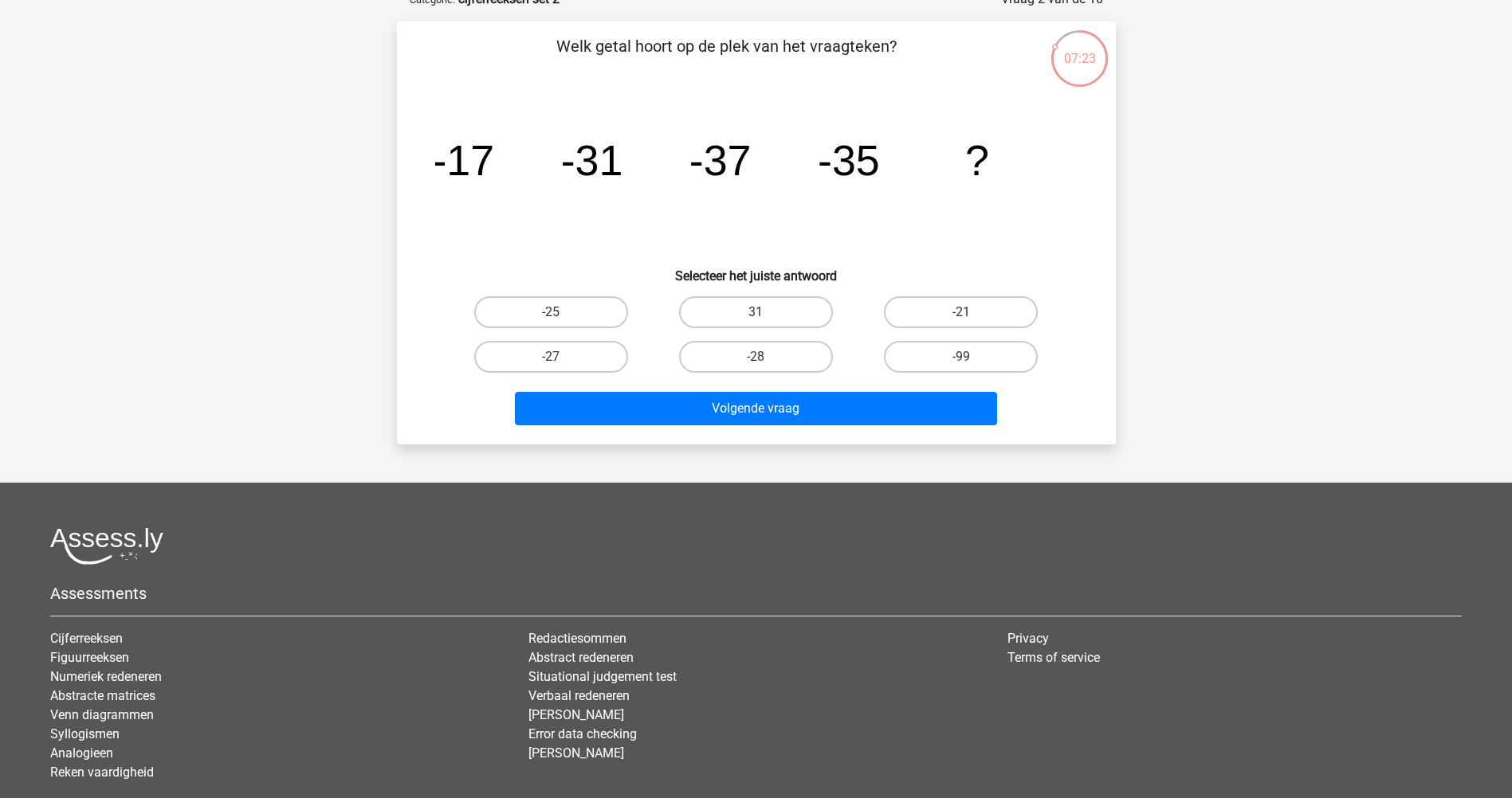
scroll to position [195, 0]
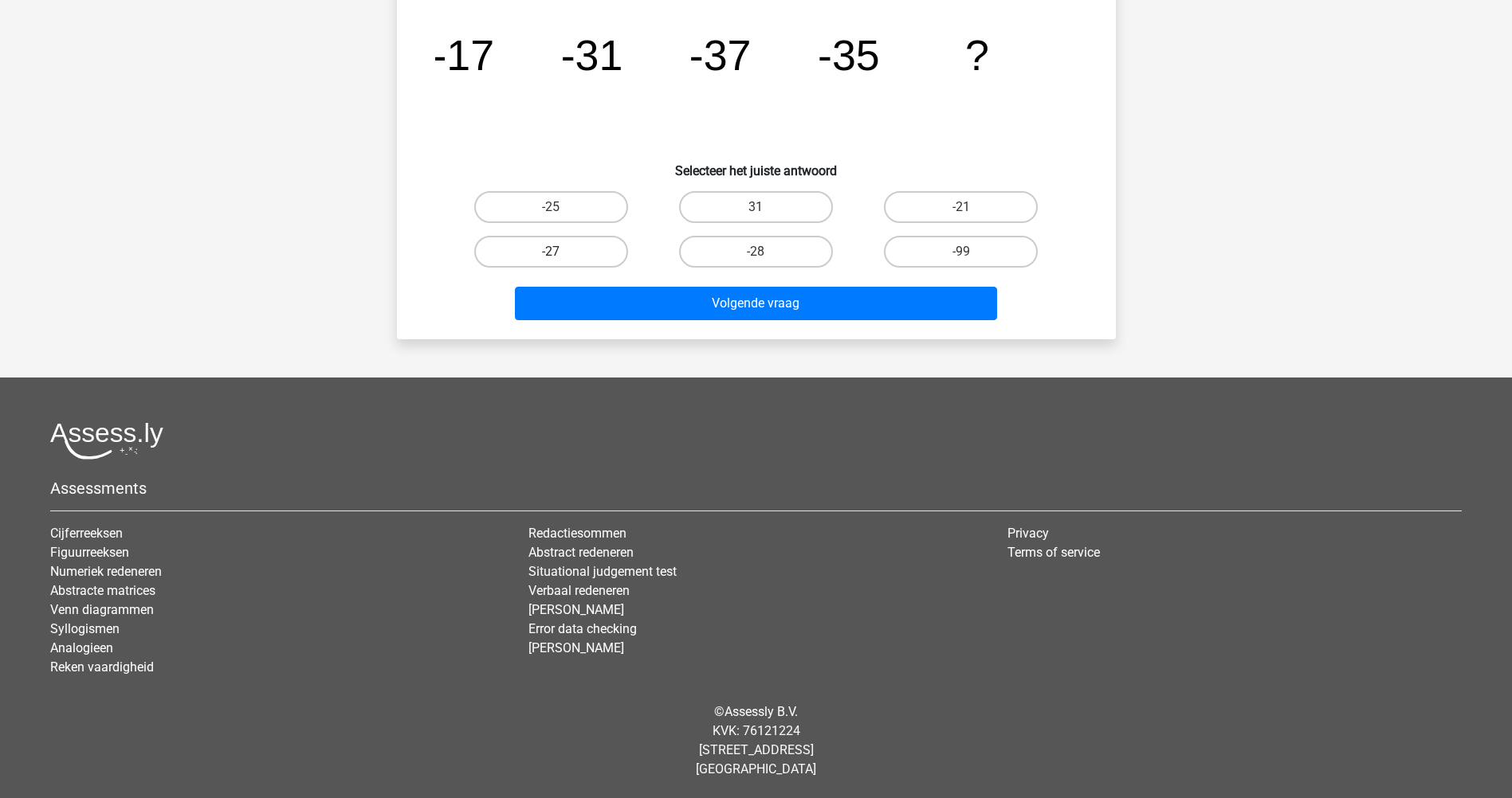
click at [570, 256] on label "-27" at bounding box center [551, 252] width 154 height 32
click at [561, 256] on input "-27" at bounding box center [556, 256] width 10 height 10
radio input "true"
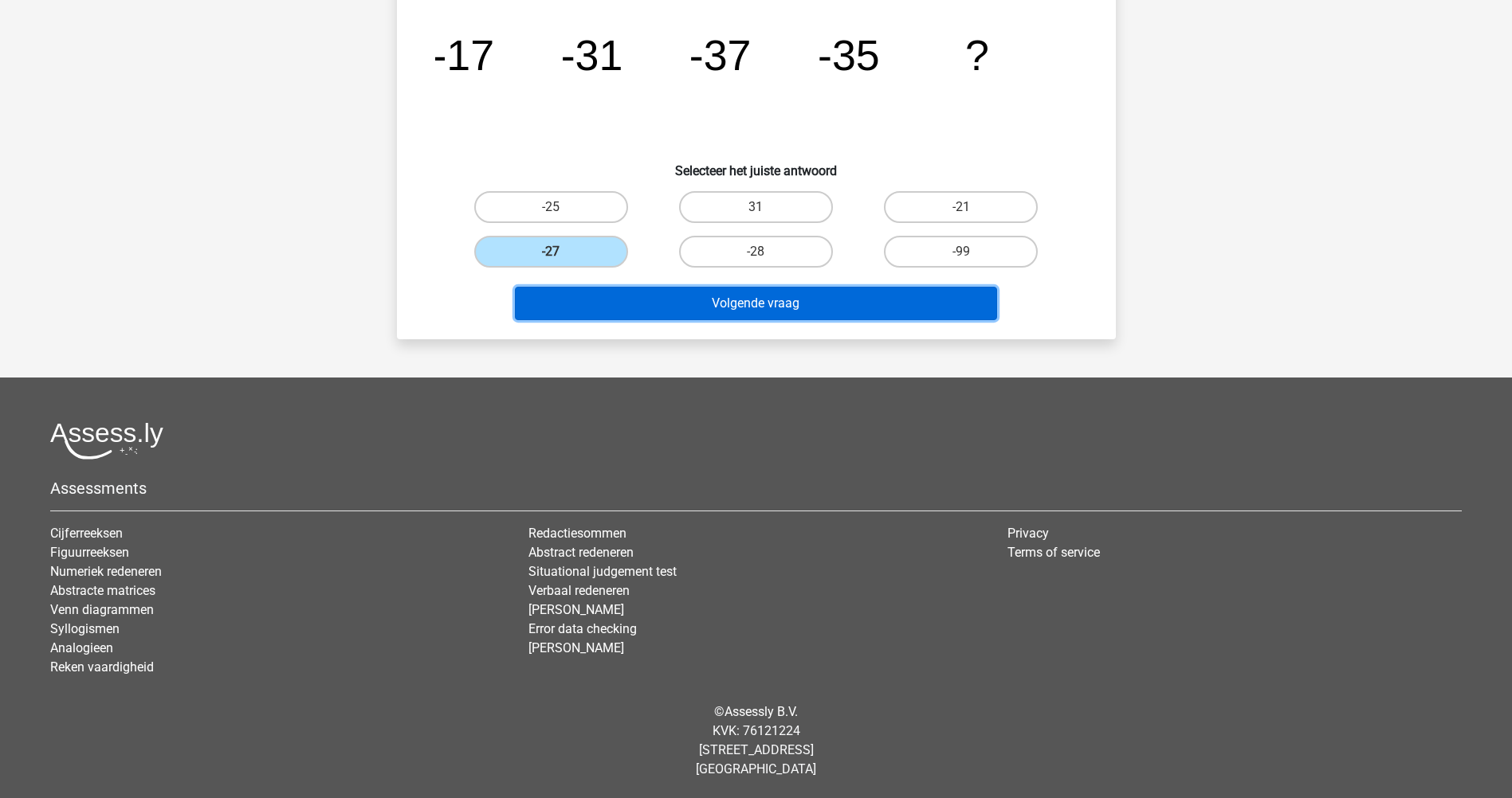
click at [752, 300] on button "Volgende vraag" at bounding box center [756, 304] width 482 height 33
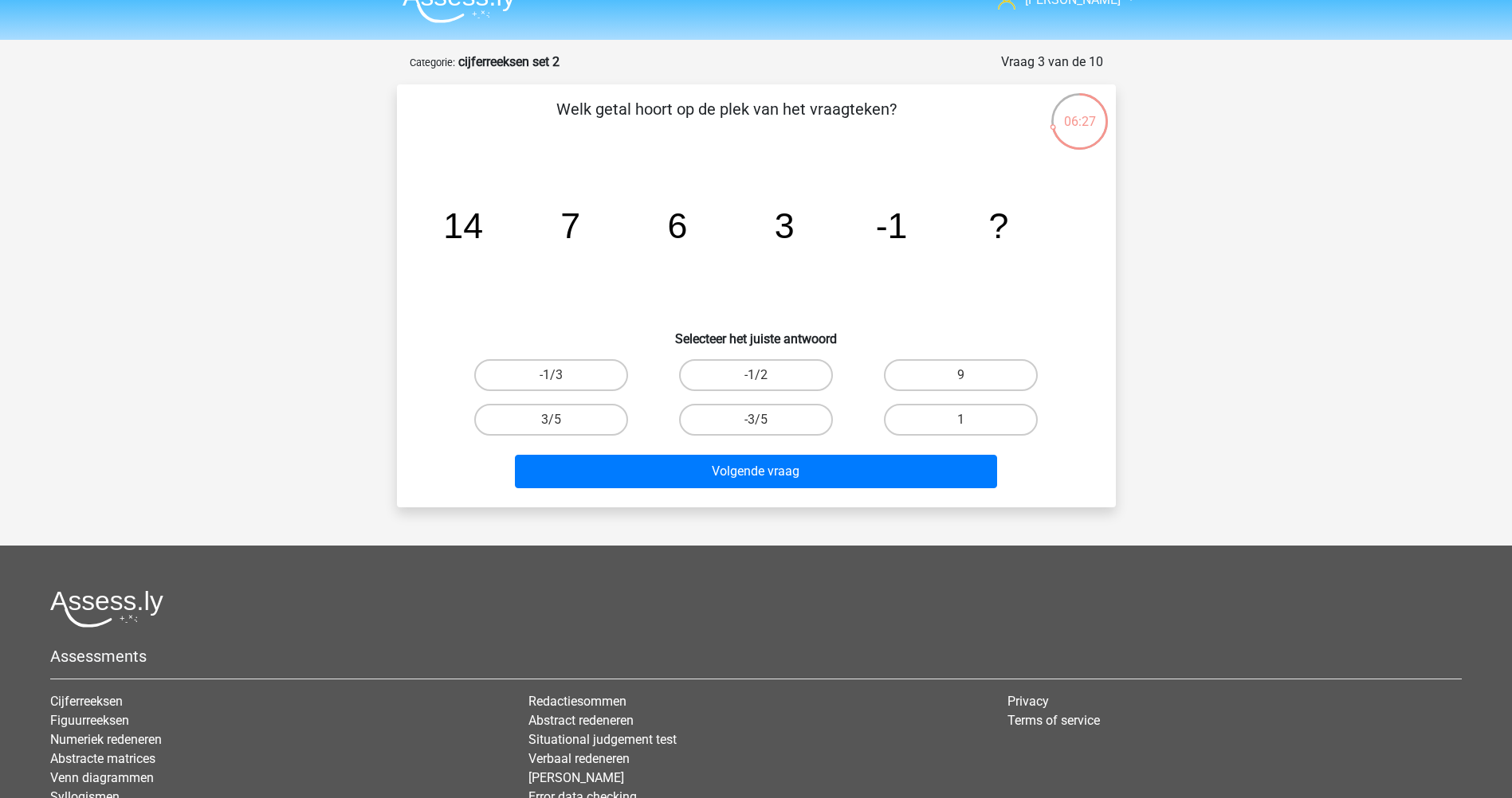
scroll to position [0, 0]
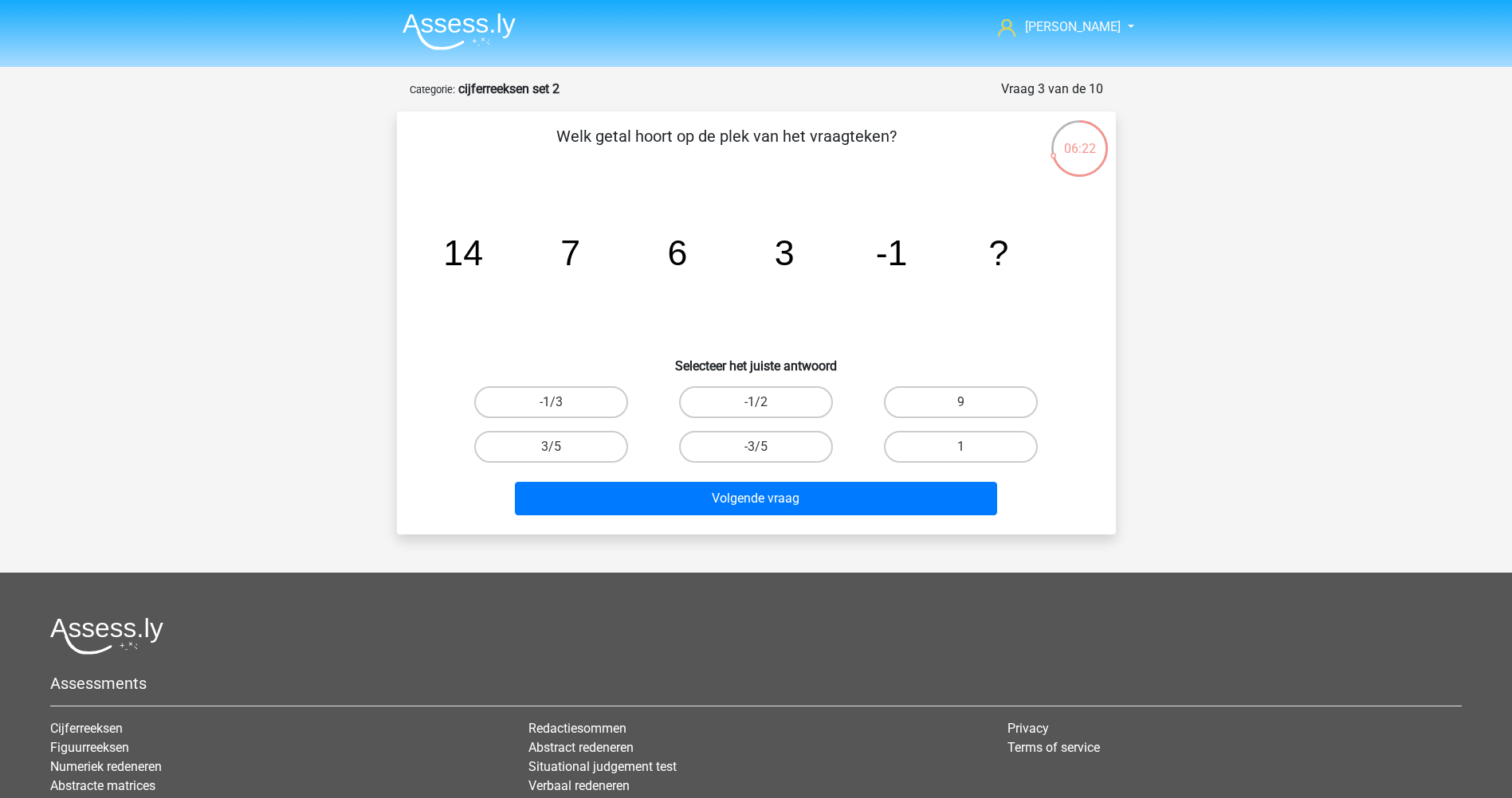
click at [965, 409] on input "9" at bounding box center [966, 407] width 10 height 10
radio input "true"
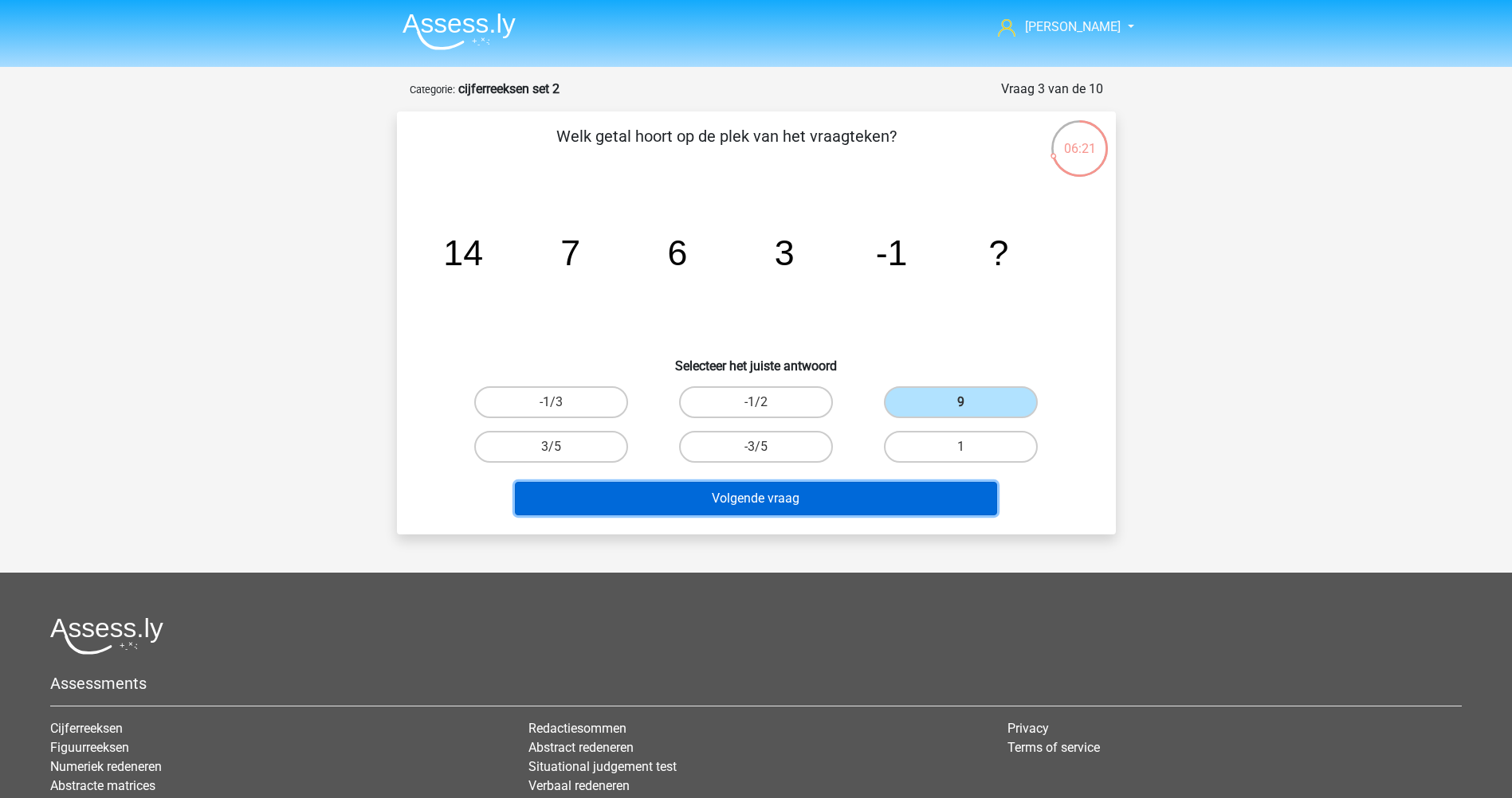
click at [814, 504] on button "Volgende vraag" at bounding box center [756, 499] width 482 height 33
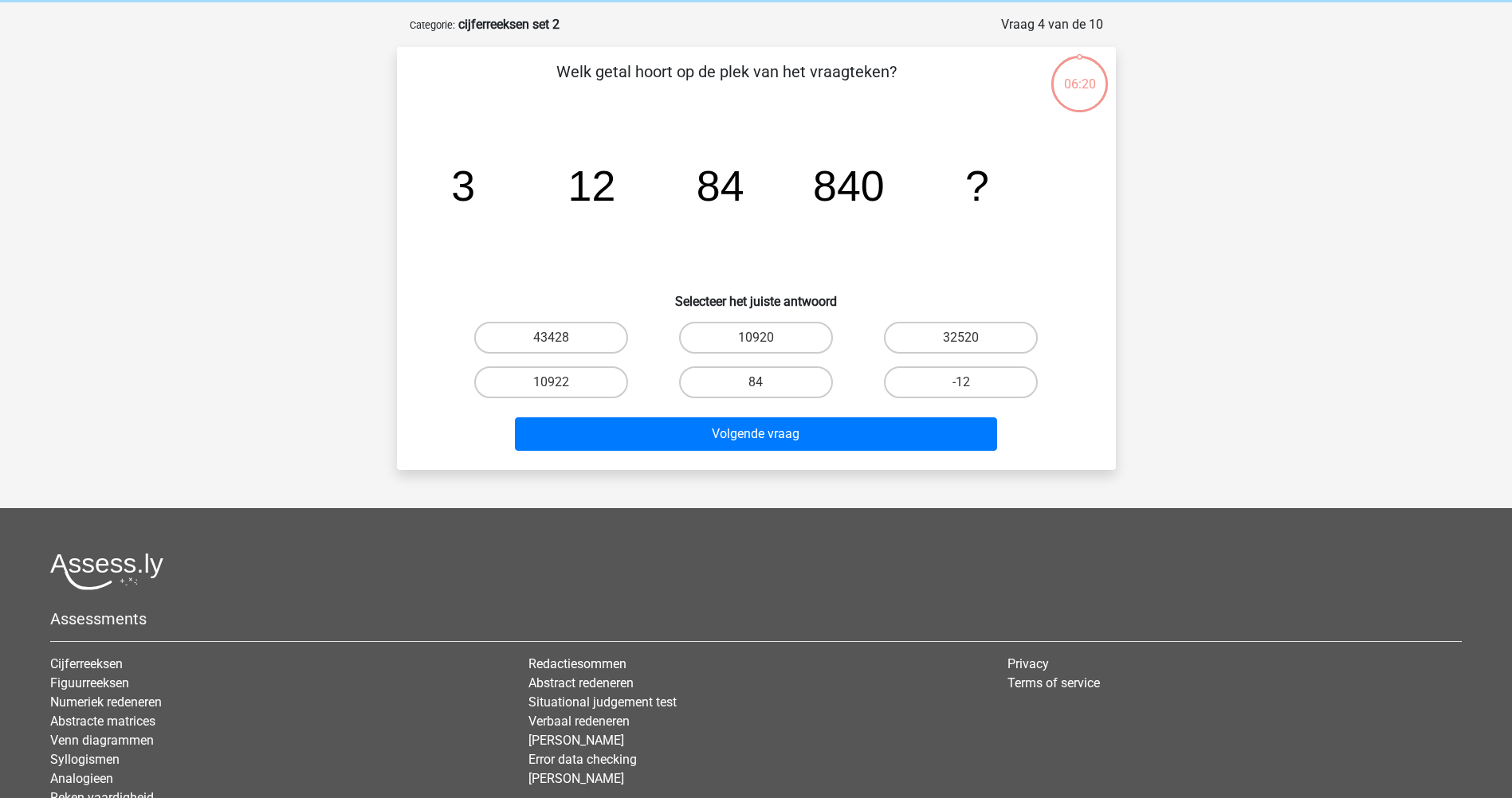
scroll to position [80, 0]
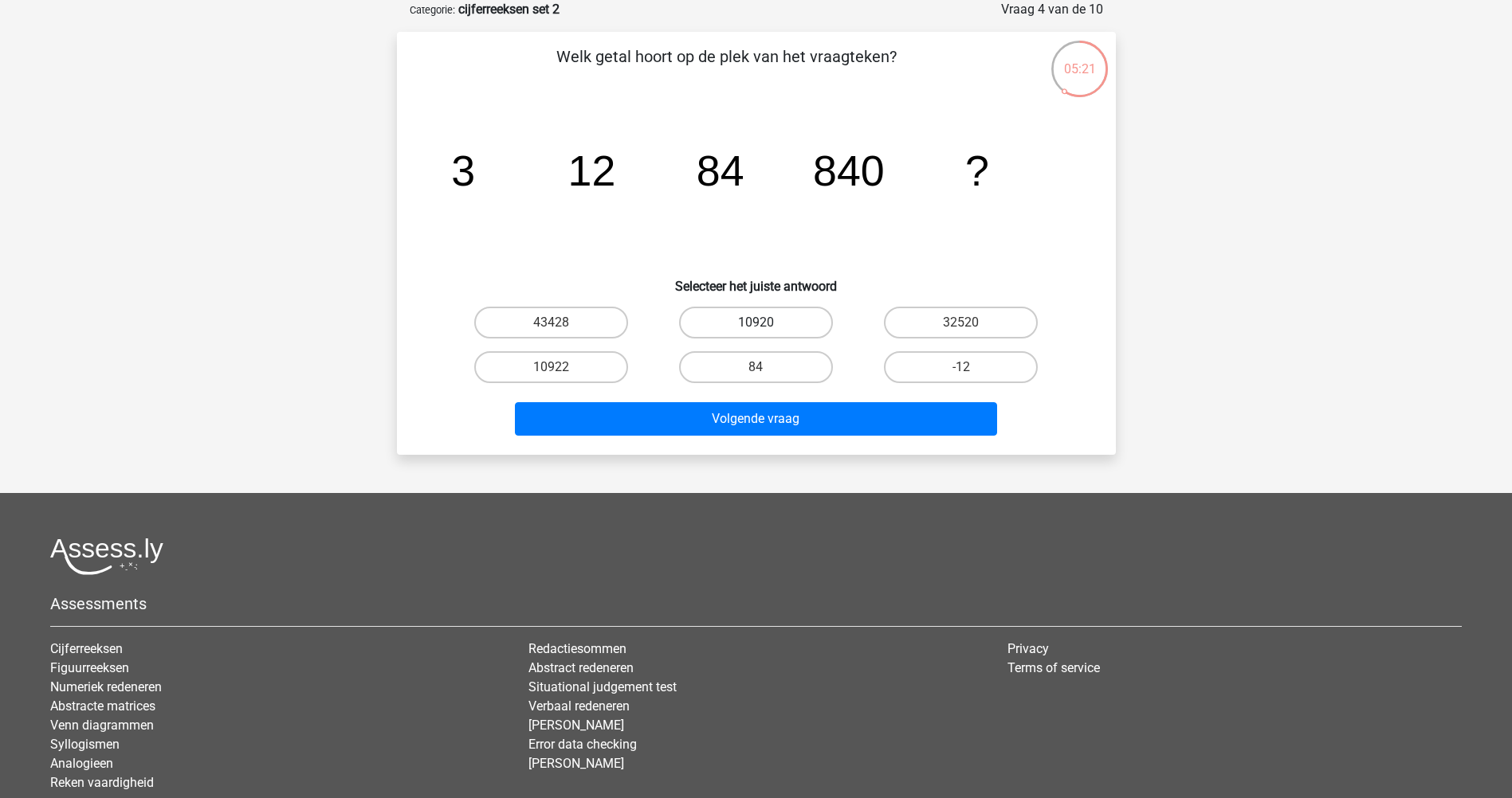
click at [759, 321] on label "10920" at bounding box center [756, 322] width 154 height 32
click at [759, 322] on input "10920" at bounding box center [760, 327] width 10 height 10
radio input "true"
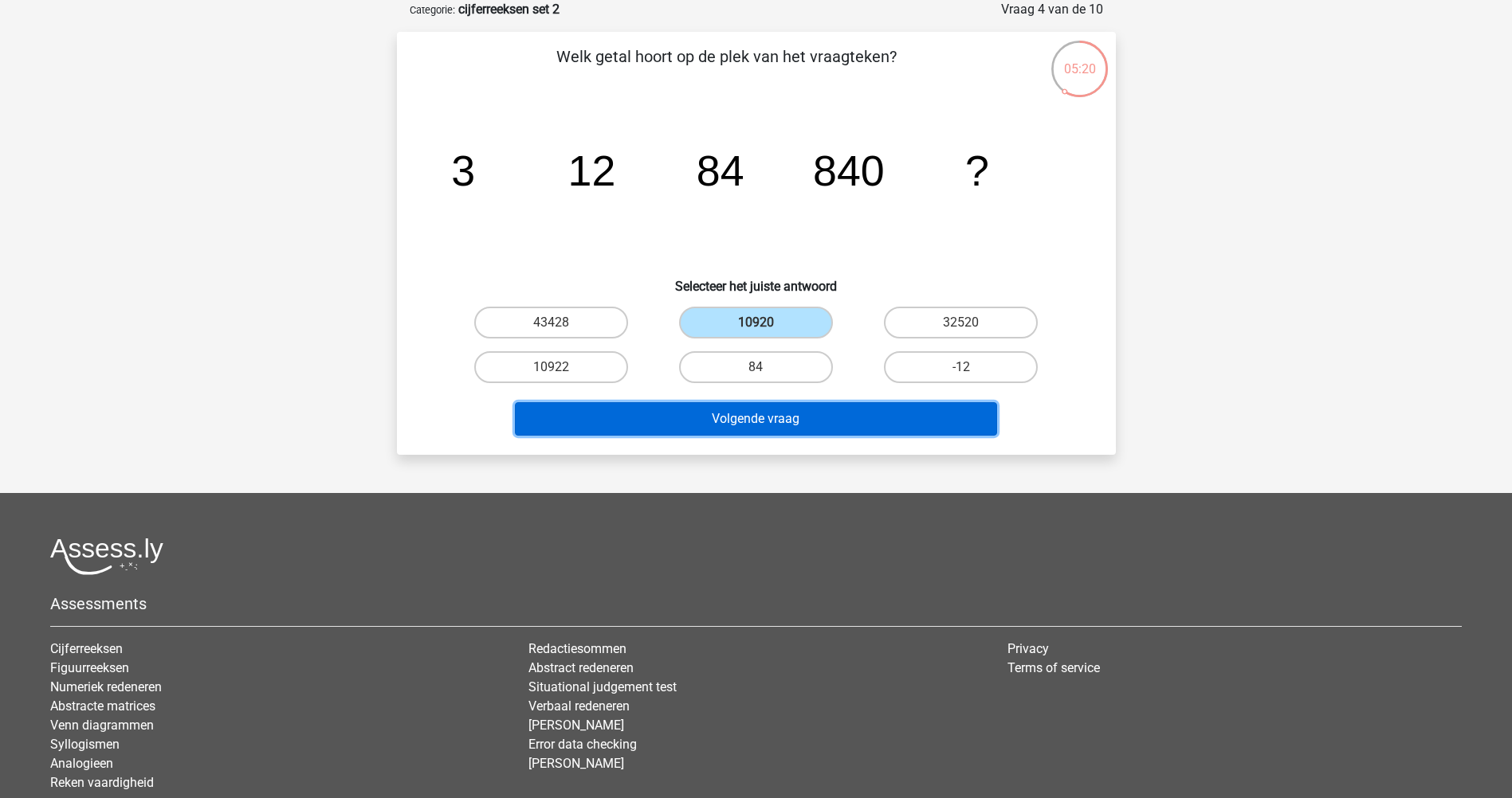
click at [759, 410] on button "Volgende vraag" at bounding box center [756, 419] width 482 height 33
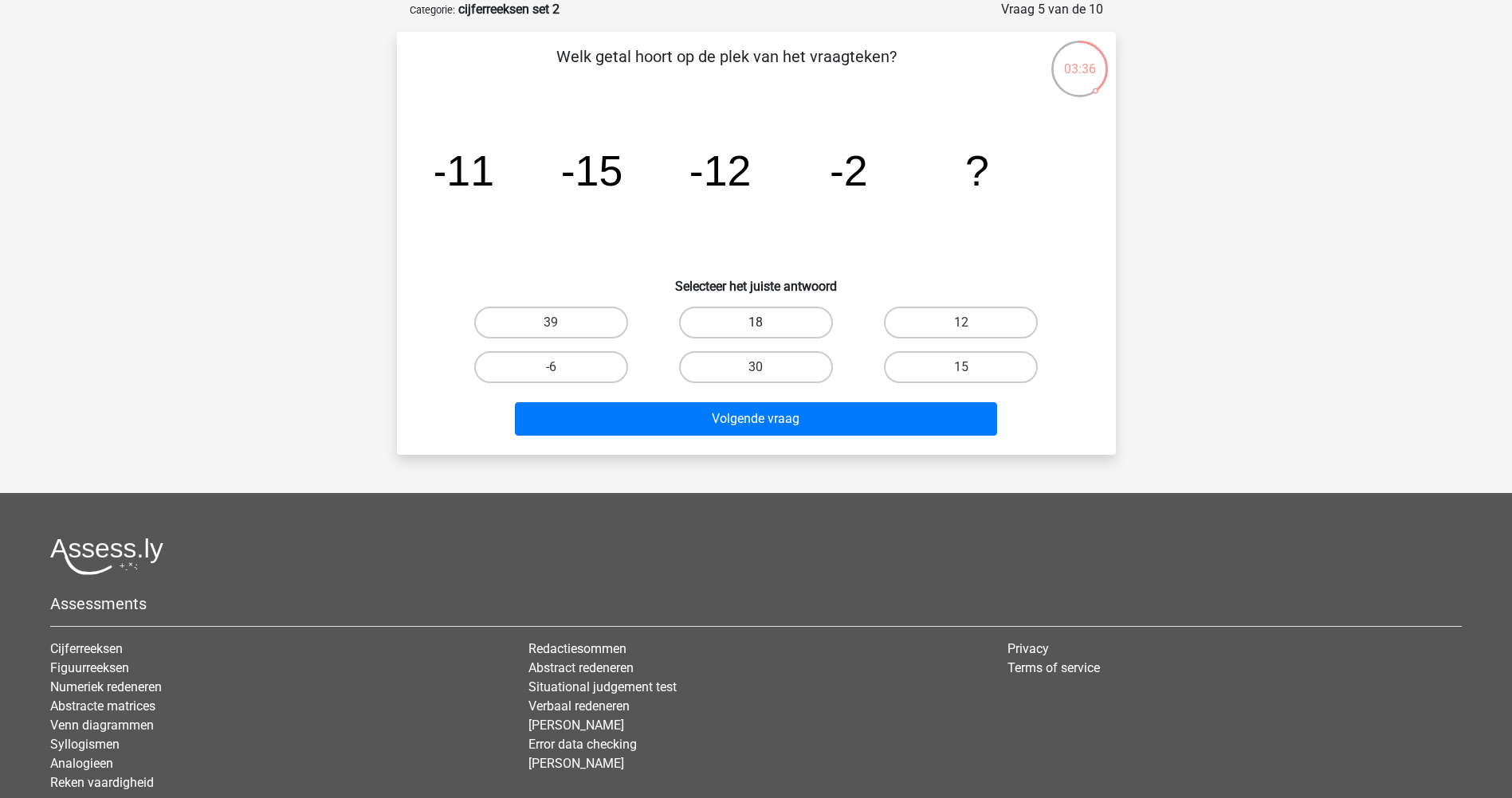
click at [746, 315] on label "18" at bounding box center [756, 322] width 154 height 32
click at [756, 322] on input "18" at bounding box center [760, 327] width 10 height 10
radio input "true"
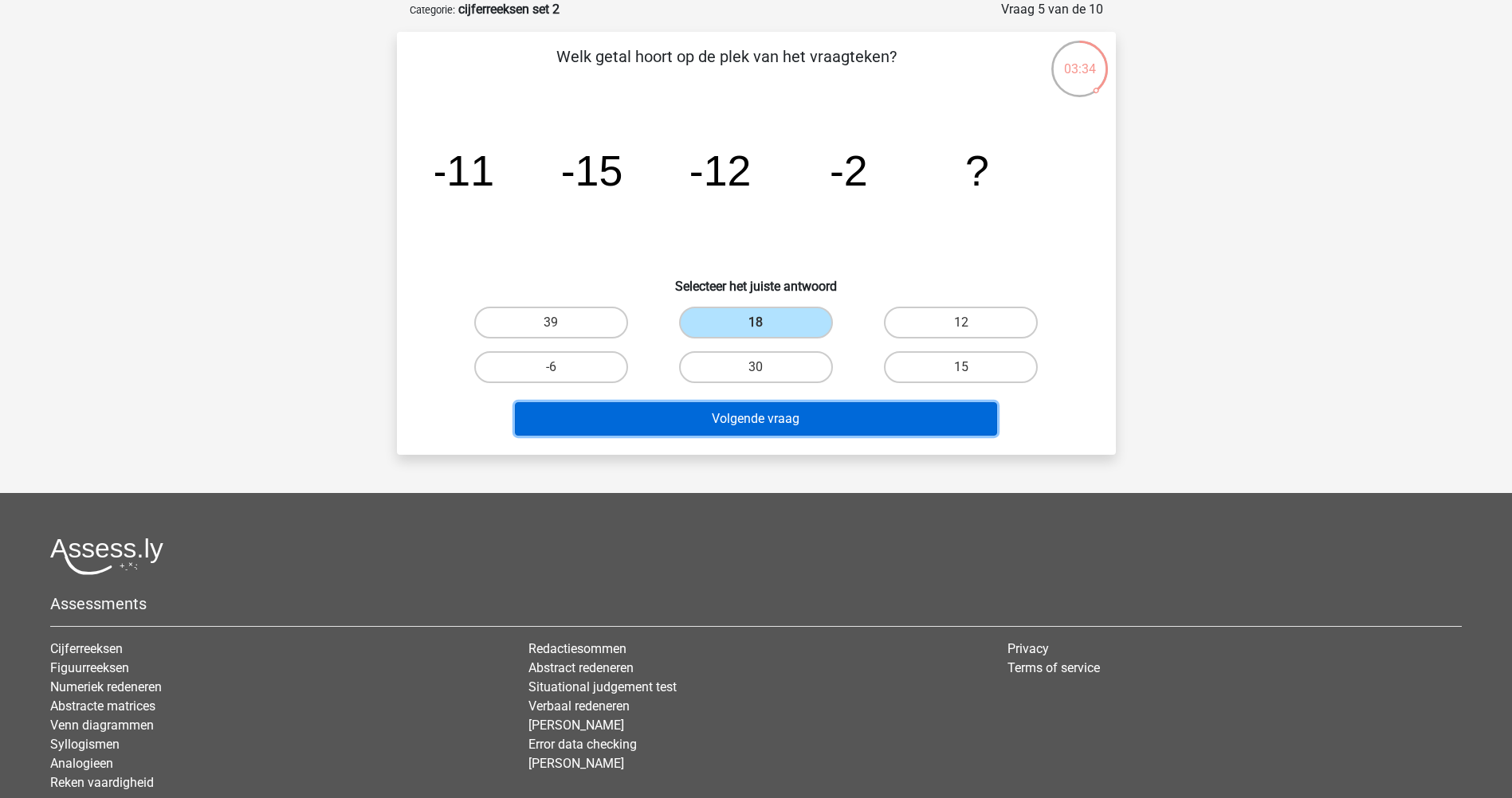
click at [695, 423] on button "Volgende vraag" at bounding box center [756, 419] width 482 height 33
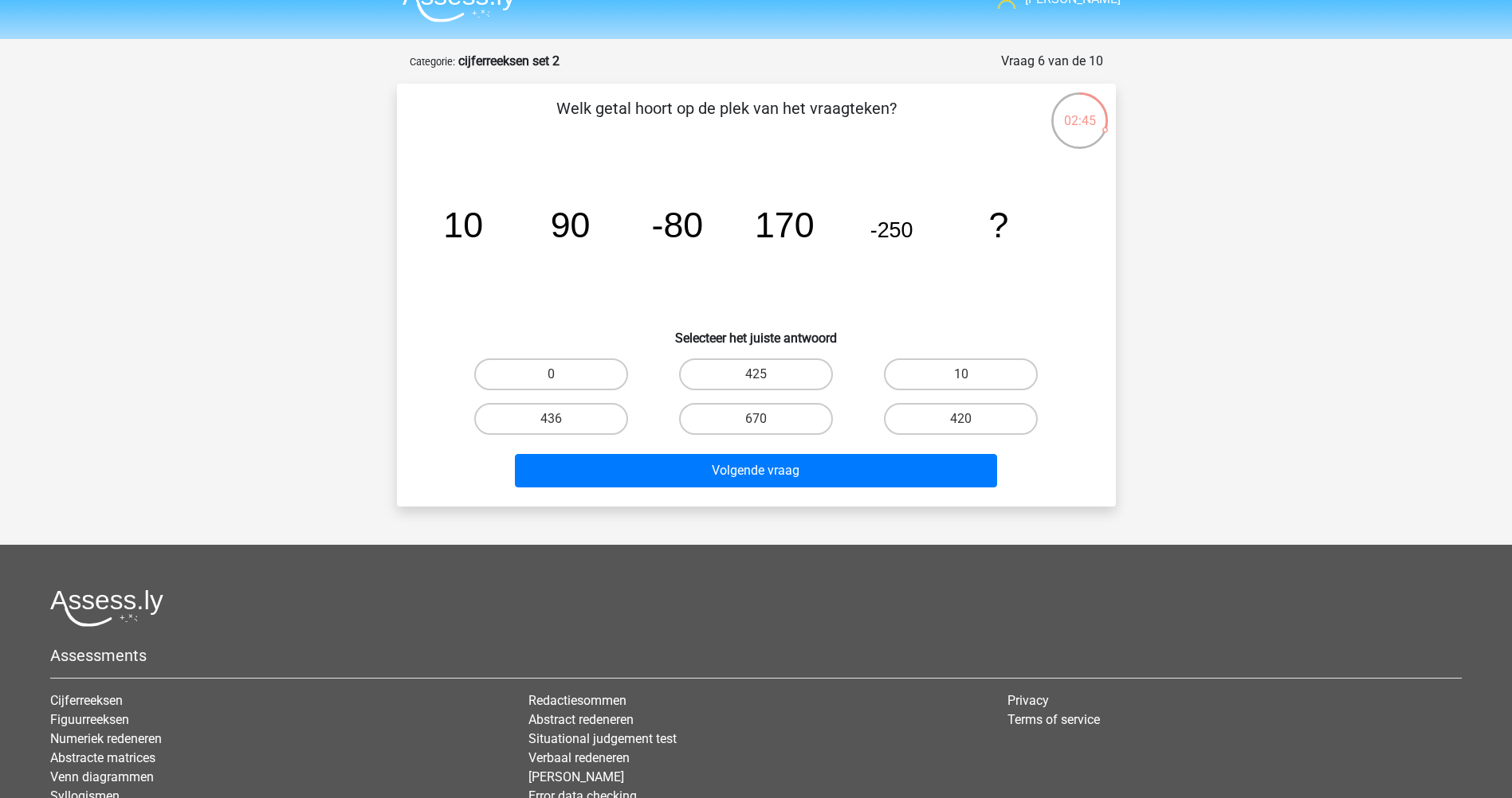
scroll to position [0, 0]
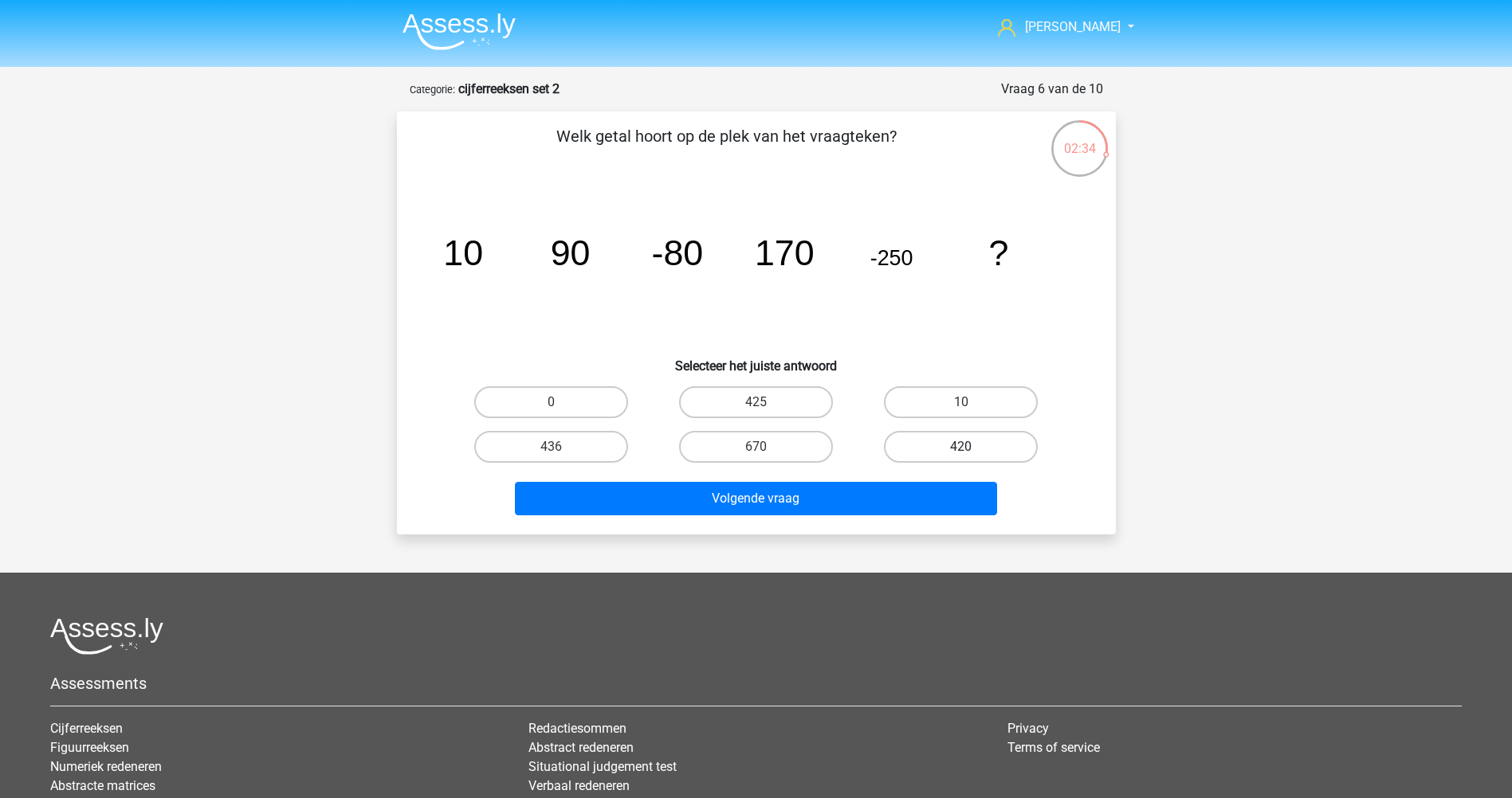
click at [974, 452] on label "420" at bounding box center [961, 447] width 154 height 32
click at [972, 452] on input "420" at bounding box center [966, 451] width 10 height 10
radio input "true"
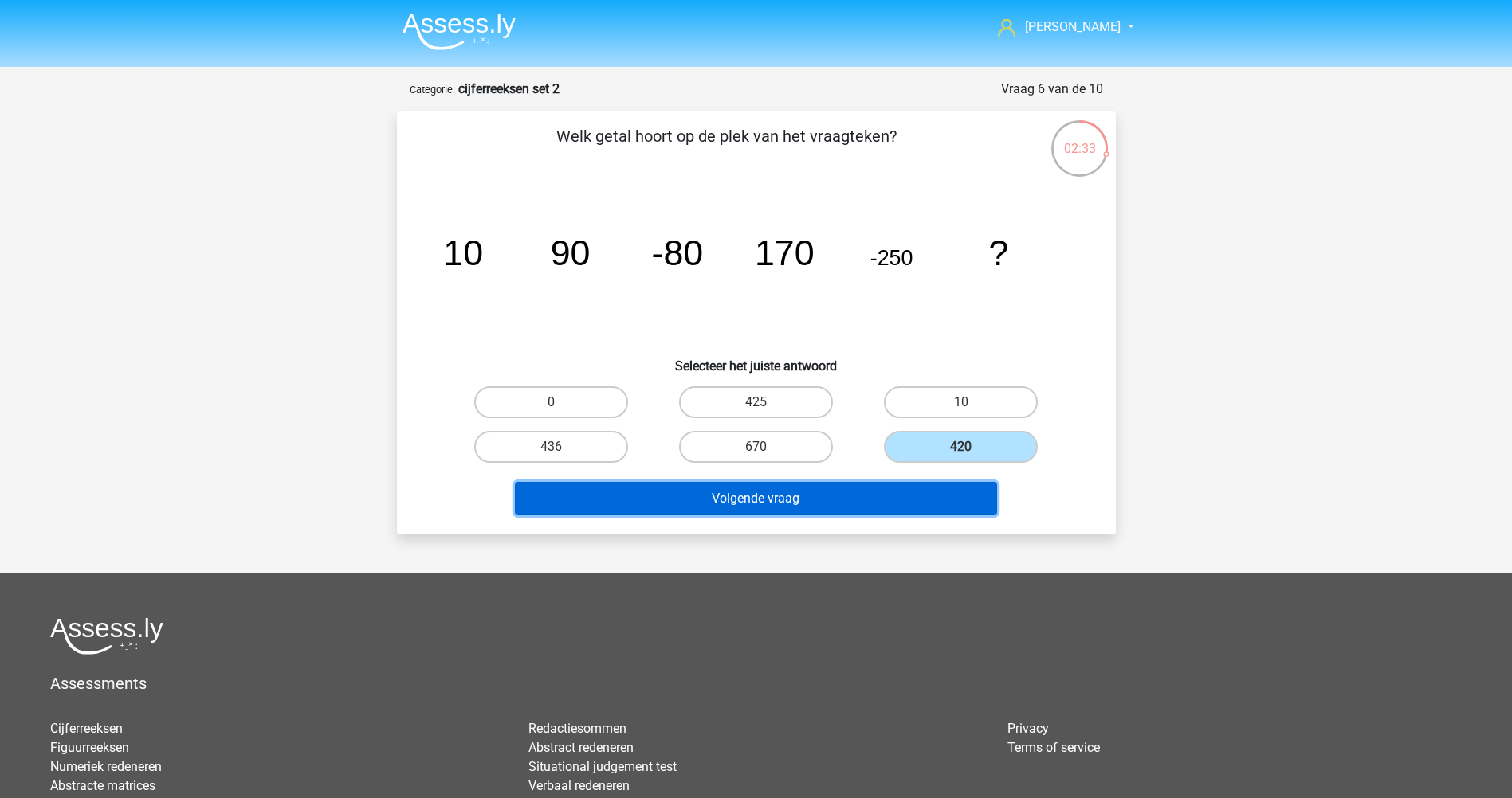
click at [757, 484] on button "Volgende vraag" at bounding box center [756, 499] width 482 height 33
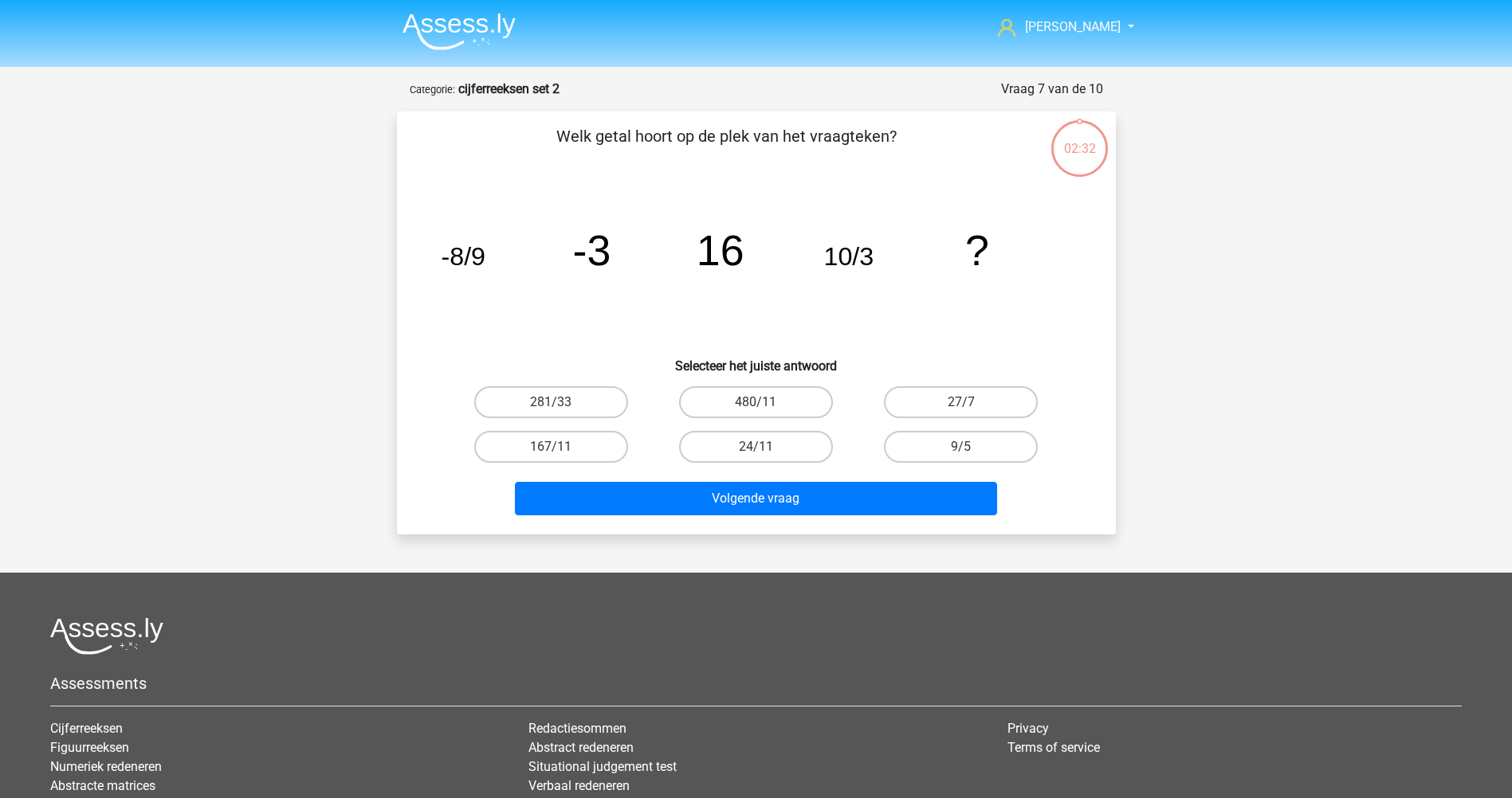
scroll to position [80, 0]
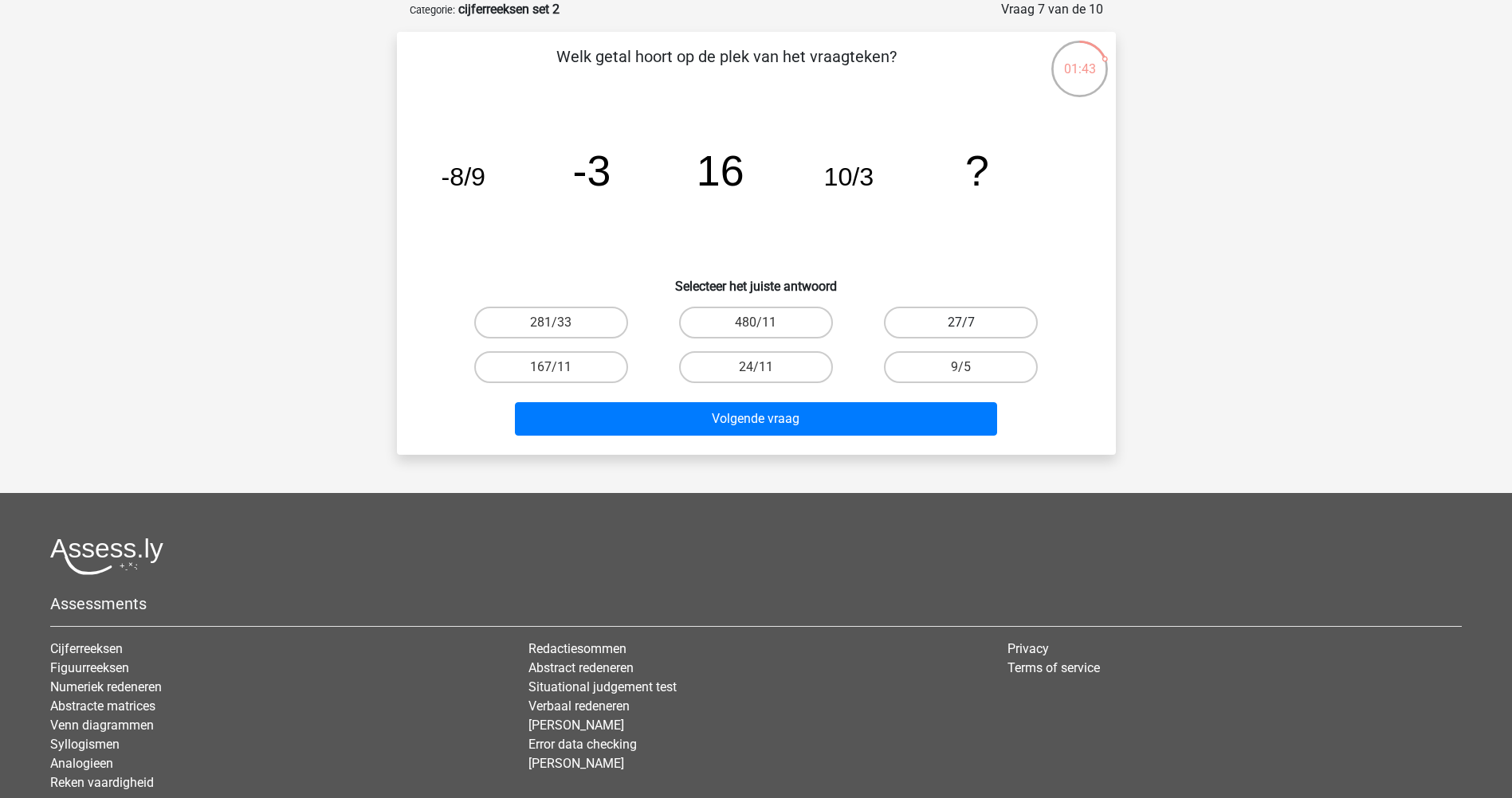
click at [969, 311] on label "27/7" at bounding box center [961, 322] width 154 height 32
click at [969, 322] on input "27/7" at bounding box center [966, 327] width 10 height 10
radio input "true"
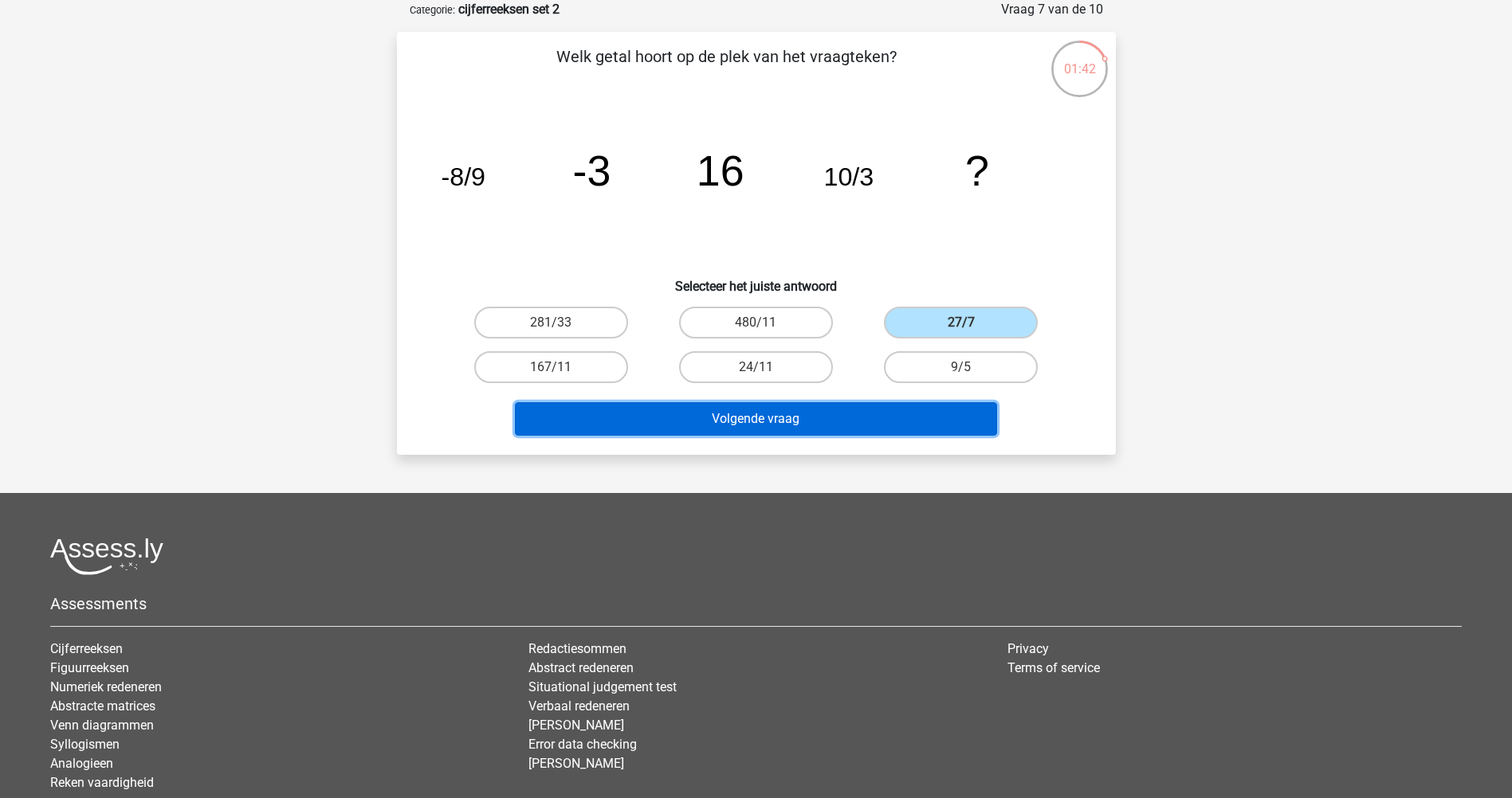
click at [740, 417] on button "Volgende vraag" at bounding box center [756, 419] width 482 height 33
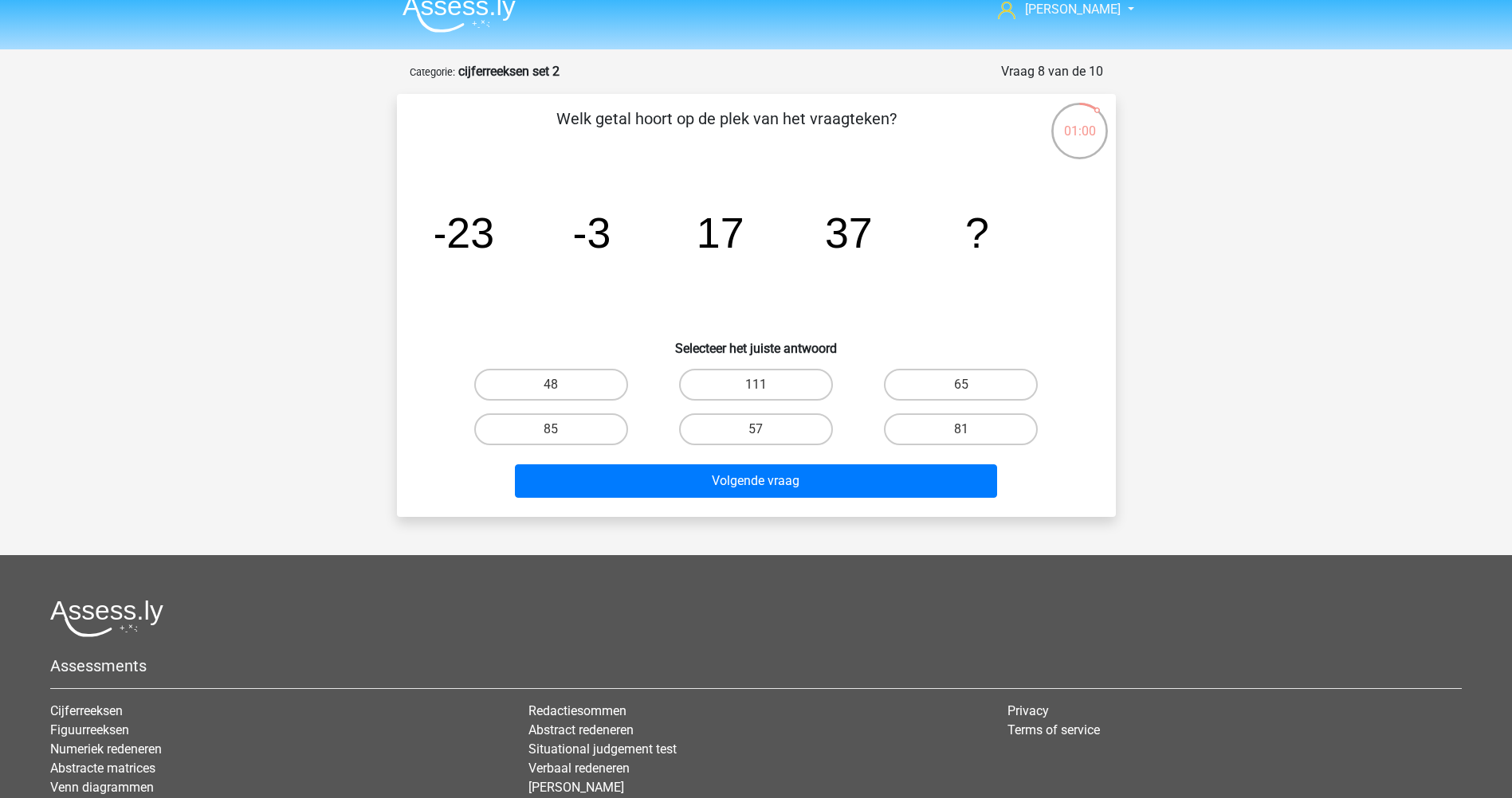
scroll to position [0, 0]
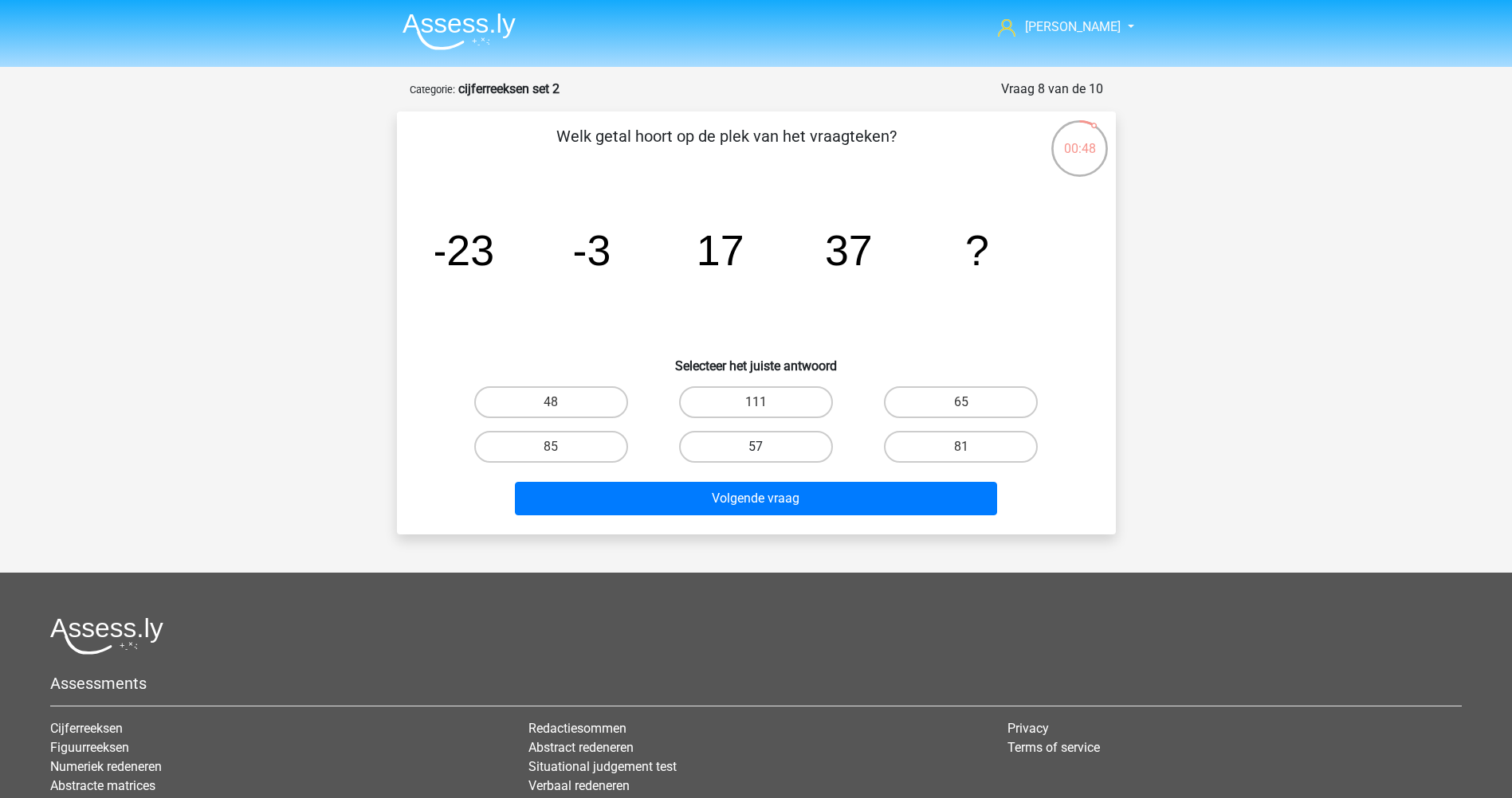
click at [740, 445] on label "57" at bounding box center [756, 447] width 154 height 32
click at [756, 447] on input "57" at bounding box center [760, 451] width 10 height 10
radio input "true"
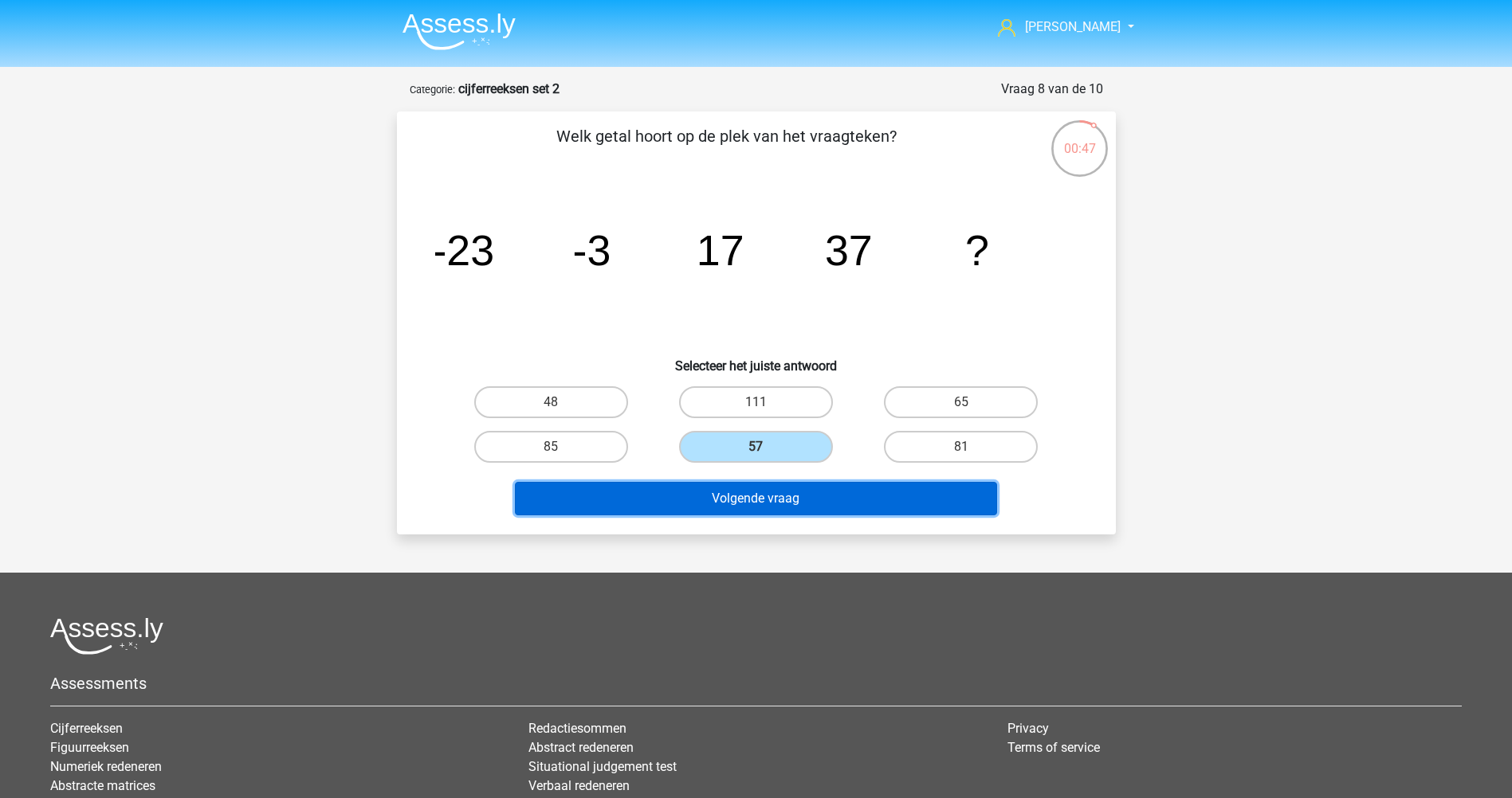
click at [735, 498] on button "Volgende vraag" at bounding box center [756, 499] width 482 height 33
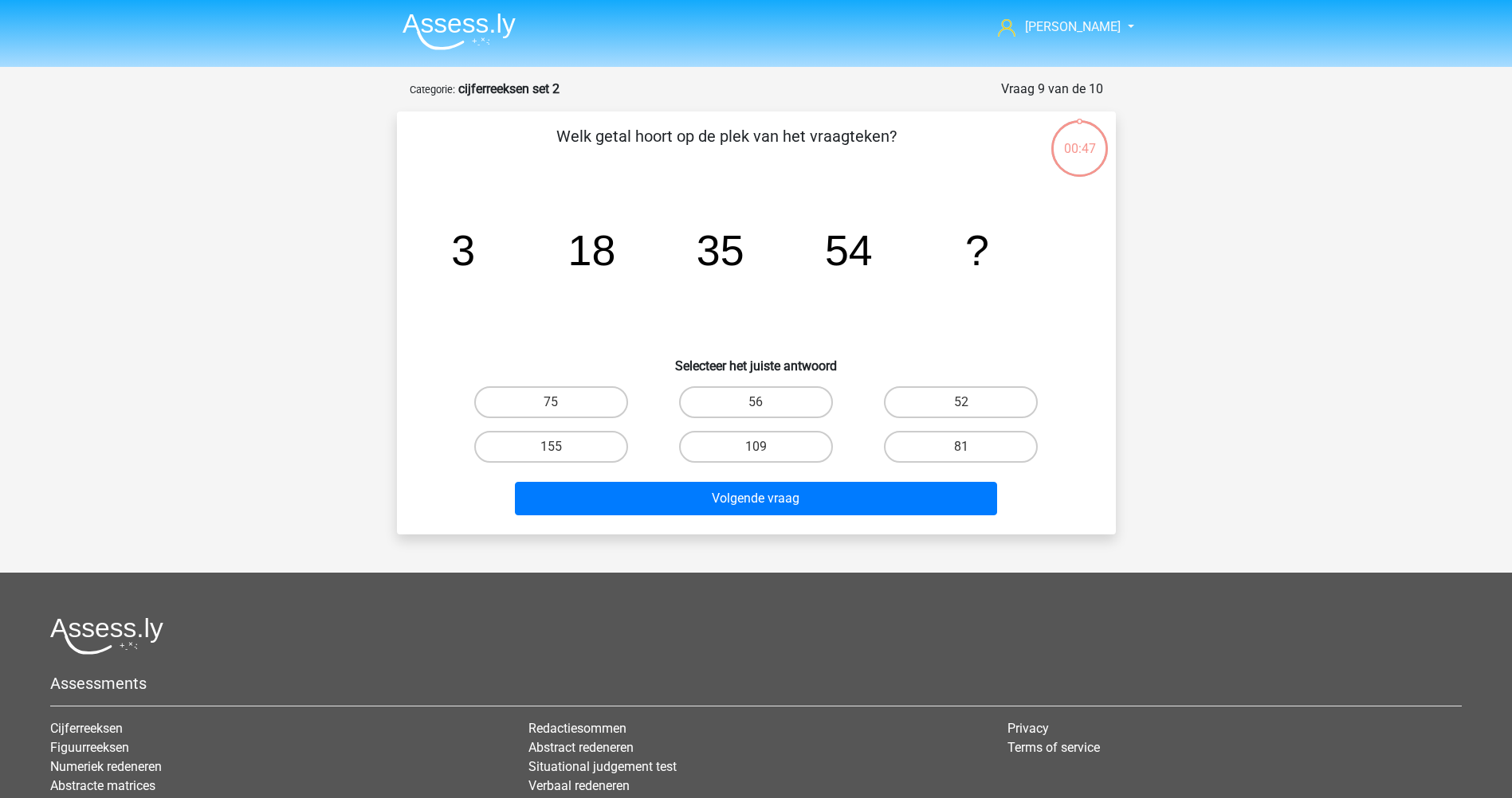
scroll to position [80, 0]
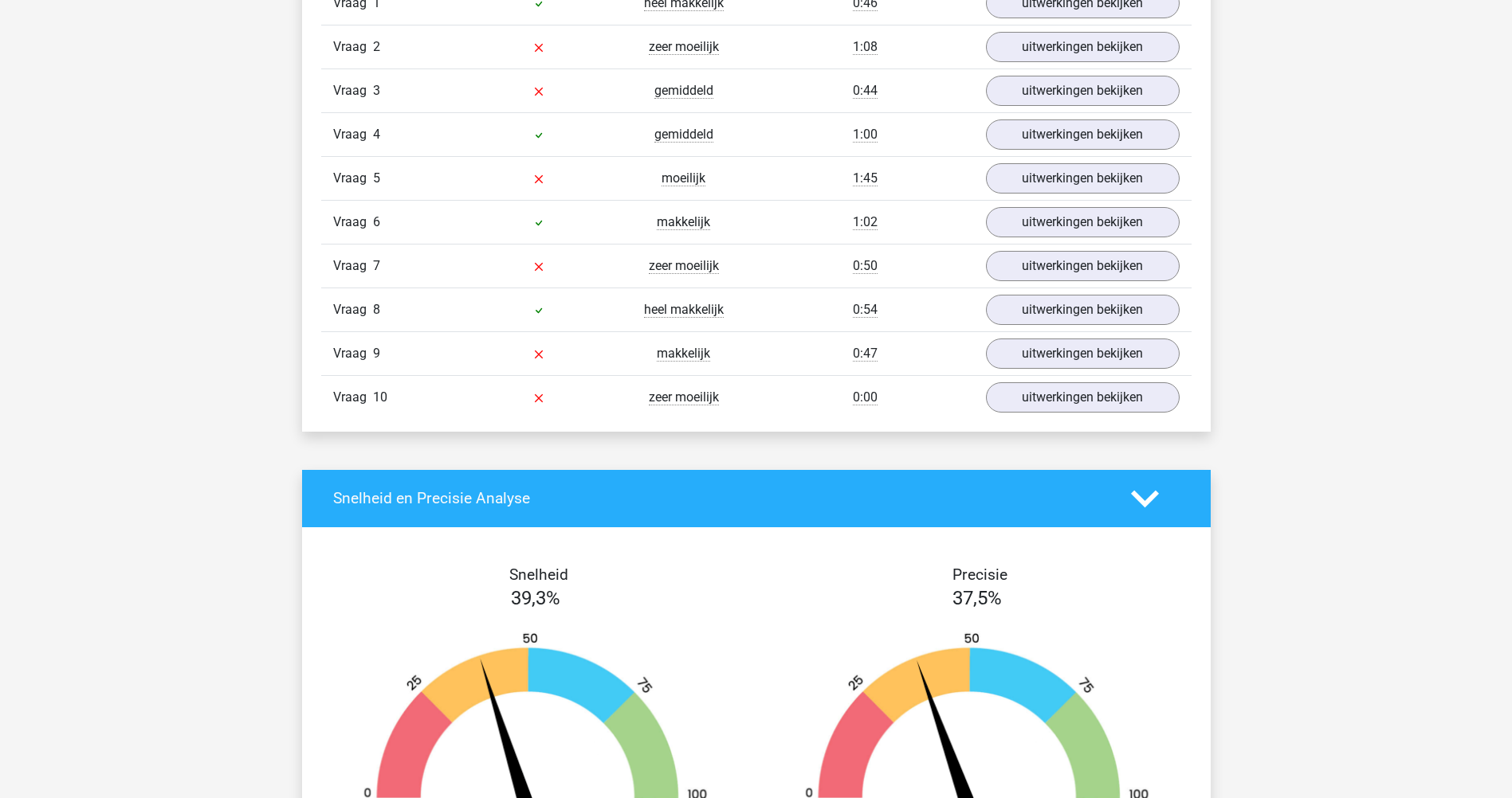
scroll to position [1079, 0]
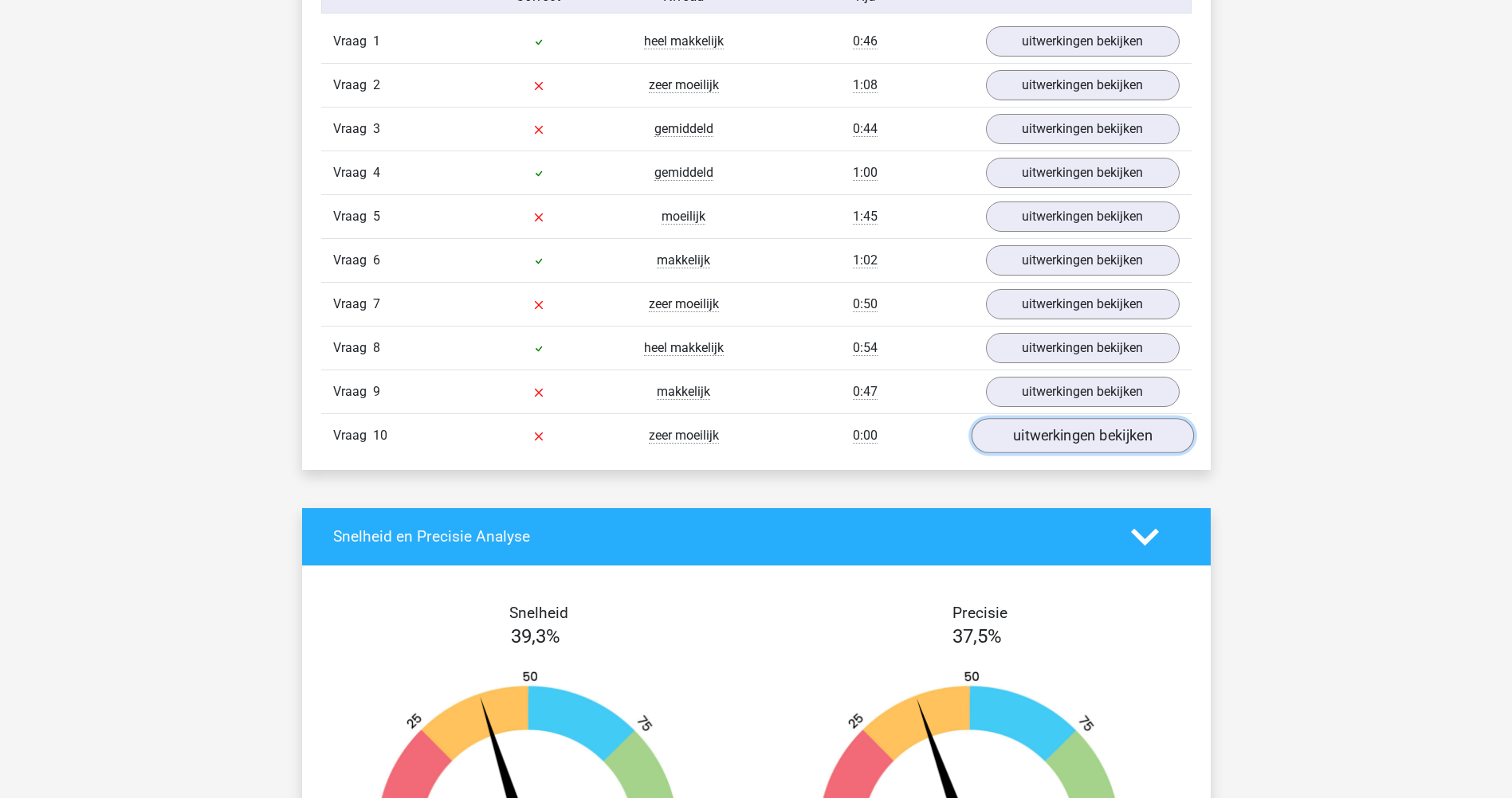
click at [1056, 425] on link "uitwerkingen bekijken" at bounding box center [1082, 436] width 222 height 35
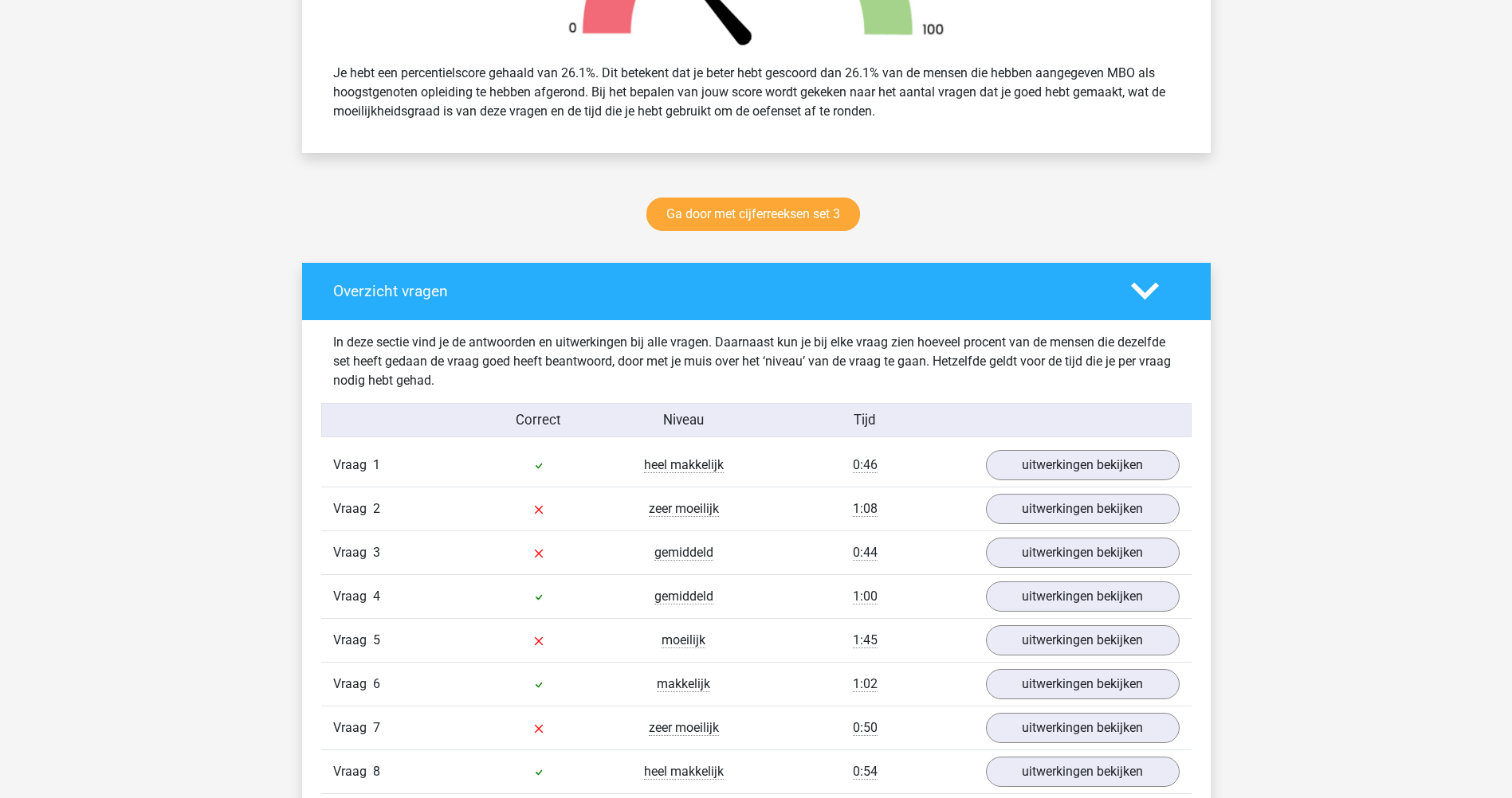
scroll to position [660, 0]
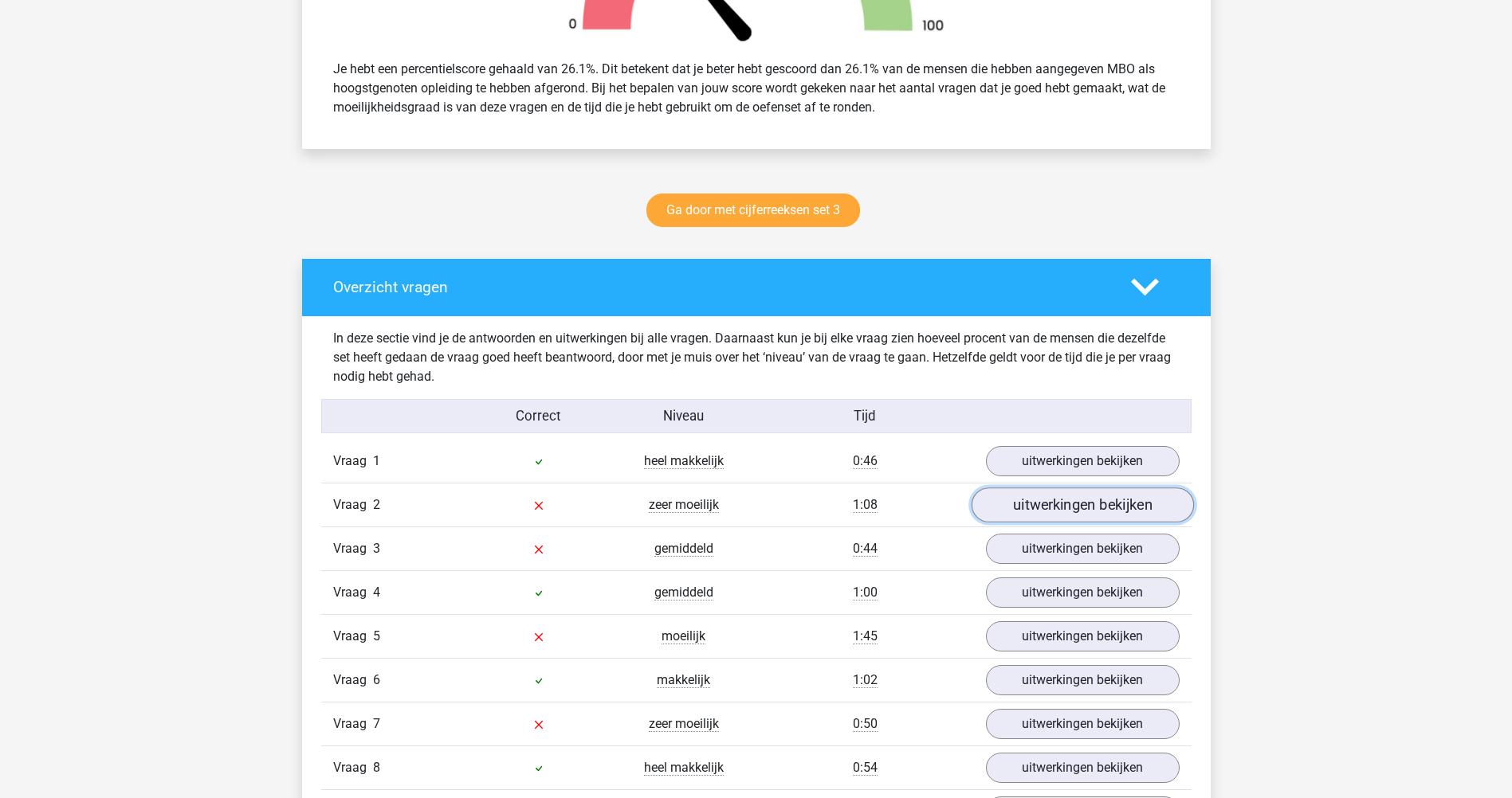
click at [1085, 503] on link "uitwerkingen bekijken" at bounding box center [1082, 505] width 222 height 35
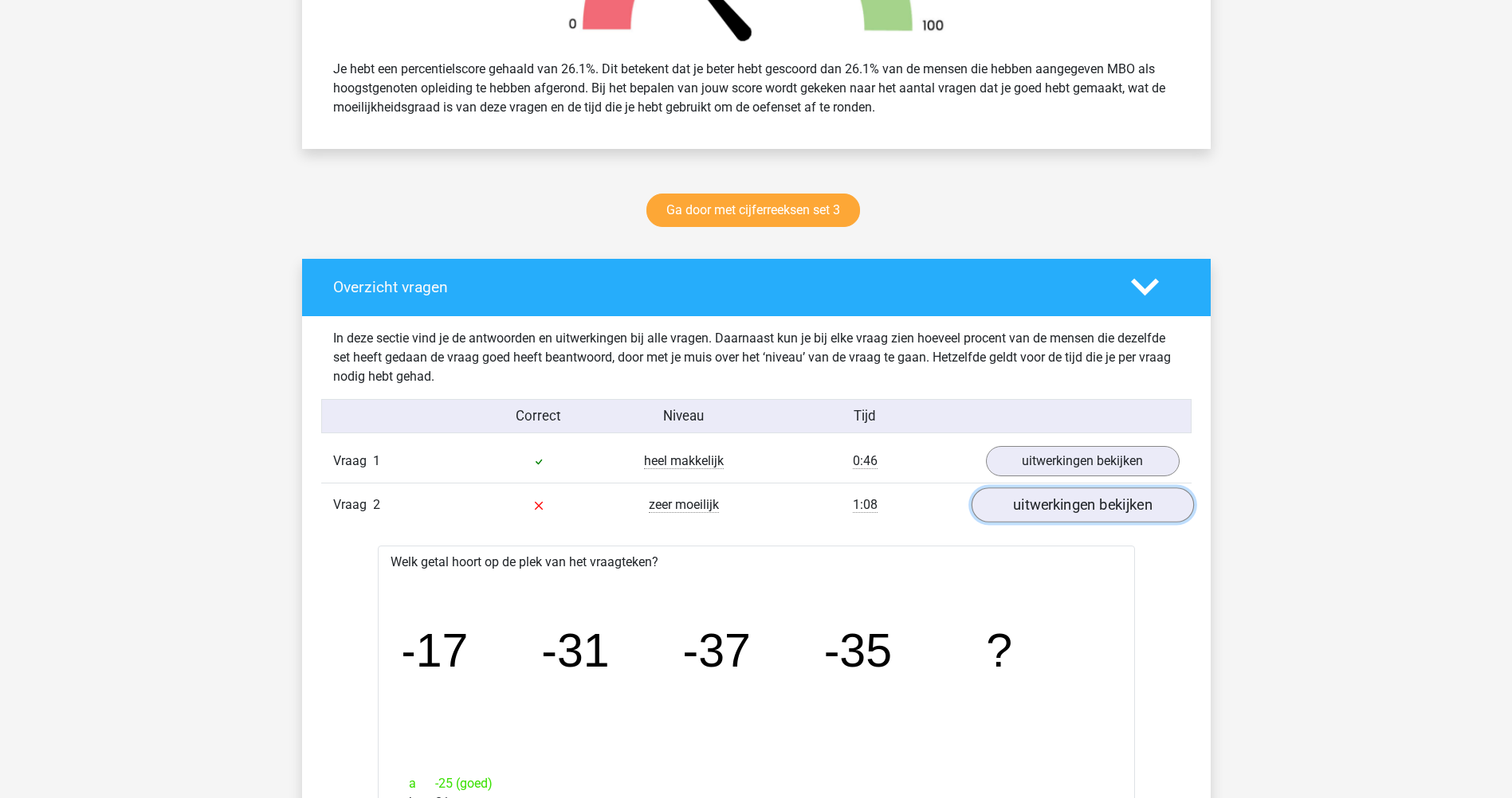
click at [1085, 503] on link "uitwerkingen bekijken" at bounding box center [1082, 505] width 222 height 35
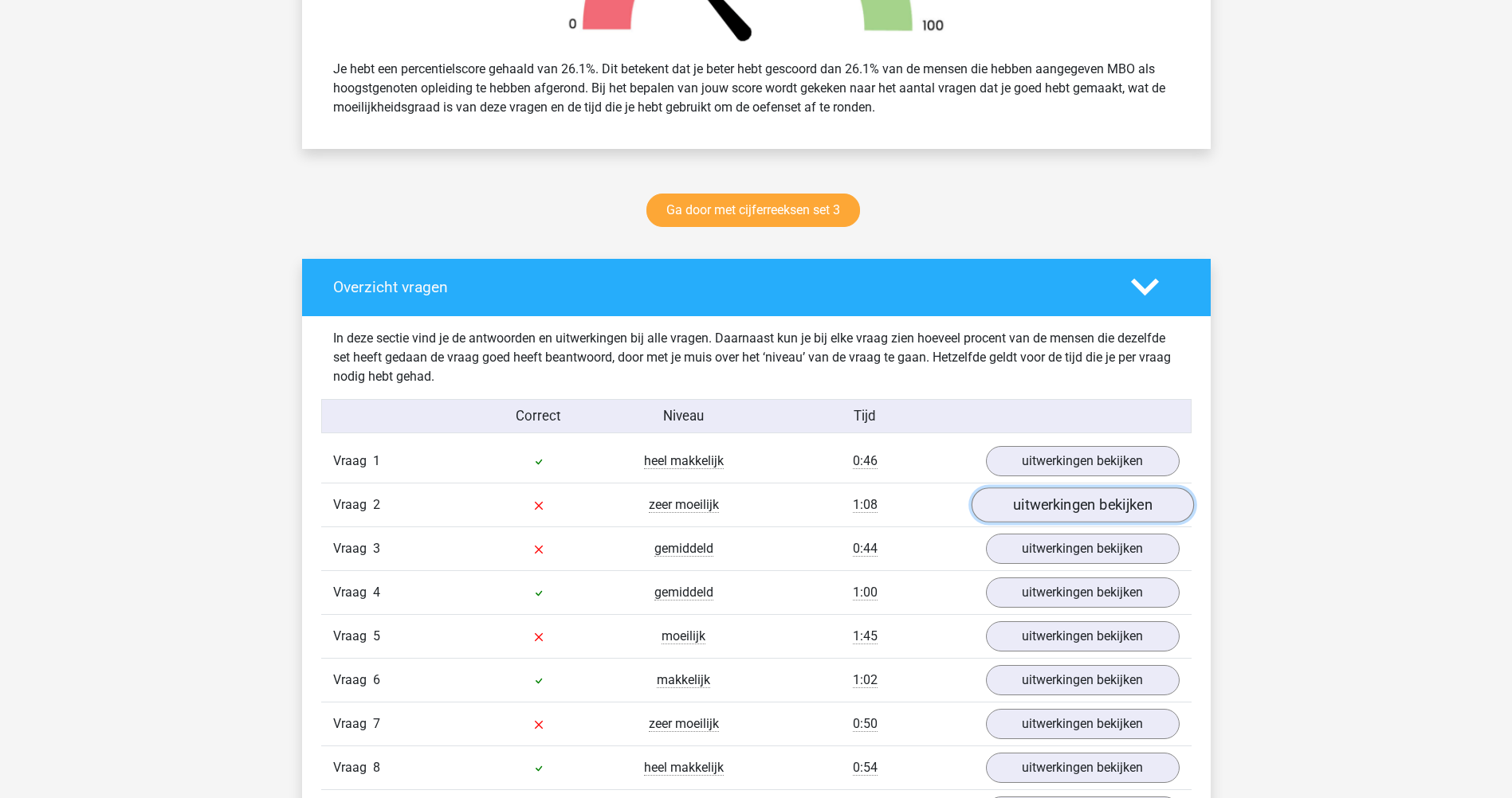
click at [1087, 503] on link "uitwerkingen bekijken" at bounding box center [1082, 505] width 222 height 35
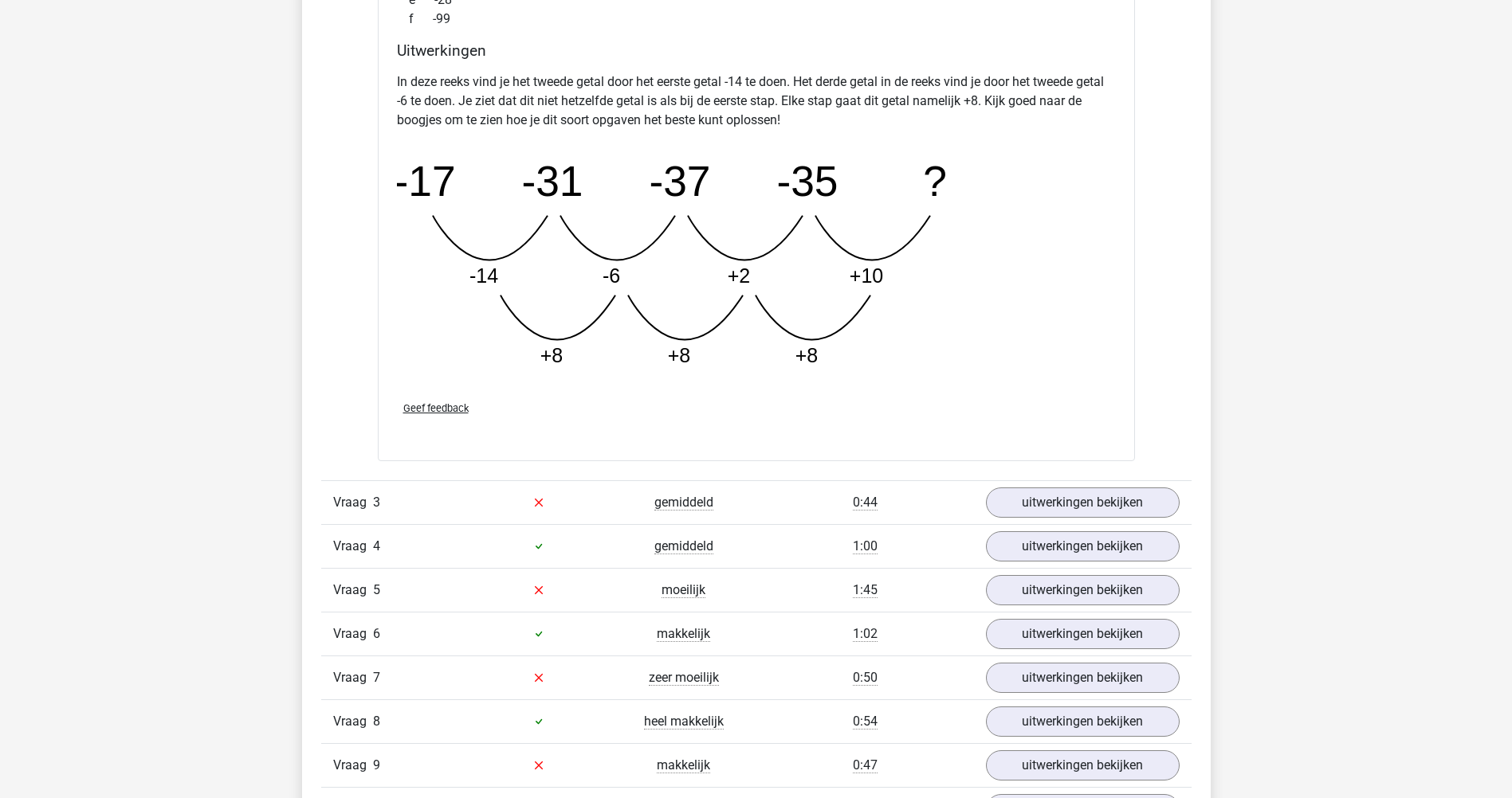
scroll to position [1535, 0]
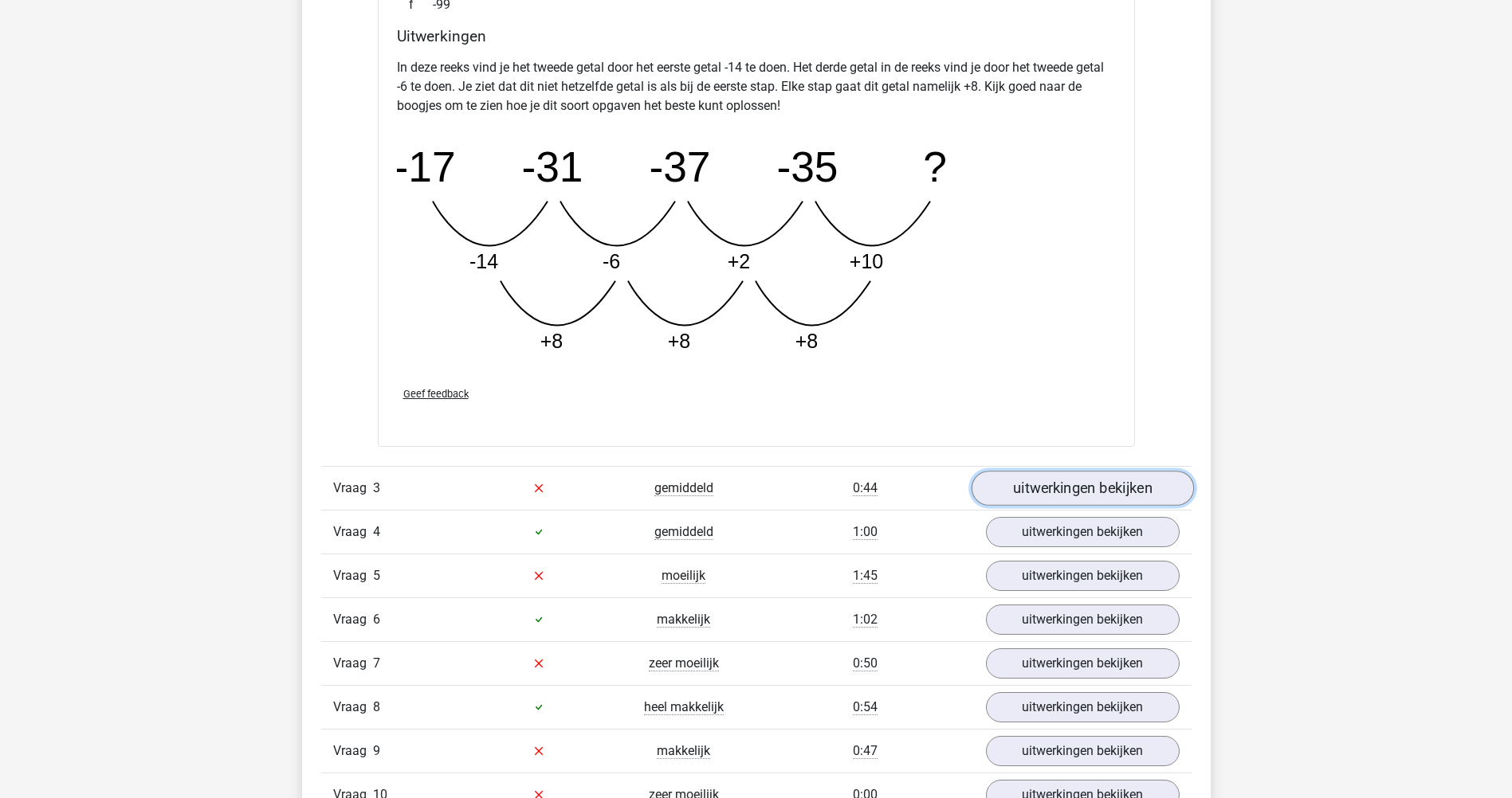
click at [1133, 491] on link "uitwerkingen bekijken" at bounding box center [1082, 489] width 222 height 35
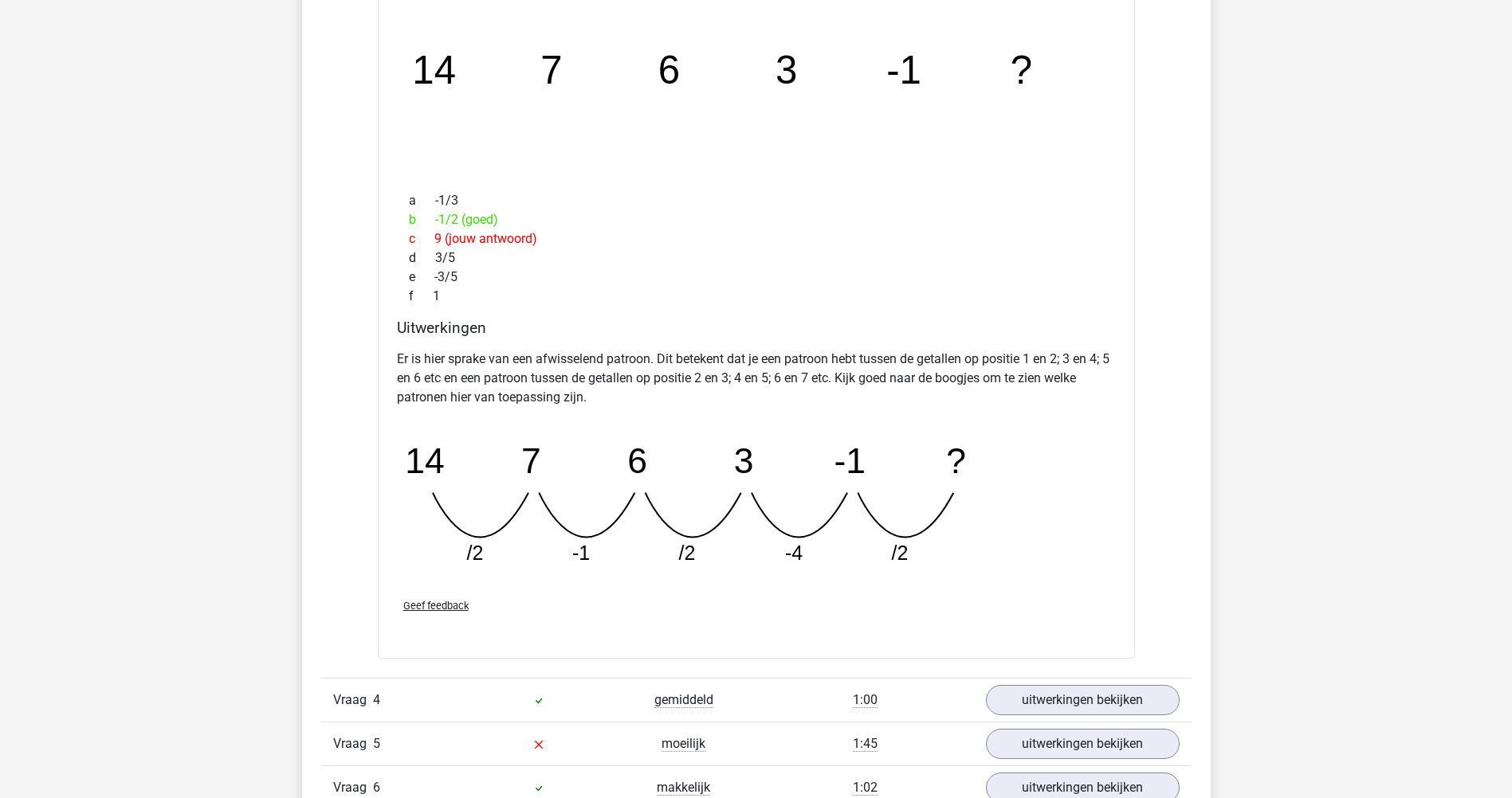
scroll to position [2106, 0]
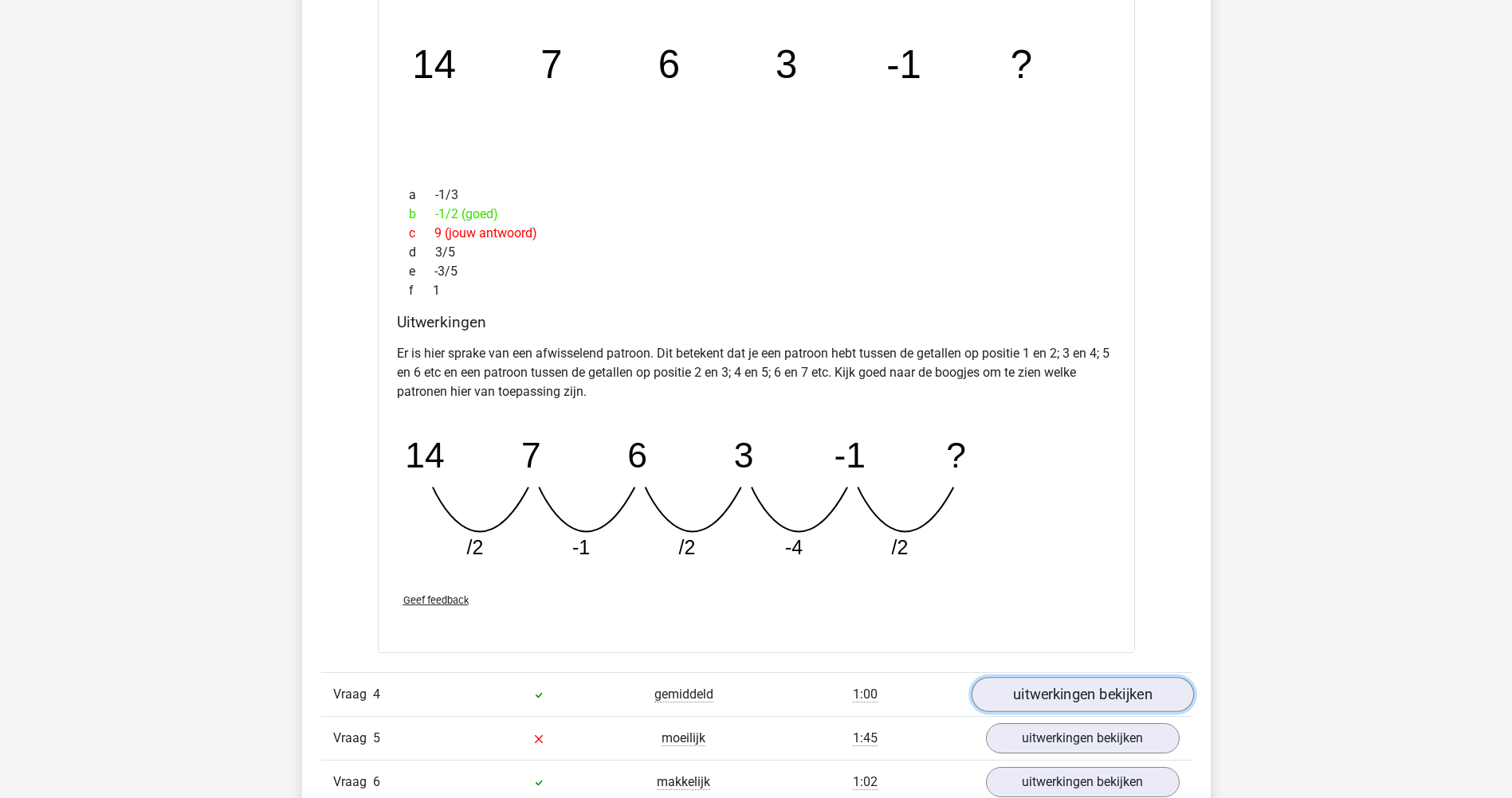
click at [1150, 689] on link "uitwerkingen bekijken" at bounding box center [1082, 696] width 222 height 35
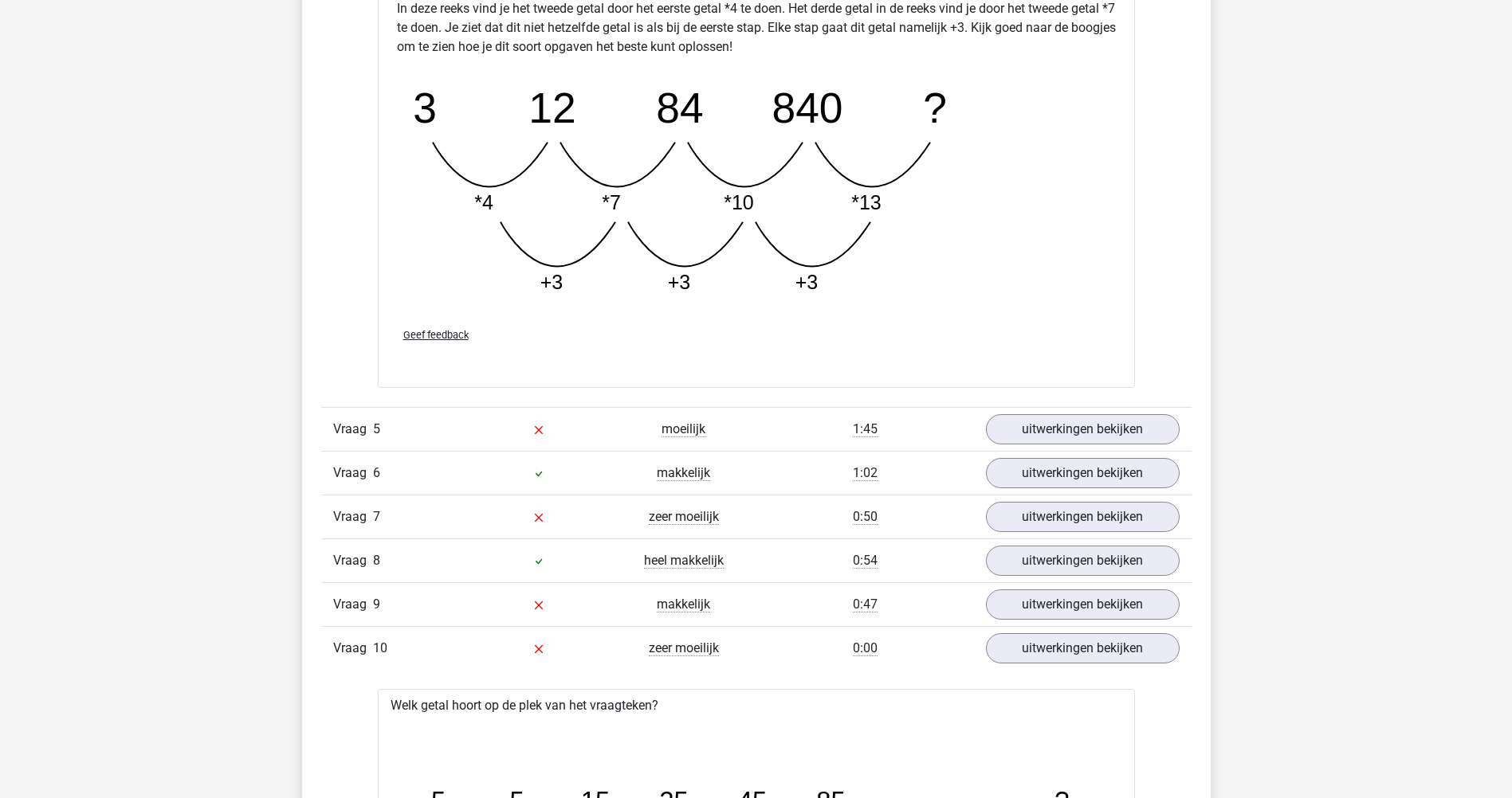
scroll to position [3268, 0]
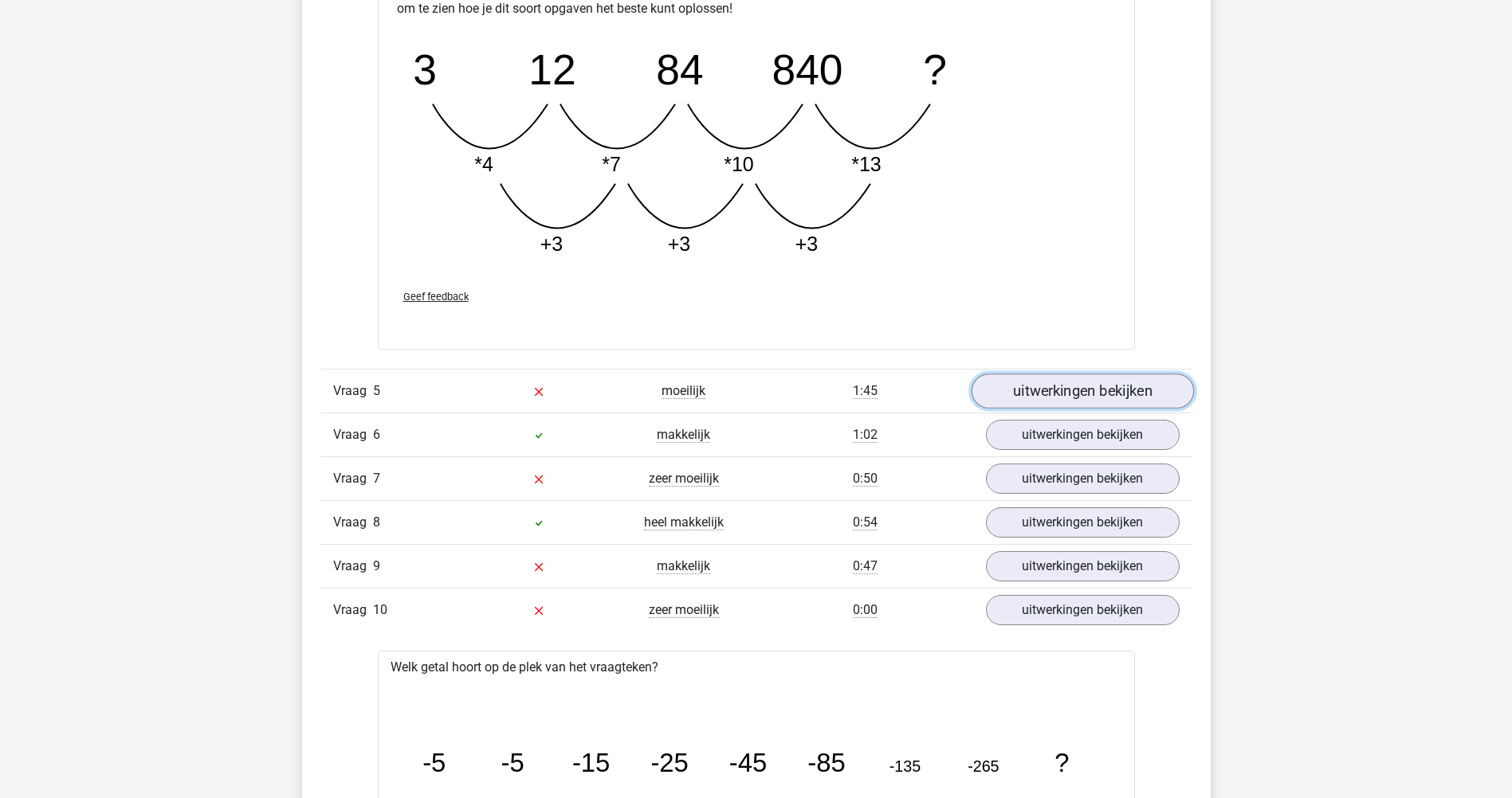
click at [1138, 385] on link "uitwerkingen bekijken" at bounding box center [1082, 391] width 222 height 35
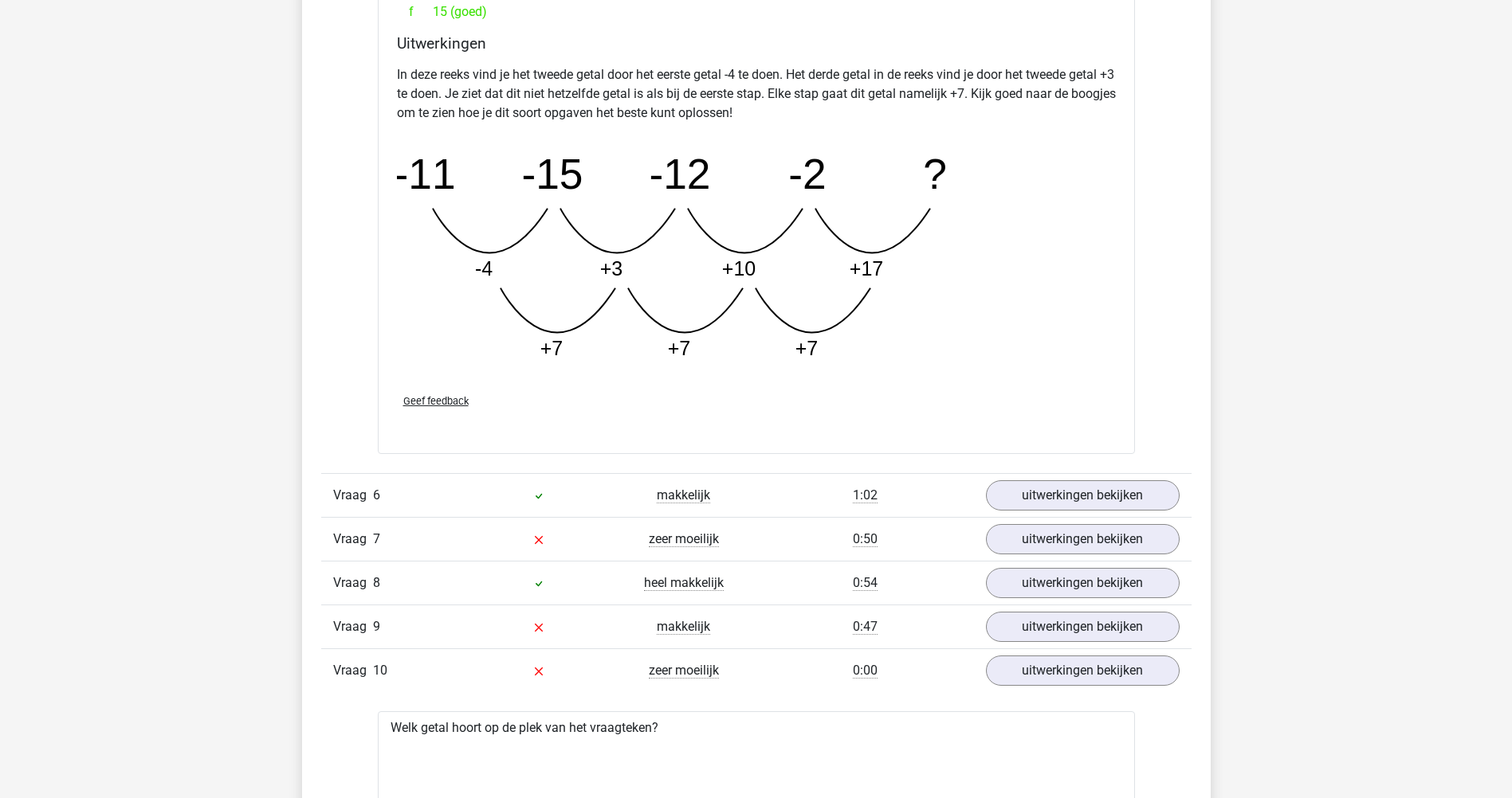
scroll to position [4051, 0]
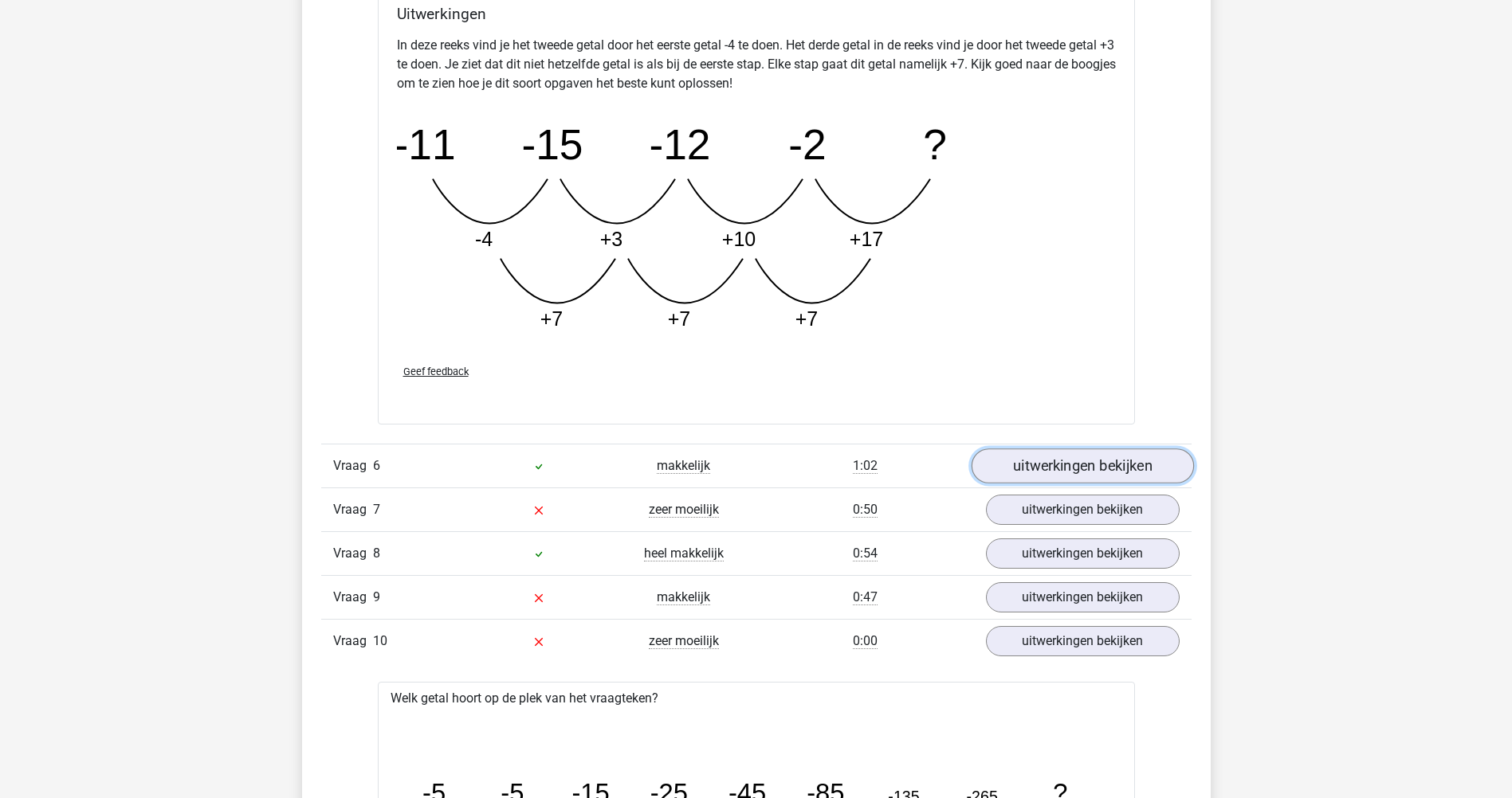
click at [1140, 471] on link "uitwerkingen bekijken" at bounding box center [1082, 466] width 222 height 35
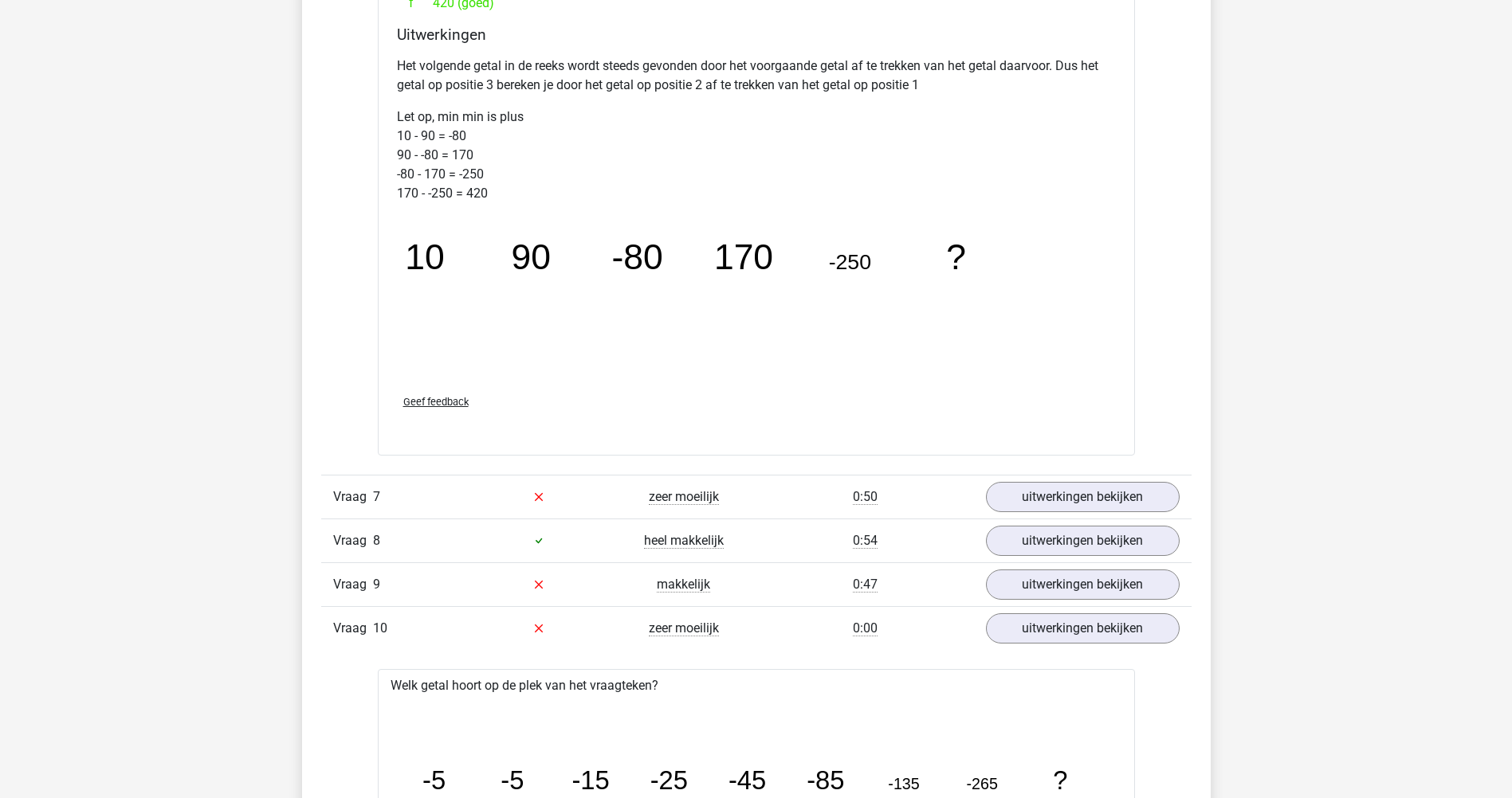
scroll to position [4952, 0]
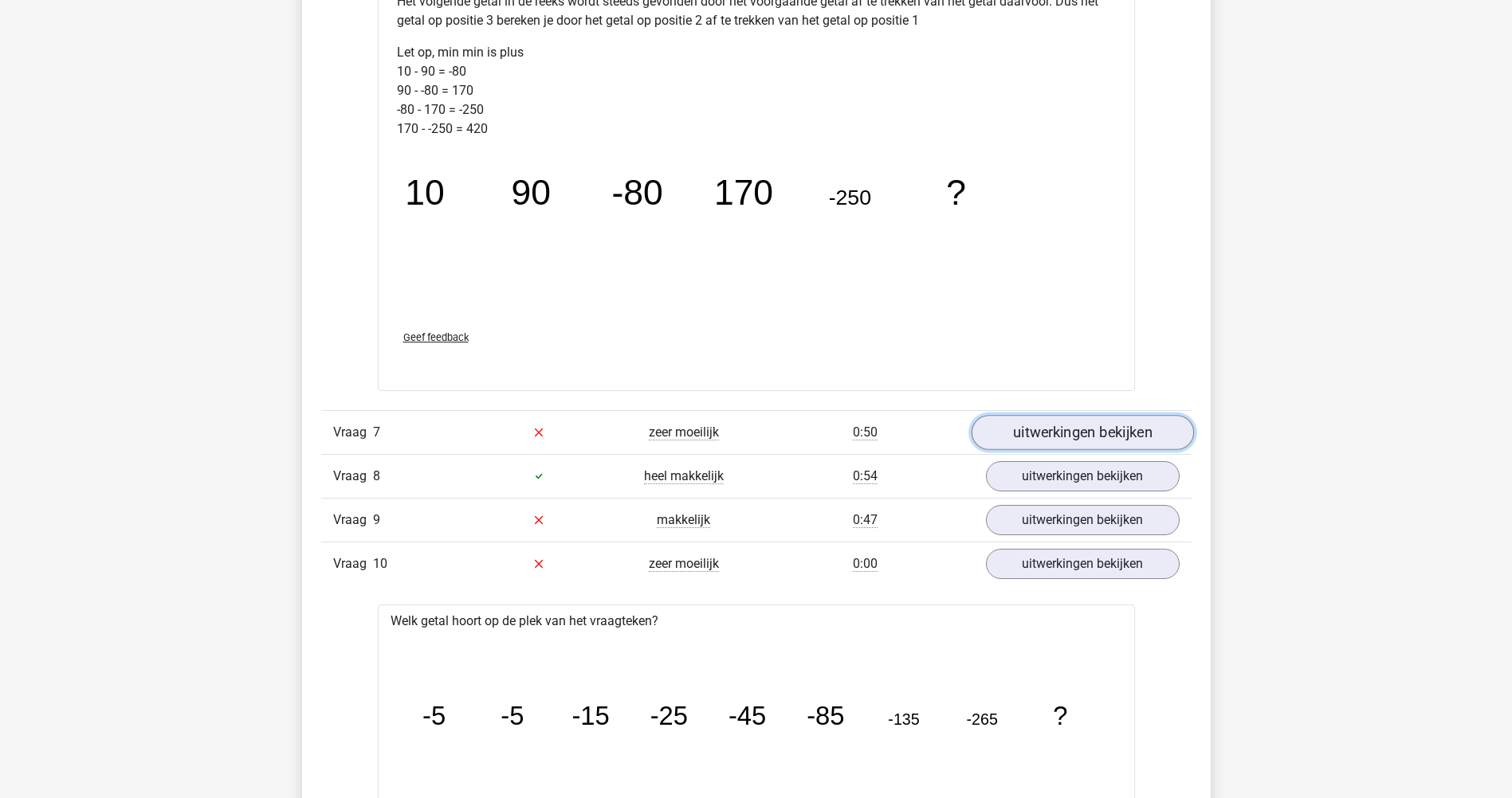
click at [1156, 429] on link "uitwerkingen bekijken" at bounding box center [1082, 433] width 222 height 35
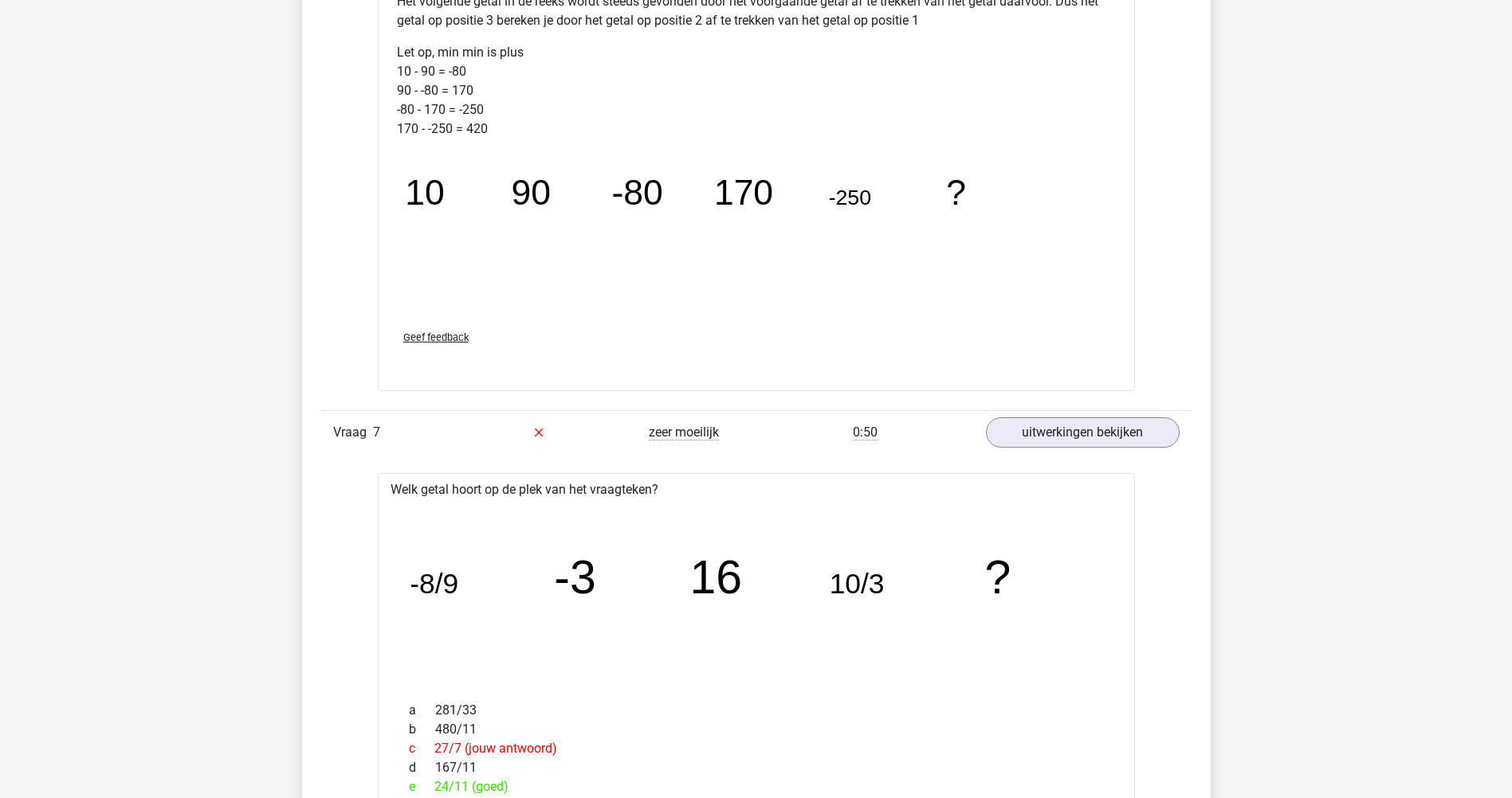
drag, startPoint x: 1510, startPoint y: 495, endPoint x: 1510, endPoint y: 514, distance: 19.0
drag, startPoint x: 1510, startPoint y: 514, endPoint x: 1457, endPoint y: 500, distance: 54.8
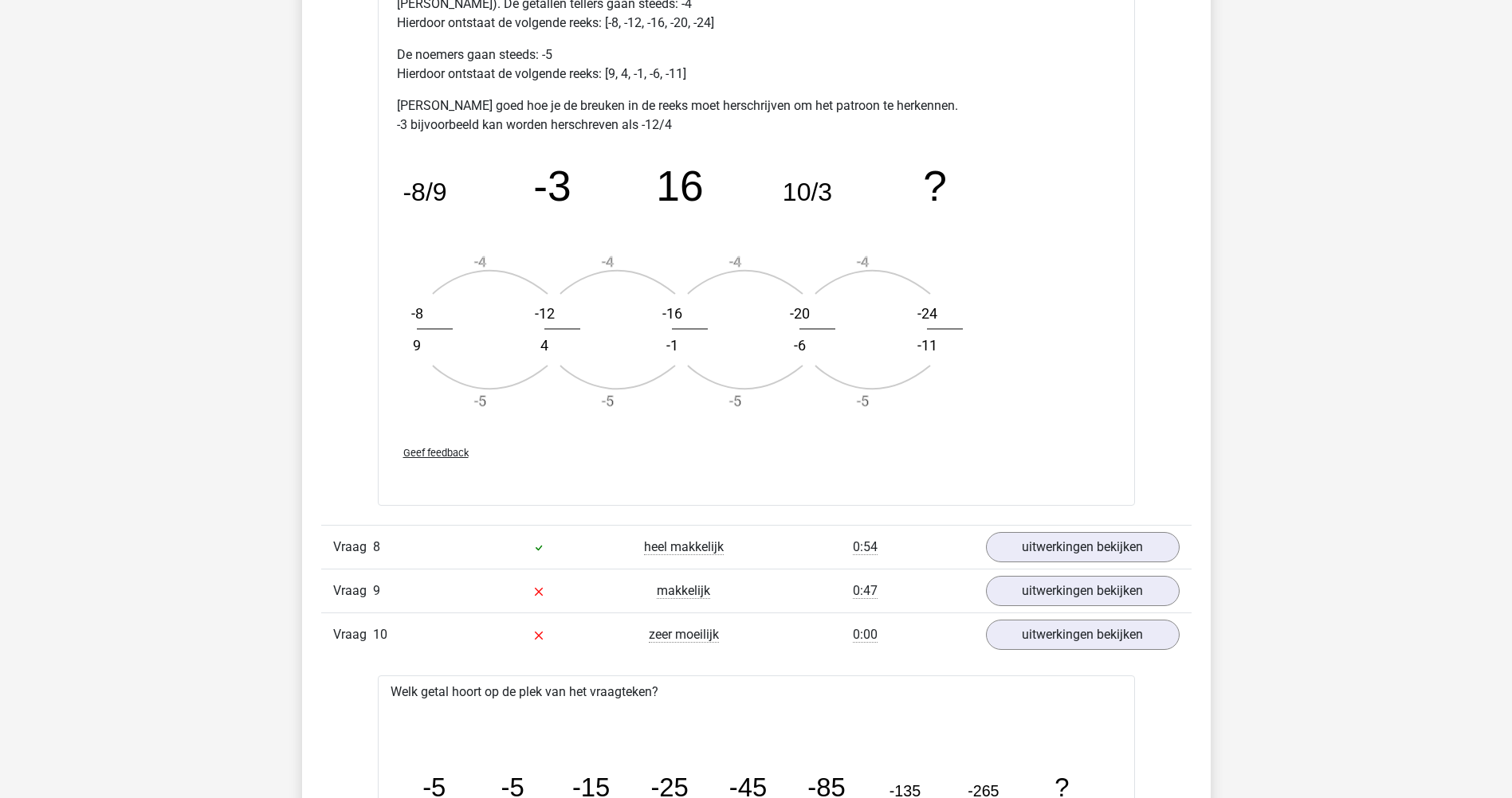
scroll to position [5919, 0]
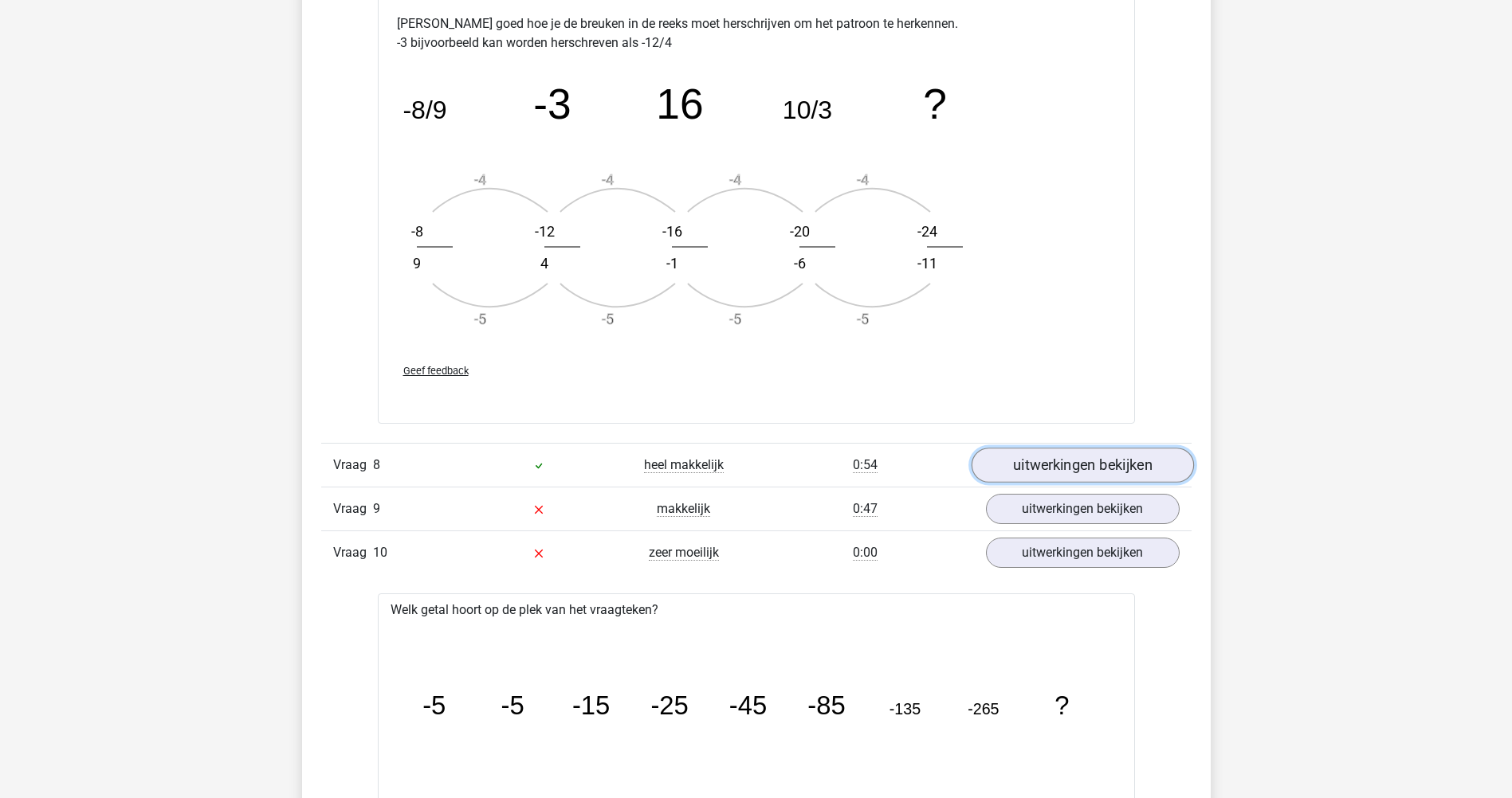
click at [1157, 475] on link "uitwerkingen bekijken" at bounding box center [1082, 465] width 222 height 35
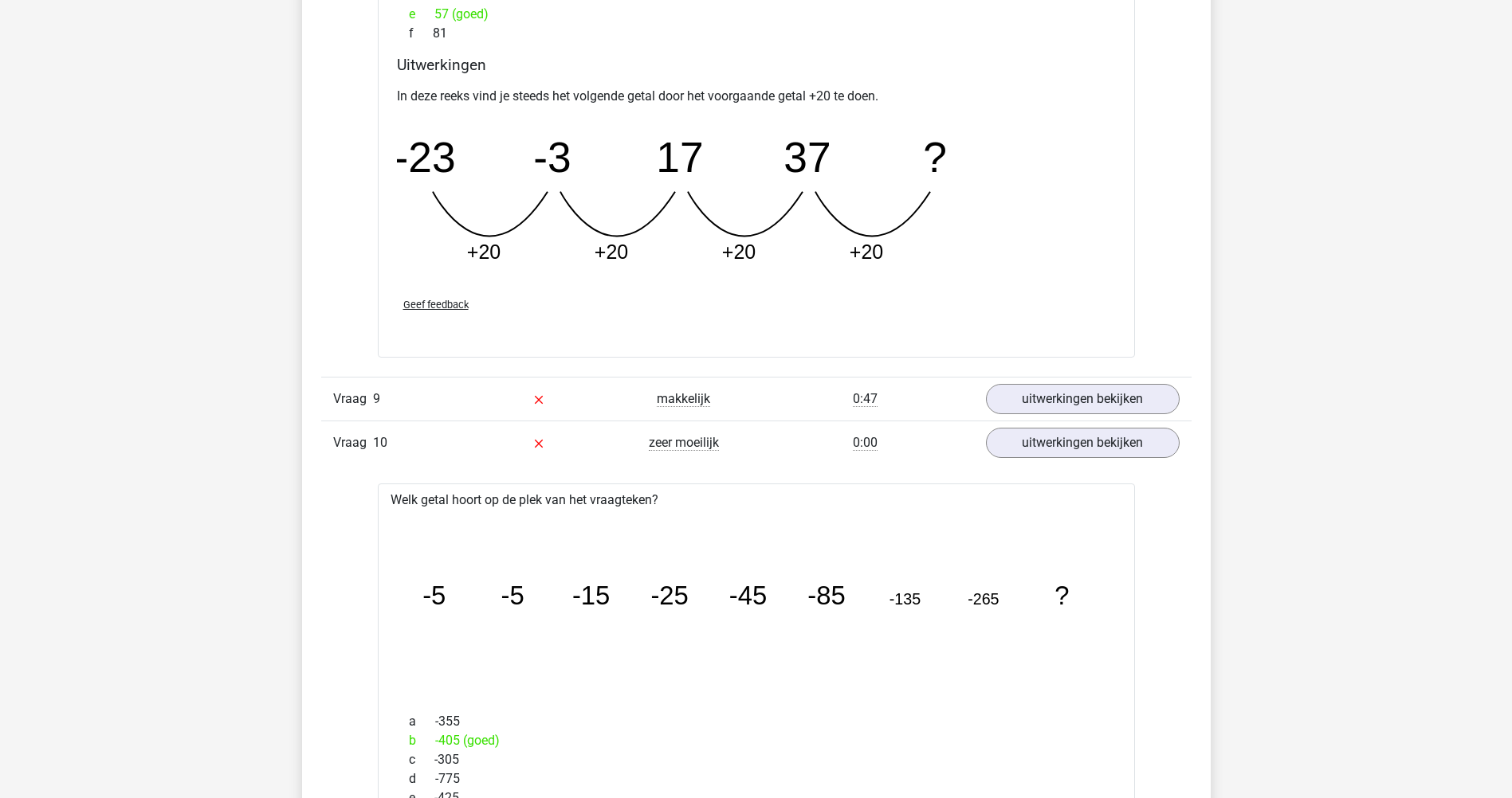
scroll to position [6735, 0]
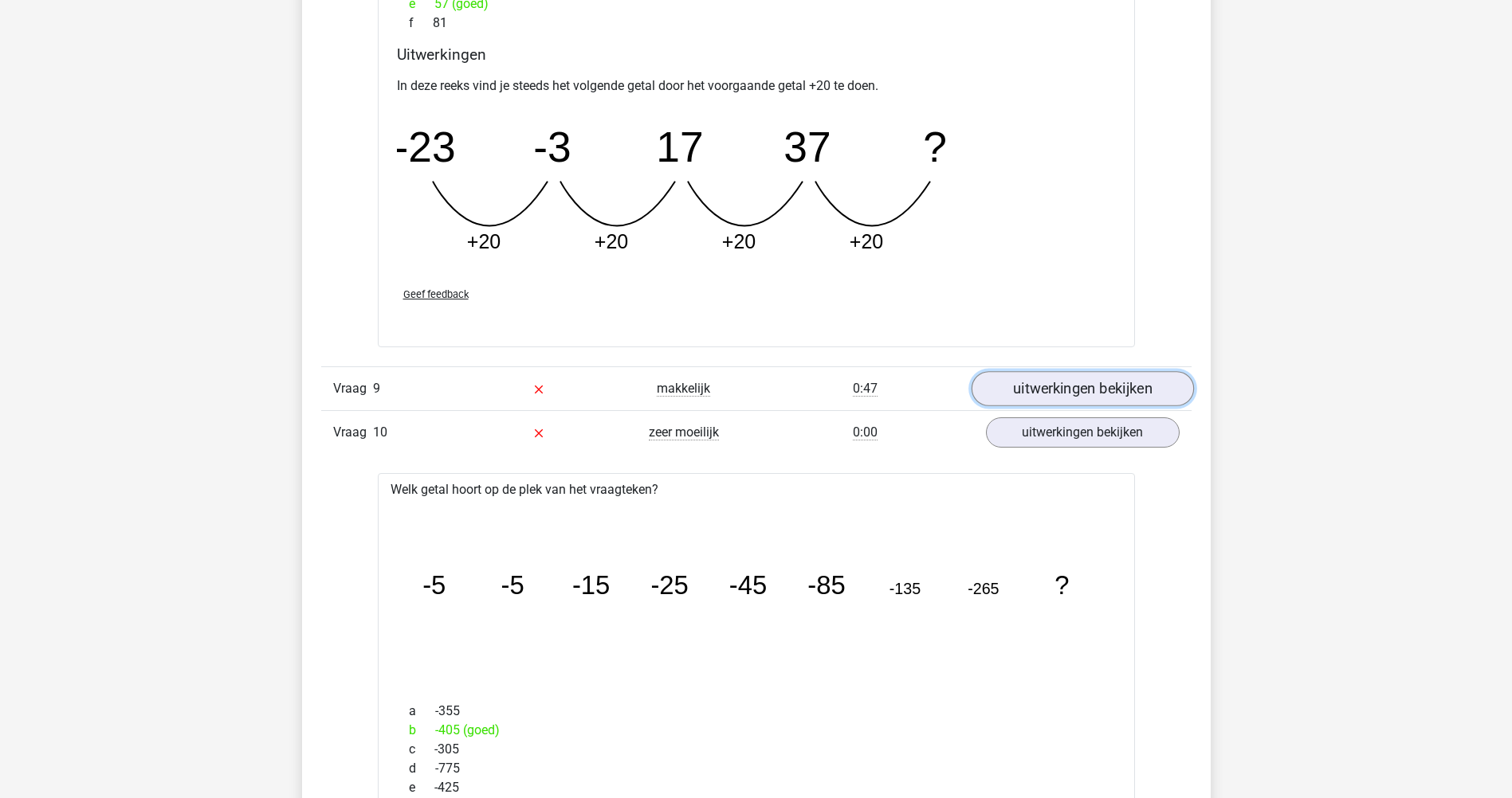
click at [1100, 380] on link "uitwerkingen bekijken" at bounding box center [1082, 389] width 222 height 35
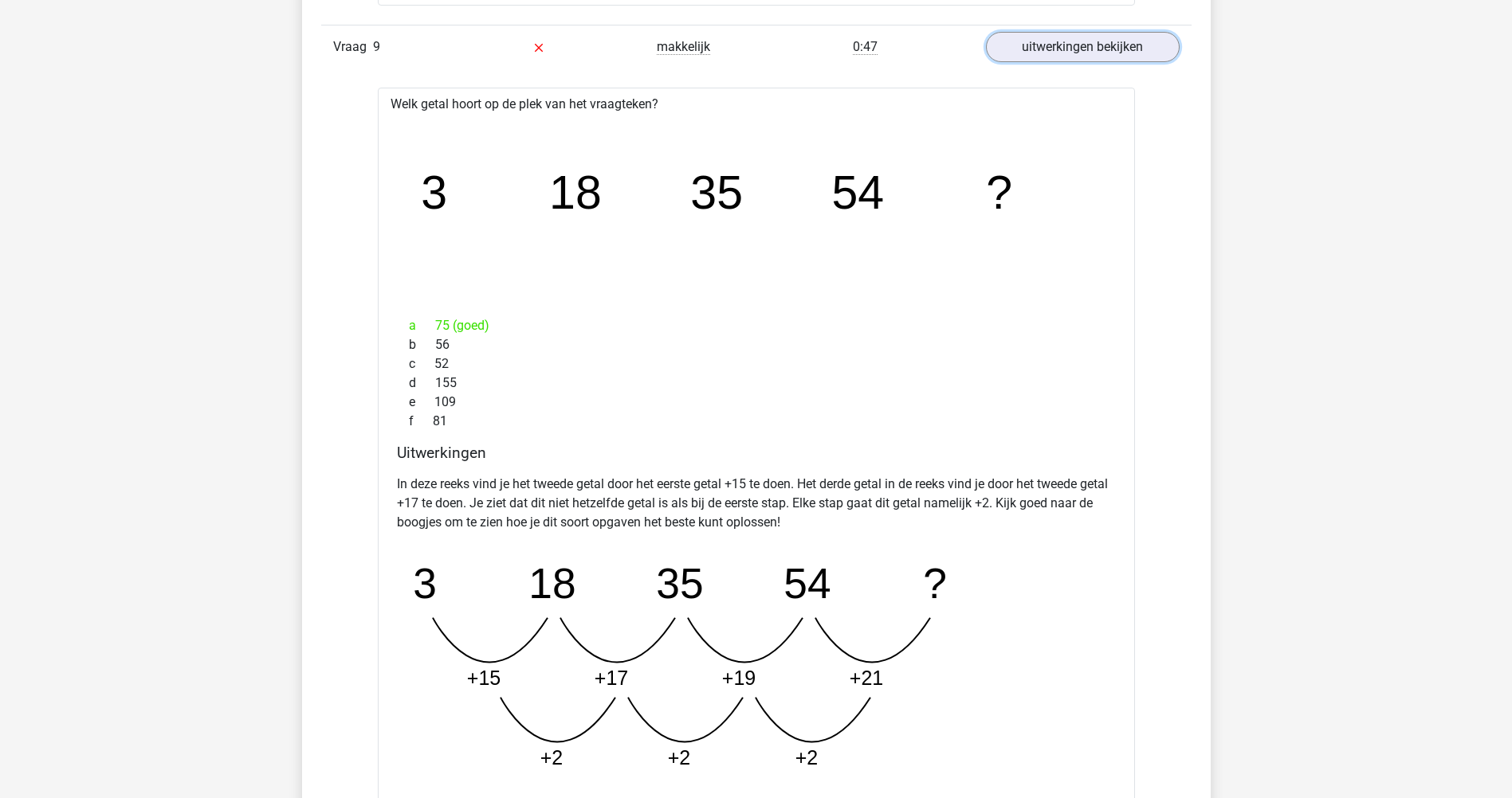
scroll to position [7174, 0]
